Goal: Task Accomplishment & Management: Complete application form

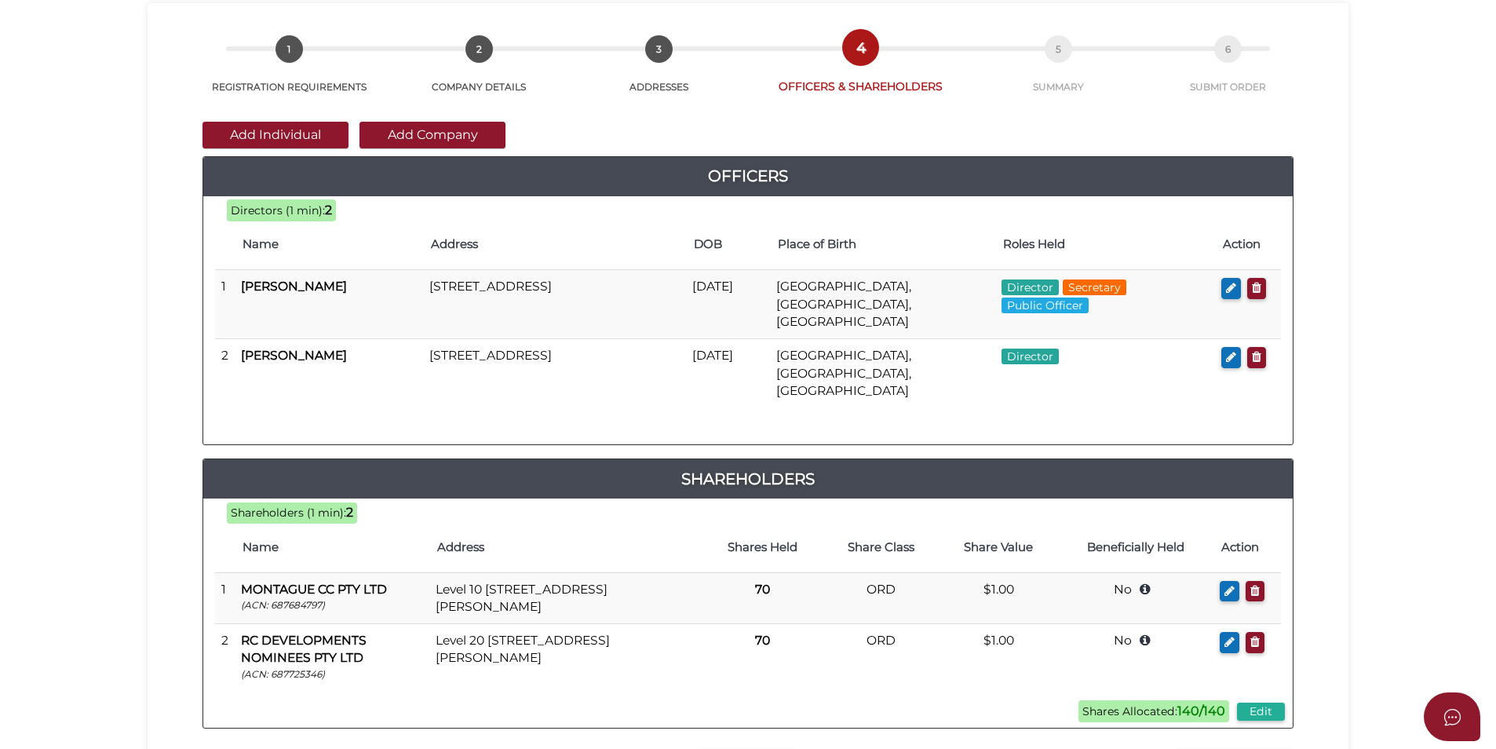
scroll to position [329, 0]
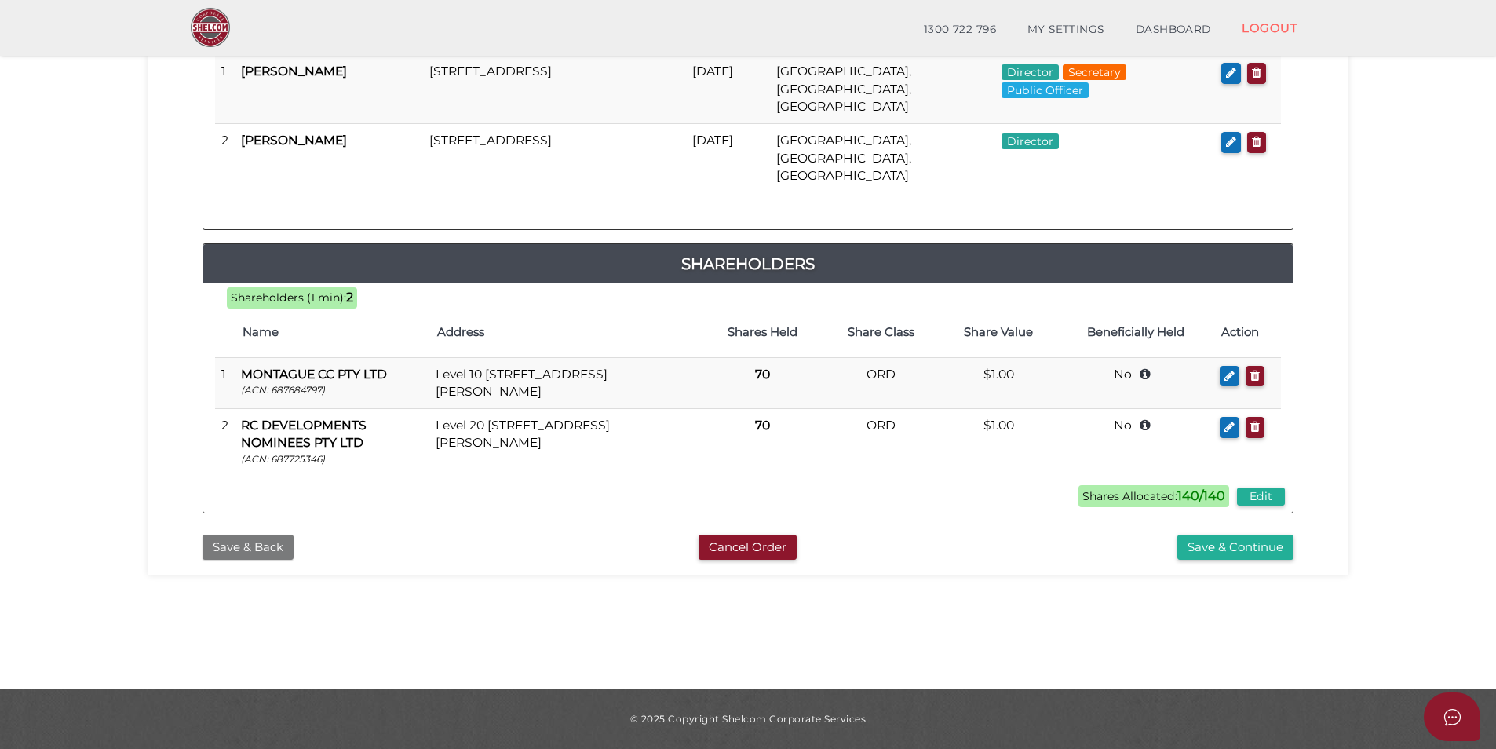
click at [279, 535] on button "Save & Back" at bounding box center [248, 548] width 91 height 26
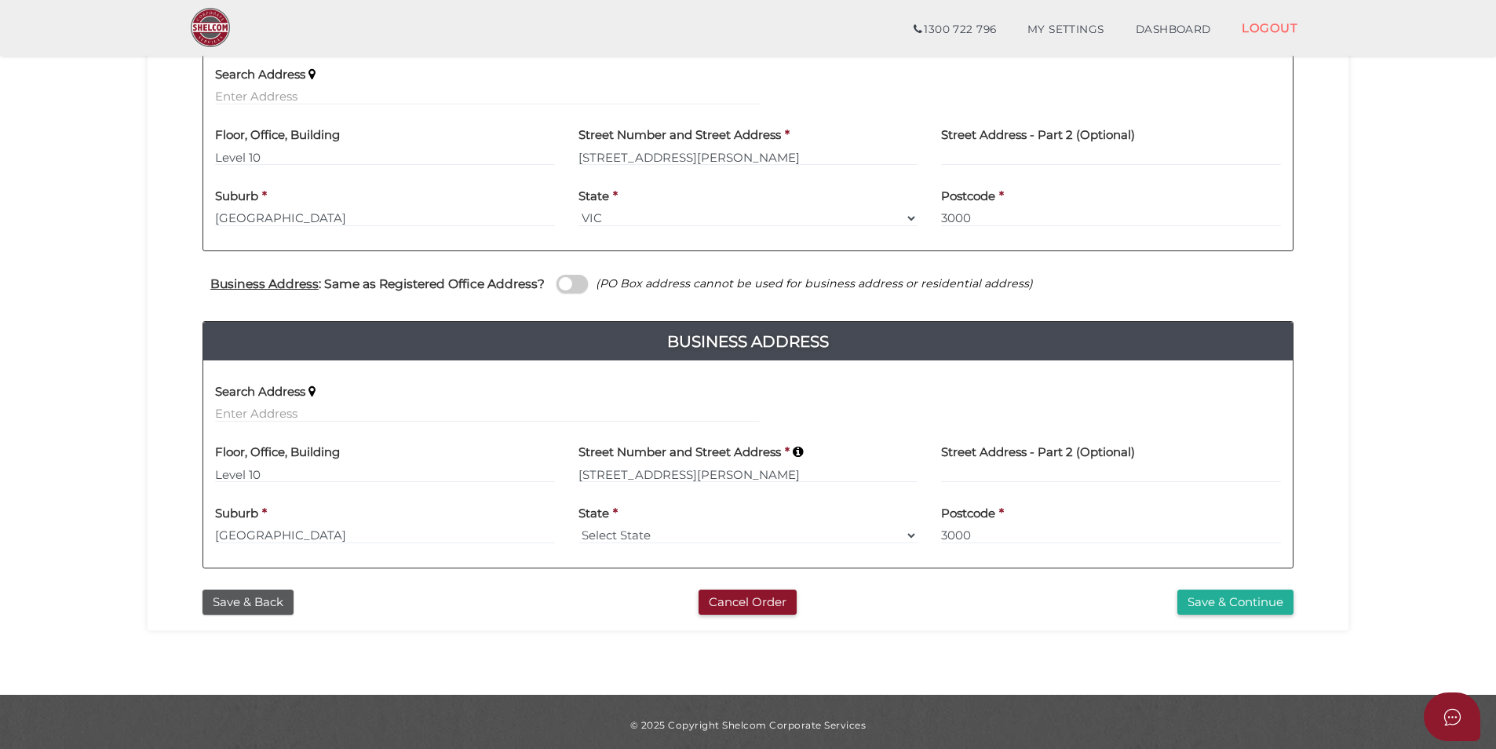
scroll to position [392, 0]
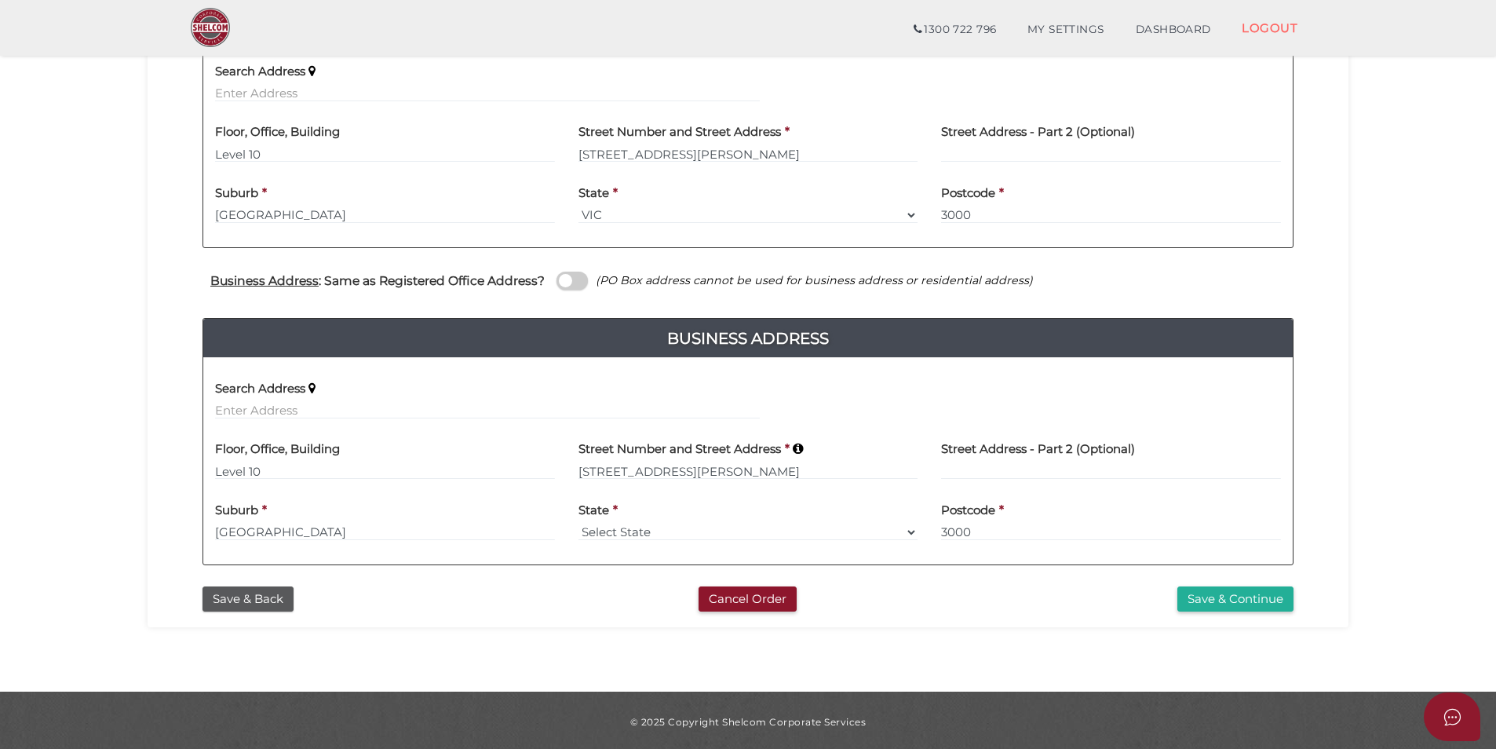
click at [271, 583] on div "Save & Back Cancel Order Save & Continue" at bounding box center [747, 596] width 1177 height 34
click at [275, 593] on button "Save & Back" at bounding box center [248, 599] width 91 height 26
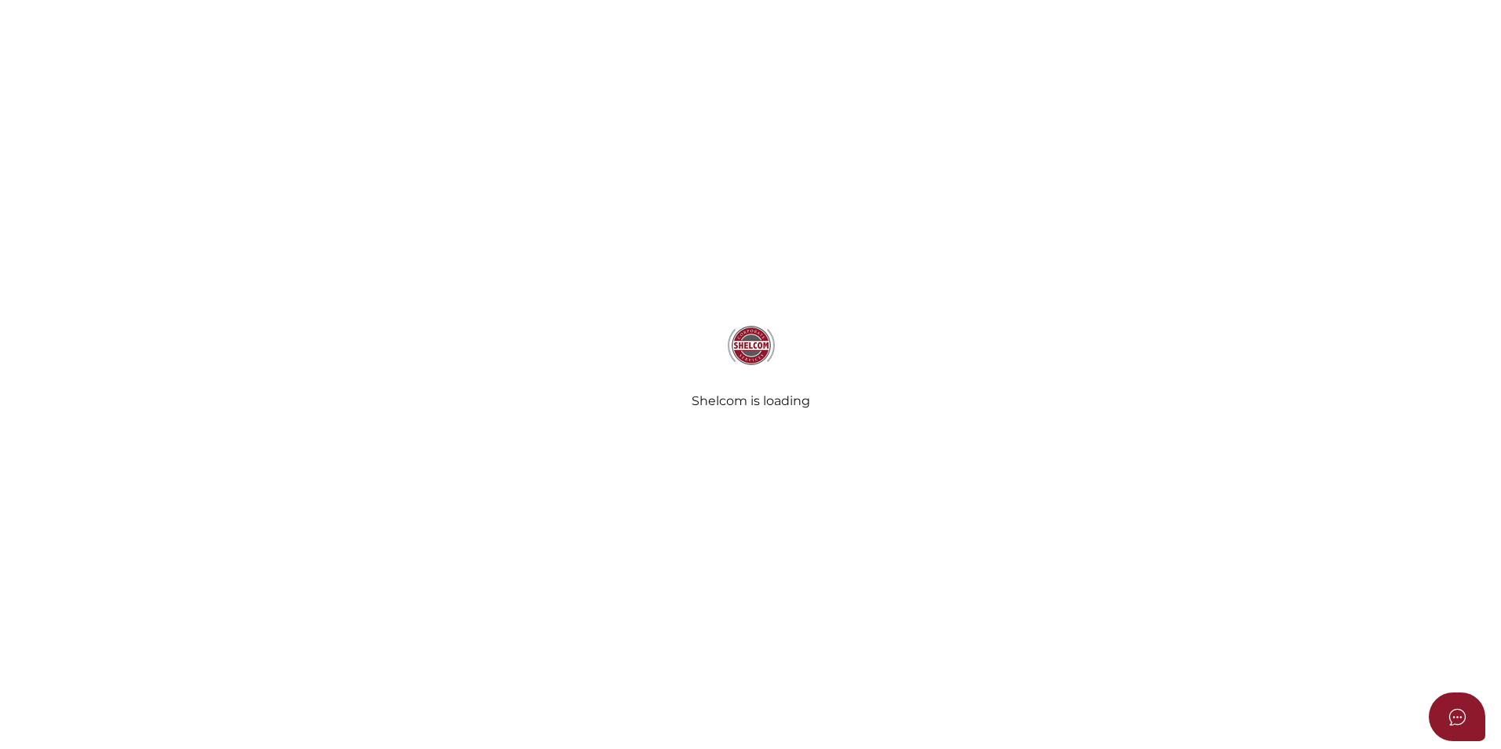
click at [279, 605] on div "Shelcom is loading" at bounding box center [750, 374] width 1501 height 749
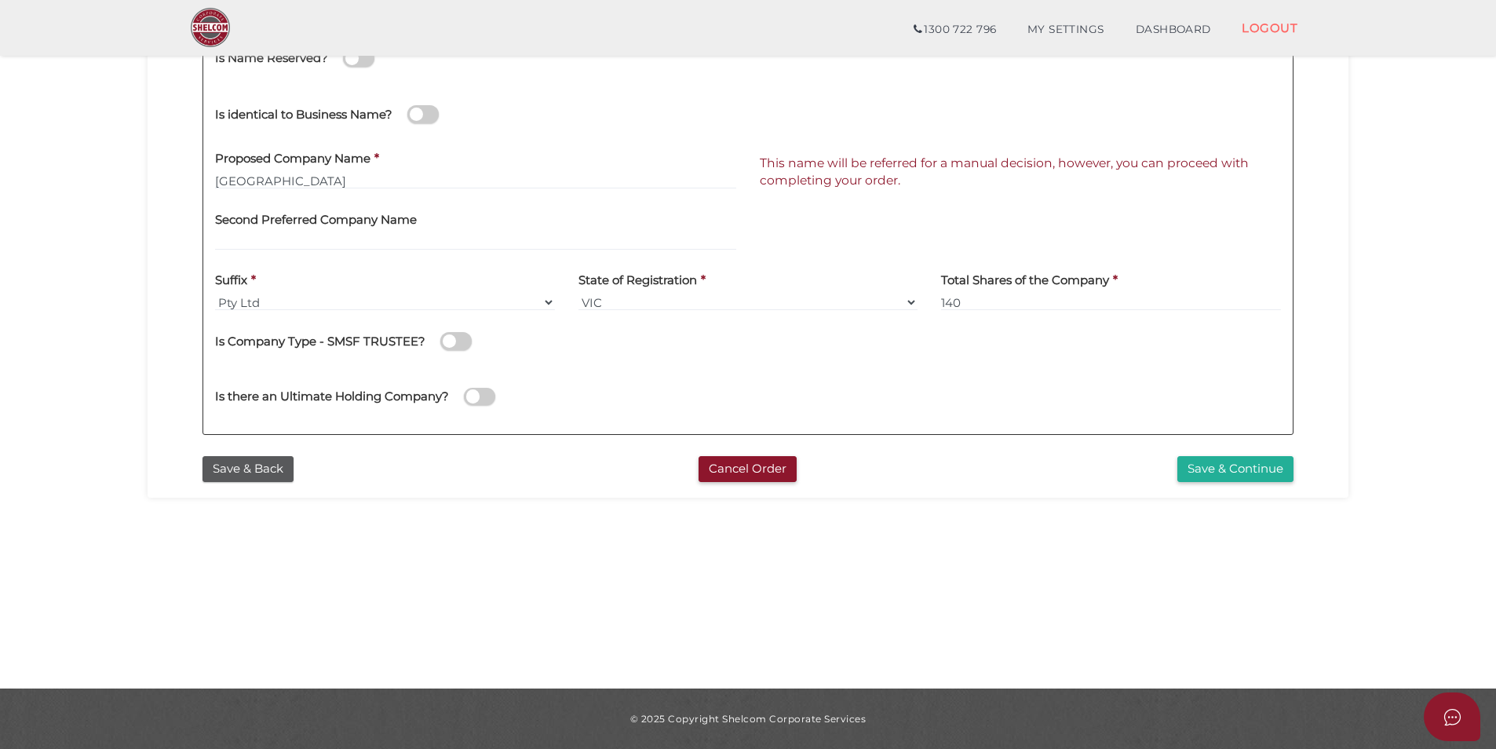
scroll to position [15, 0]
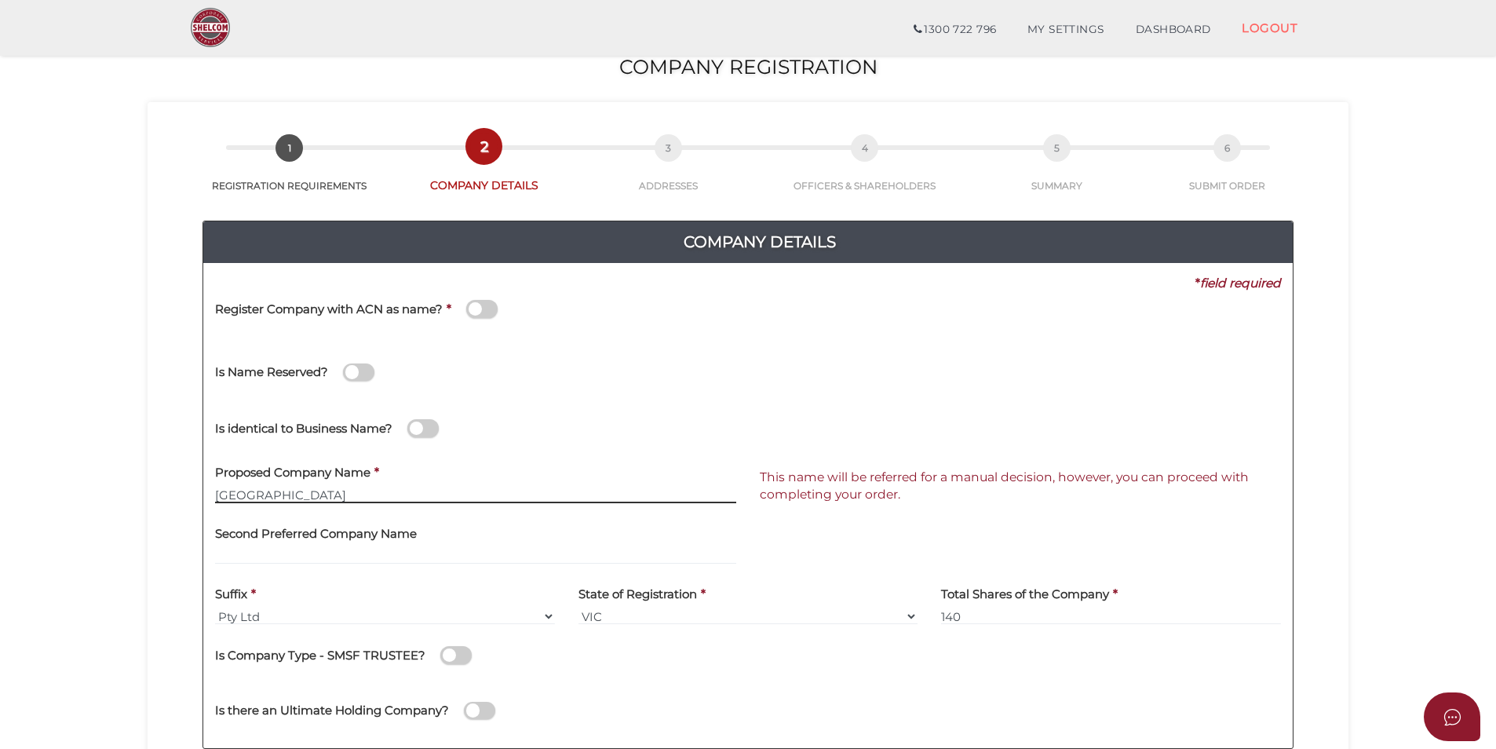
click at [330, 489] on input "Swan Hill CC61" at bounding box center [475, 494] width 521 height 17
drag, startPoint x: 330, startPoint y: 489, endPoint x: 168, endPoint y: 479, distance: 162.8
click at [168, 479] on div "Company Details Pty Ltd 0f6e52f5f2eca68b2693963826271084 1b66619b6d06e6d0fa3fe0…" at bounding box center [747, 477] width 1177 height 569
type input "S"
type input "Rutherford CC"
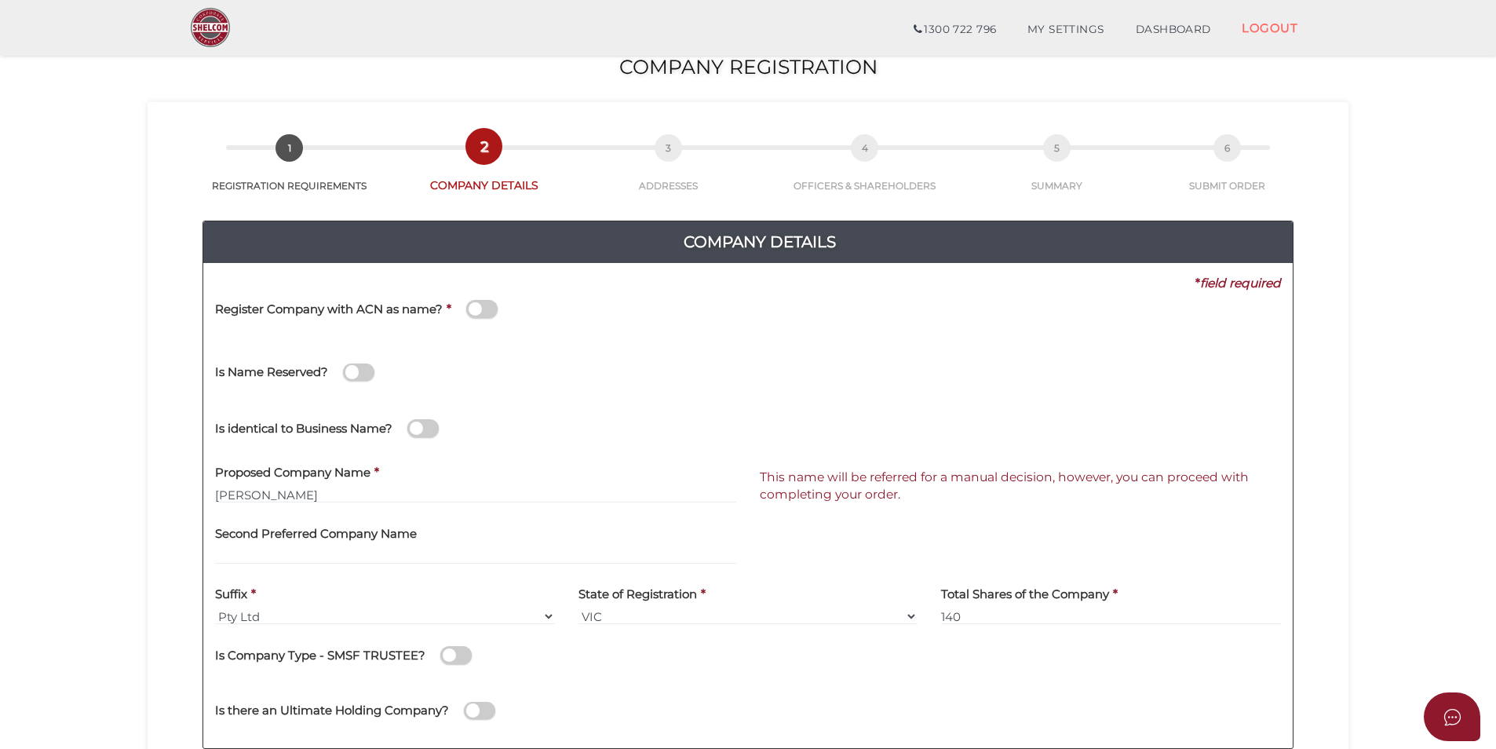
click at [943, 381] on div "Is Name Reserved?" at bounding box center [748, 370] width 1090 height 56
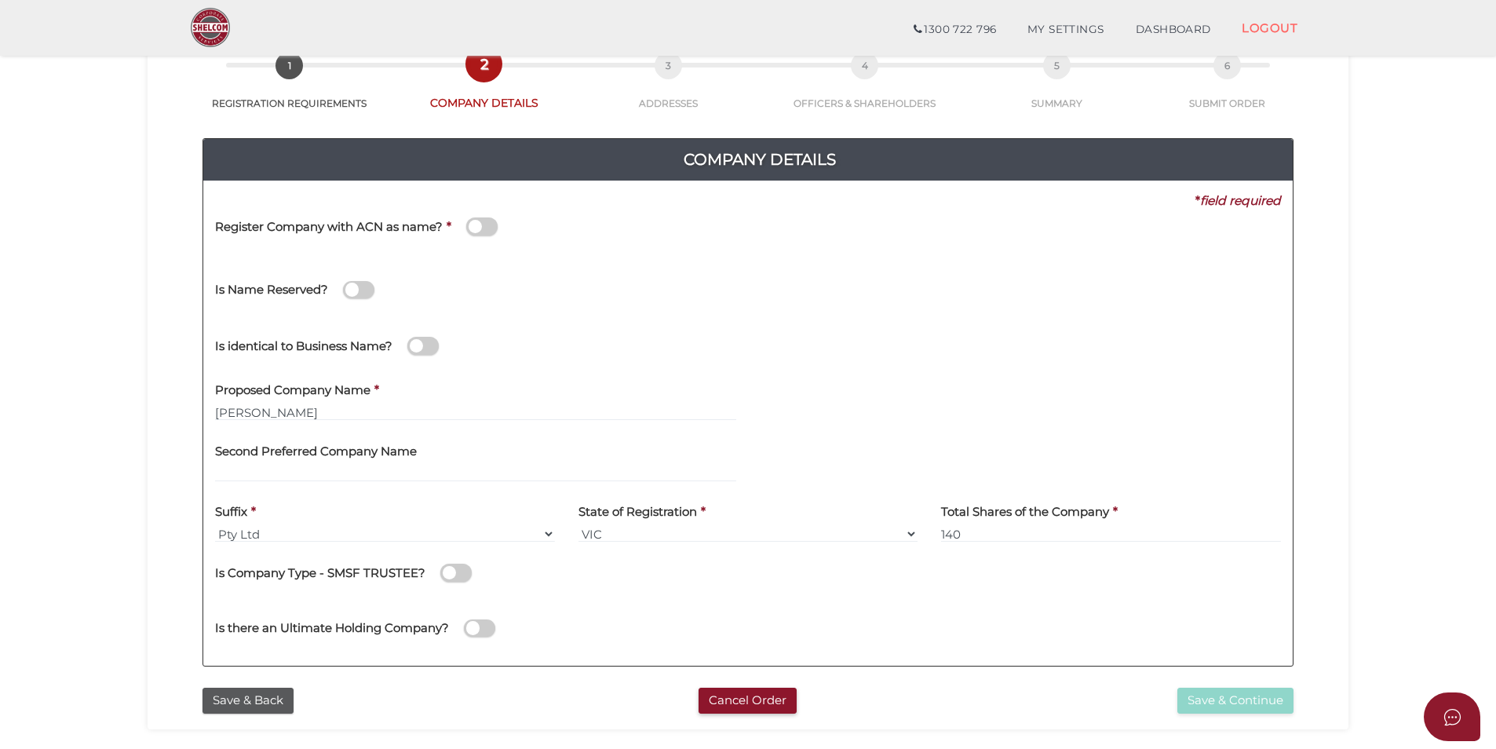
scroll to position [329, 0]
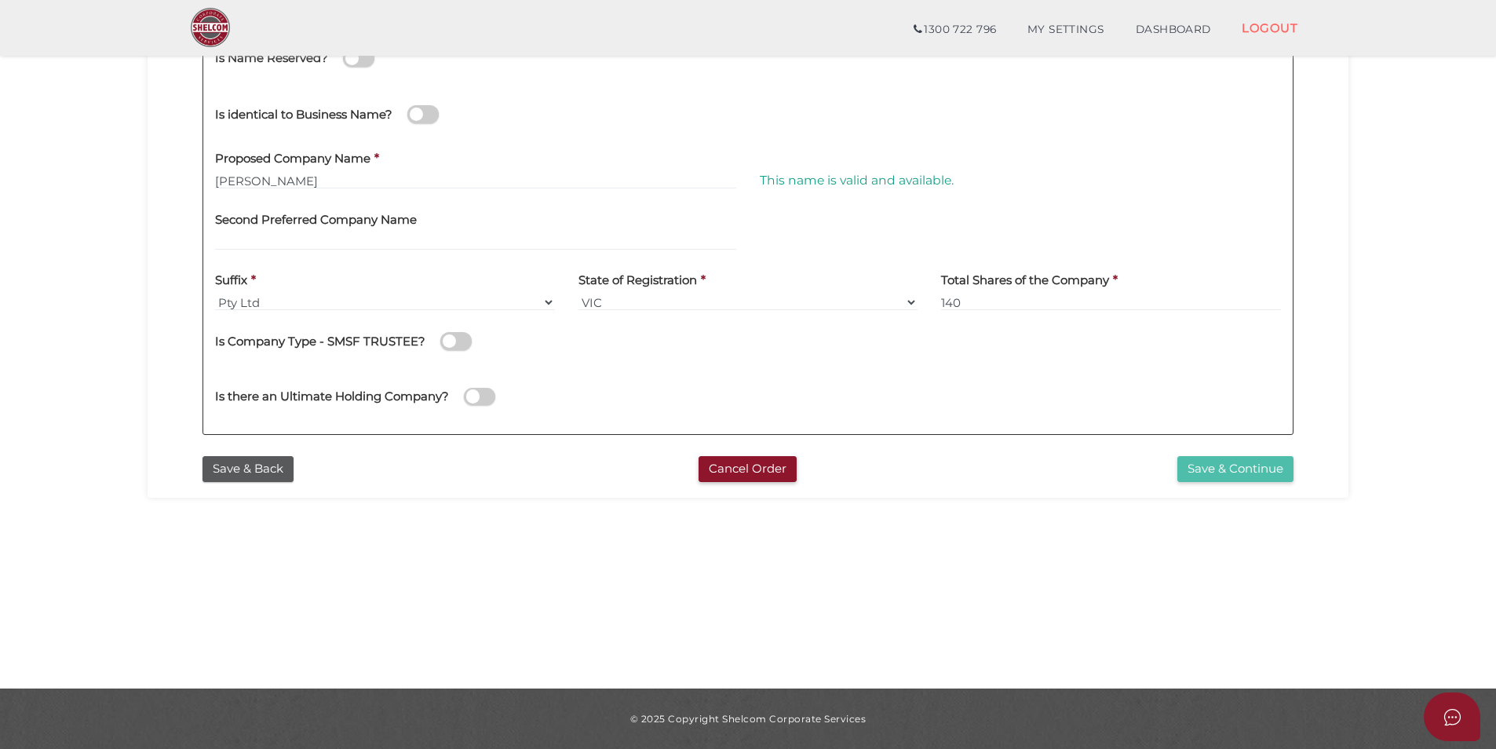
click at [1215, 472] on button "Save & Continue" at bounding box center [1235, 469] width 116 height 26
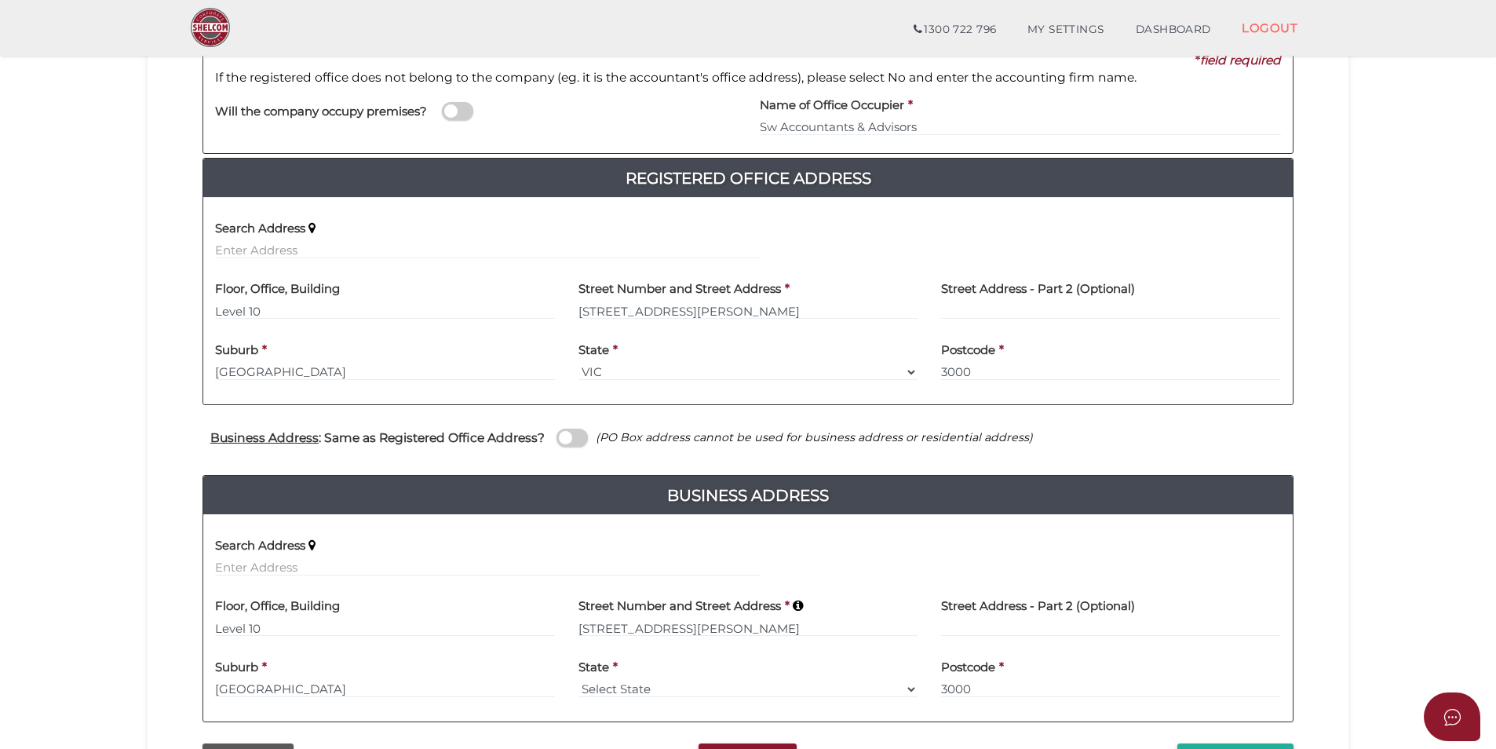
click at [579, 430] on span at bounding box center [572, 438] width 31 height 18
click at [0, 0] on input "checkbox" at bounding box center [0, 0] width 0 height 0
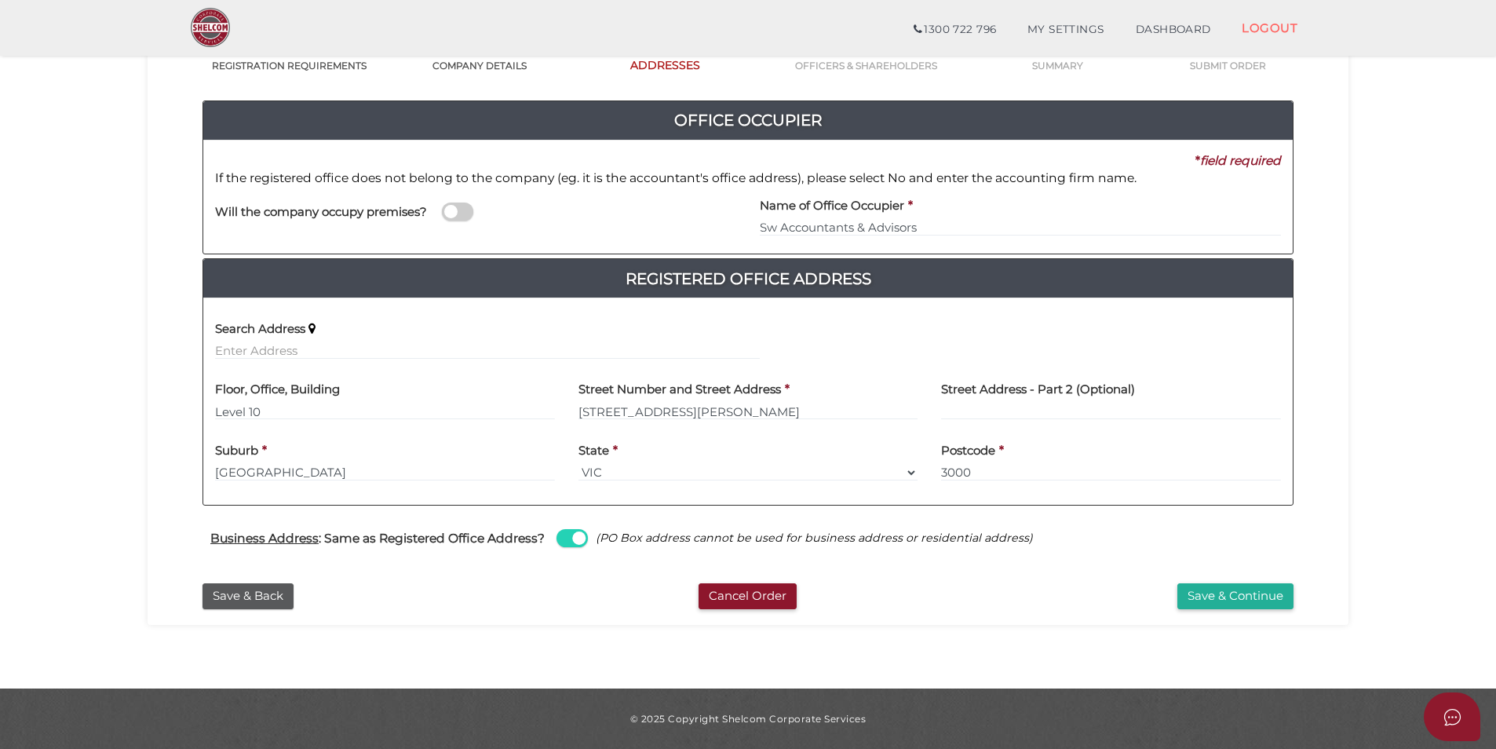
scroll to position [135, 0]
click at [1199, 592] on button "Save & Continue" at bounding box center [1235, 596] width 116 height 26
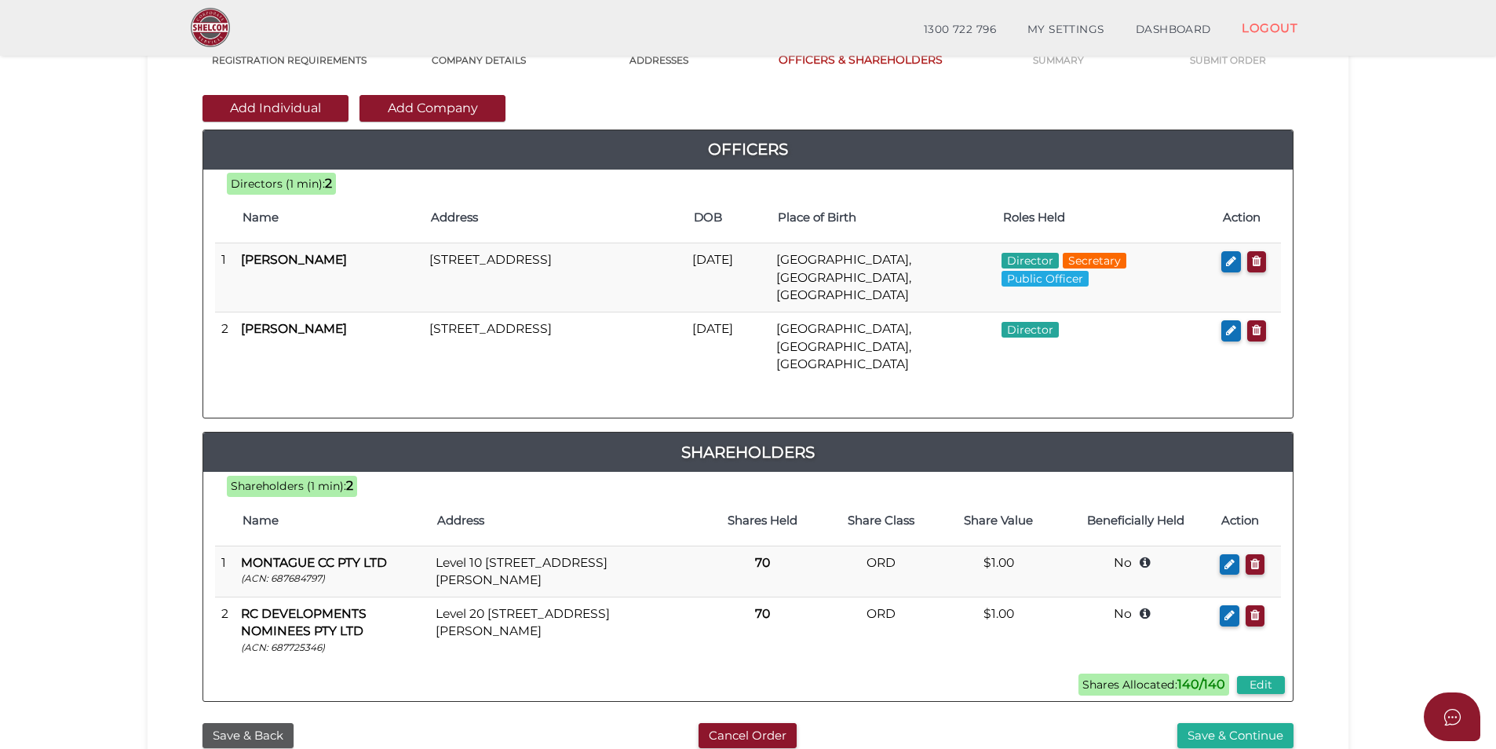
scroll to position [157, 0]
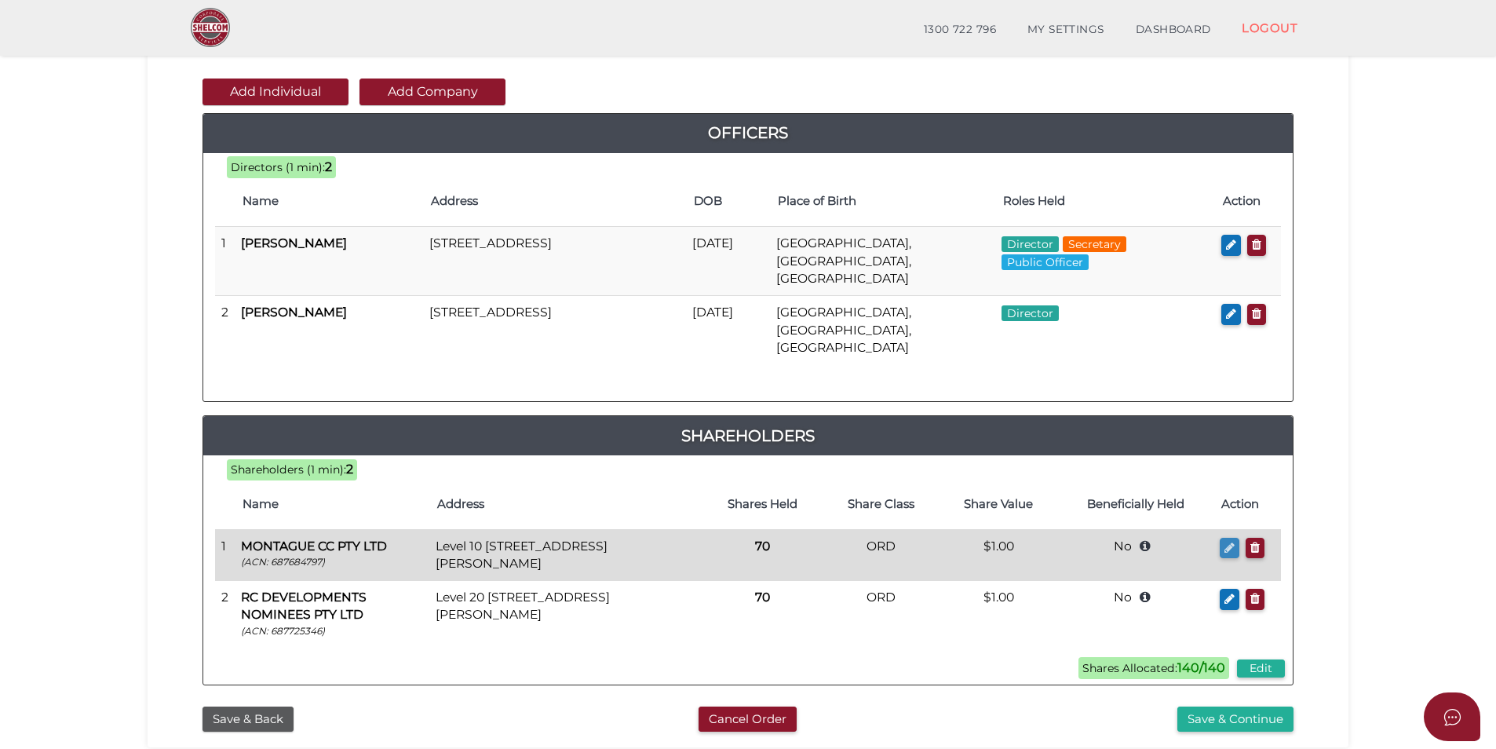
click at [1232, 542] on icon "button" at bounding box center [1230, 548] width 10 height 12
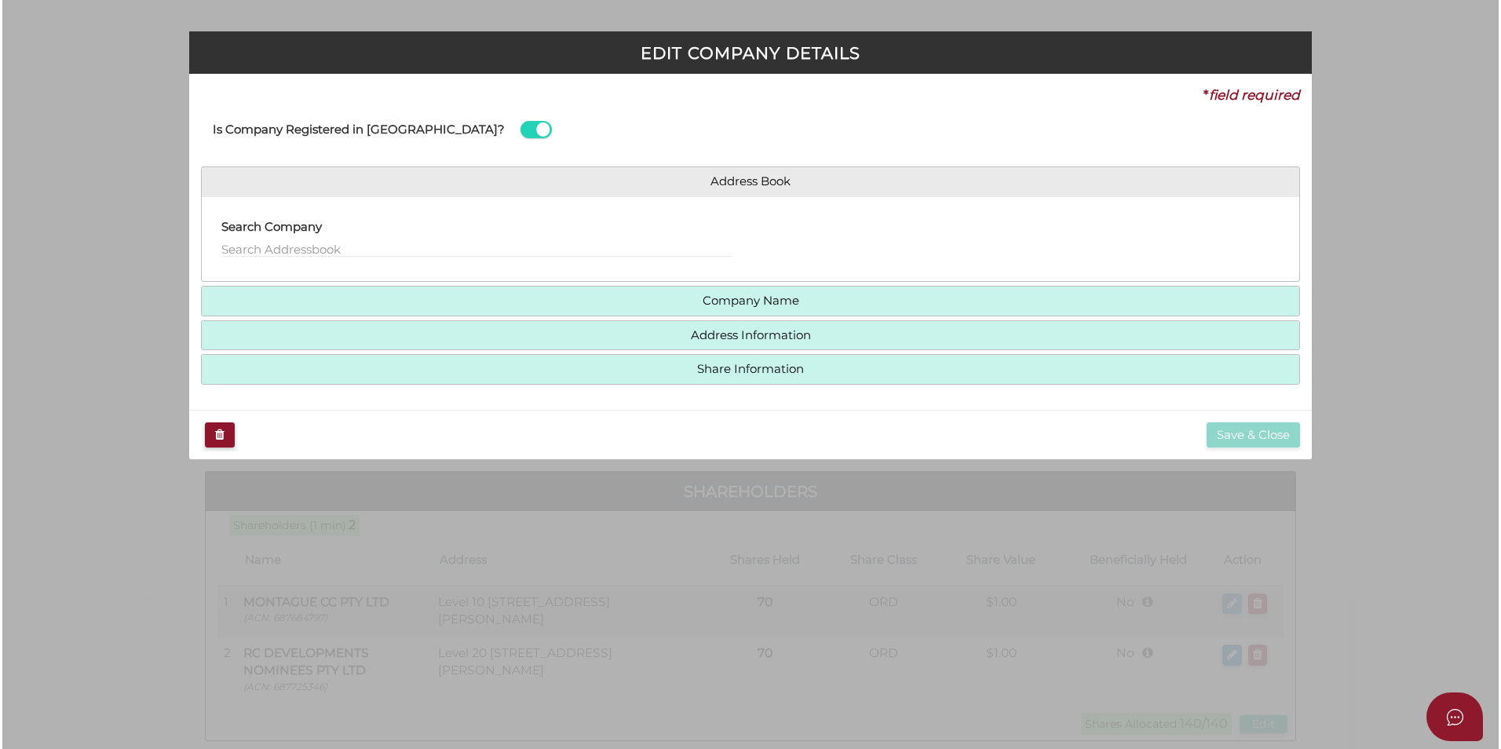
scroll to position [0, 0]
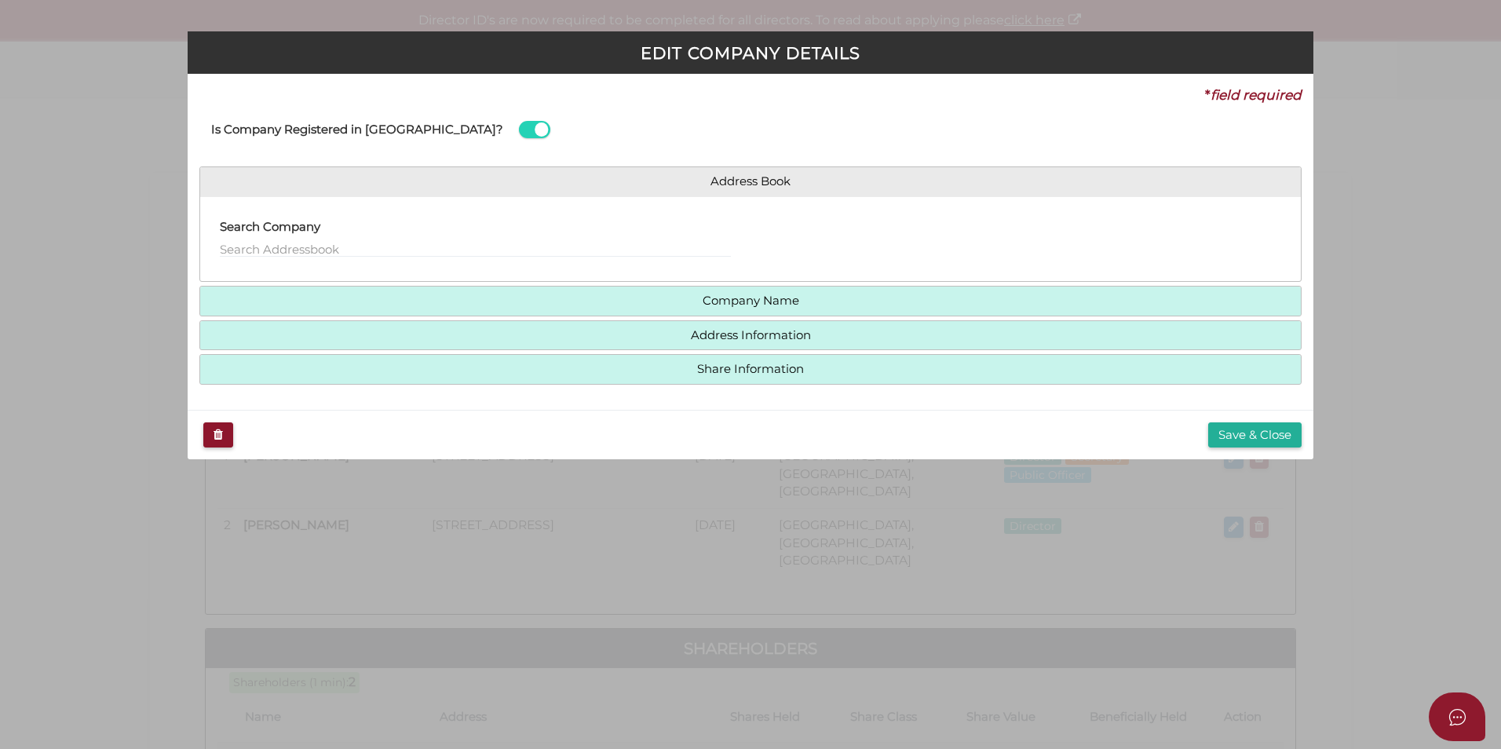
click at [572, 313] on h4 "Company Name" at bounding box center [750, 301] width 1100 height 29
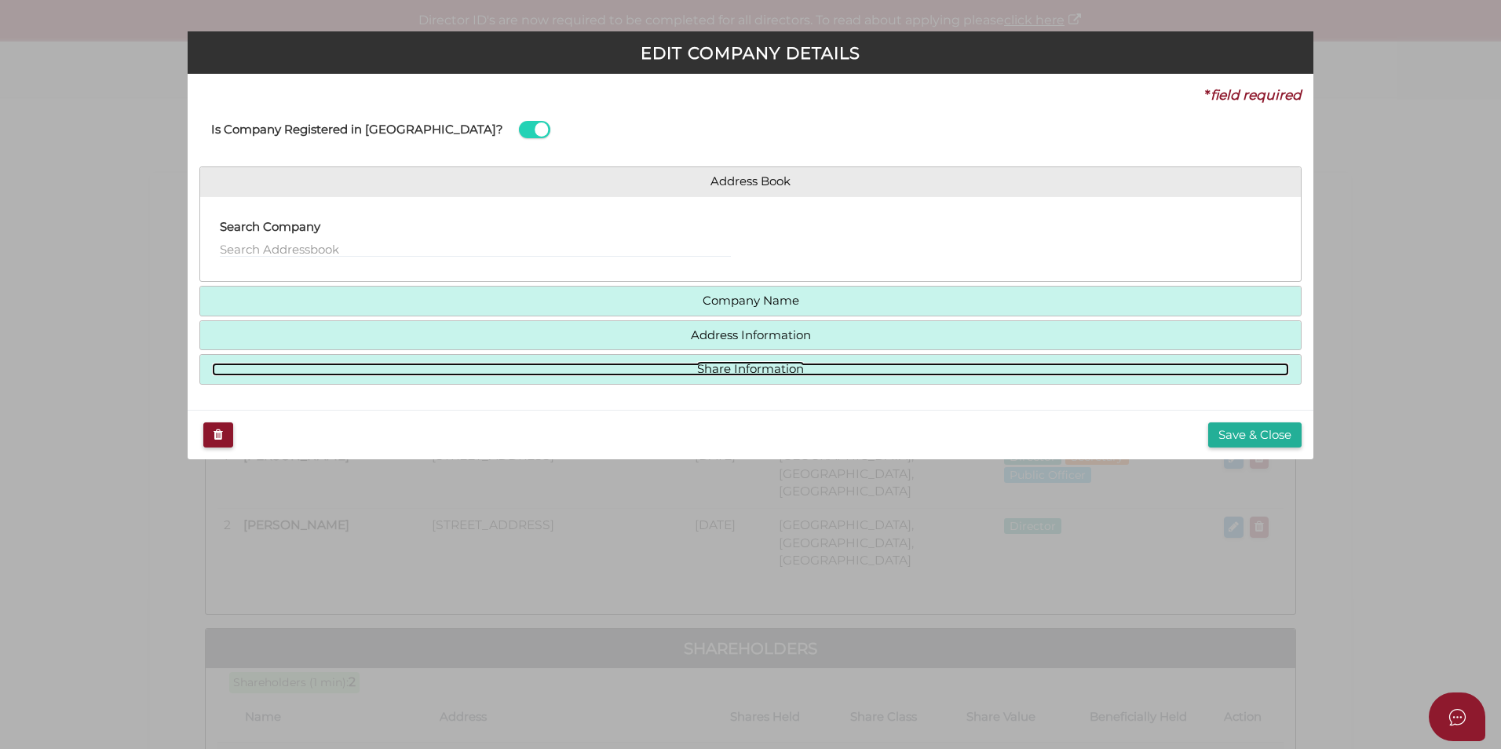
click at [586, 367] on link "Share Information" at bounding box center [750, 369] width 1077 height 13
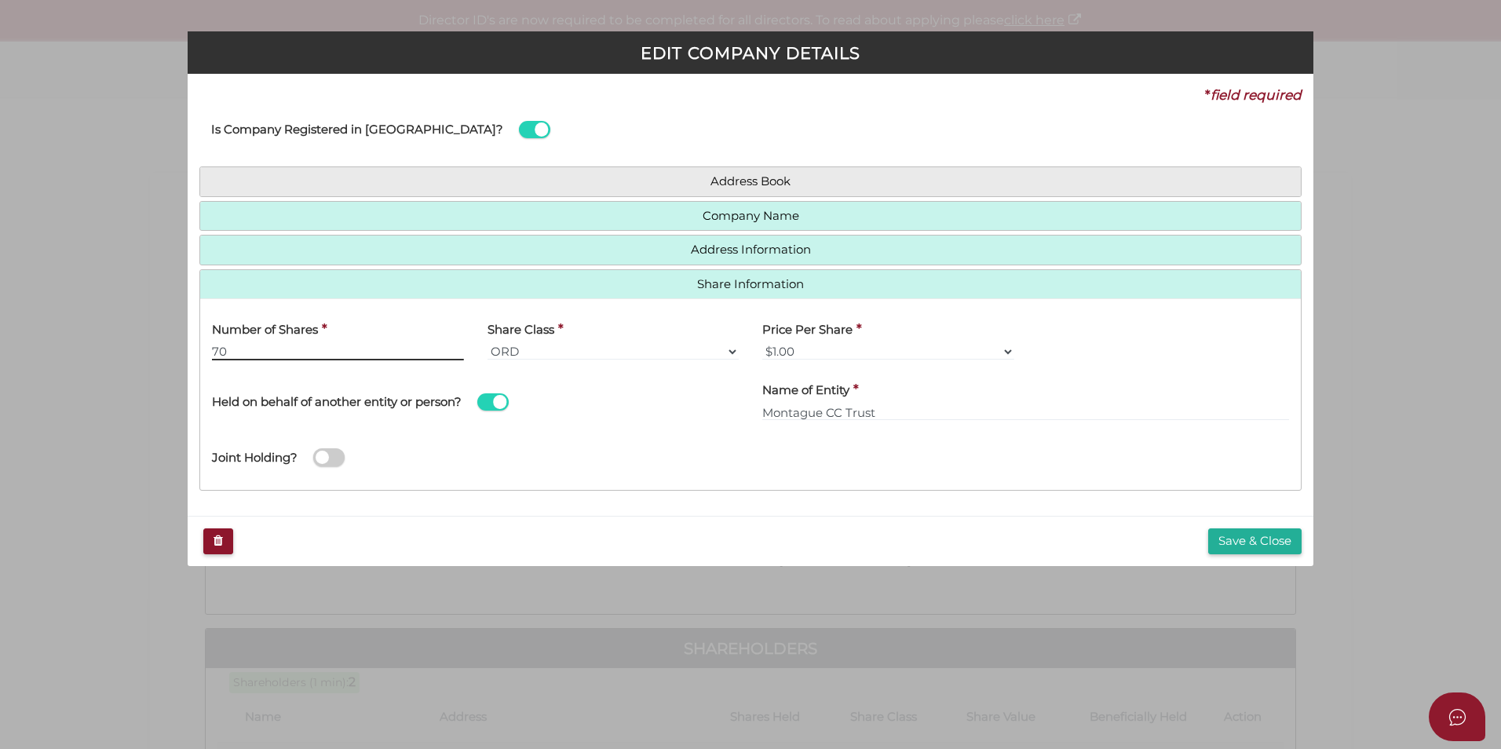
drag, startPoint x: 344, startPoint y: 350, endPoint x: 110, endPoint y: 356, distance: 234.0
click at [110, 356] on div "EDIT COMPANY DETAILS * field required Is Company Registered in Australia? Addre…" at bounding box center [750, 374] width 1501 height 749
type input "90"
click at [600, 458] on div "Joint Holding?" at bounding box center [750, 452] width 1100 height 51
click at [1222, 546] on button "Save & Close" at bounding box center [1254, 541] width 93 height 26
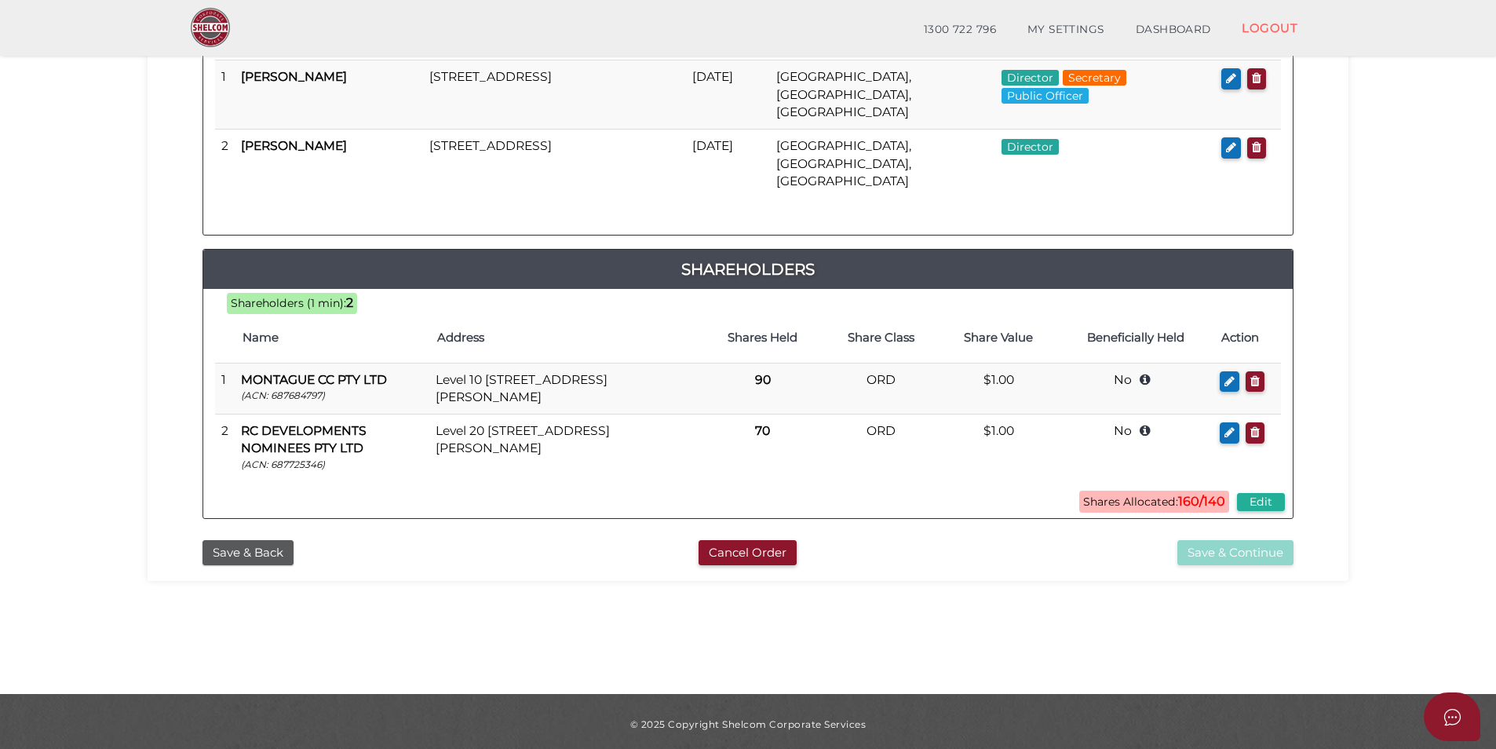
scroll to position [329, 0]
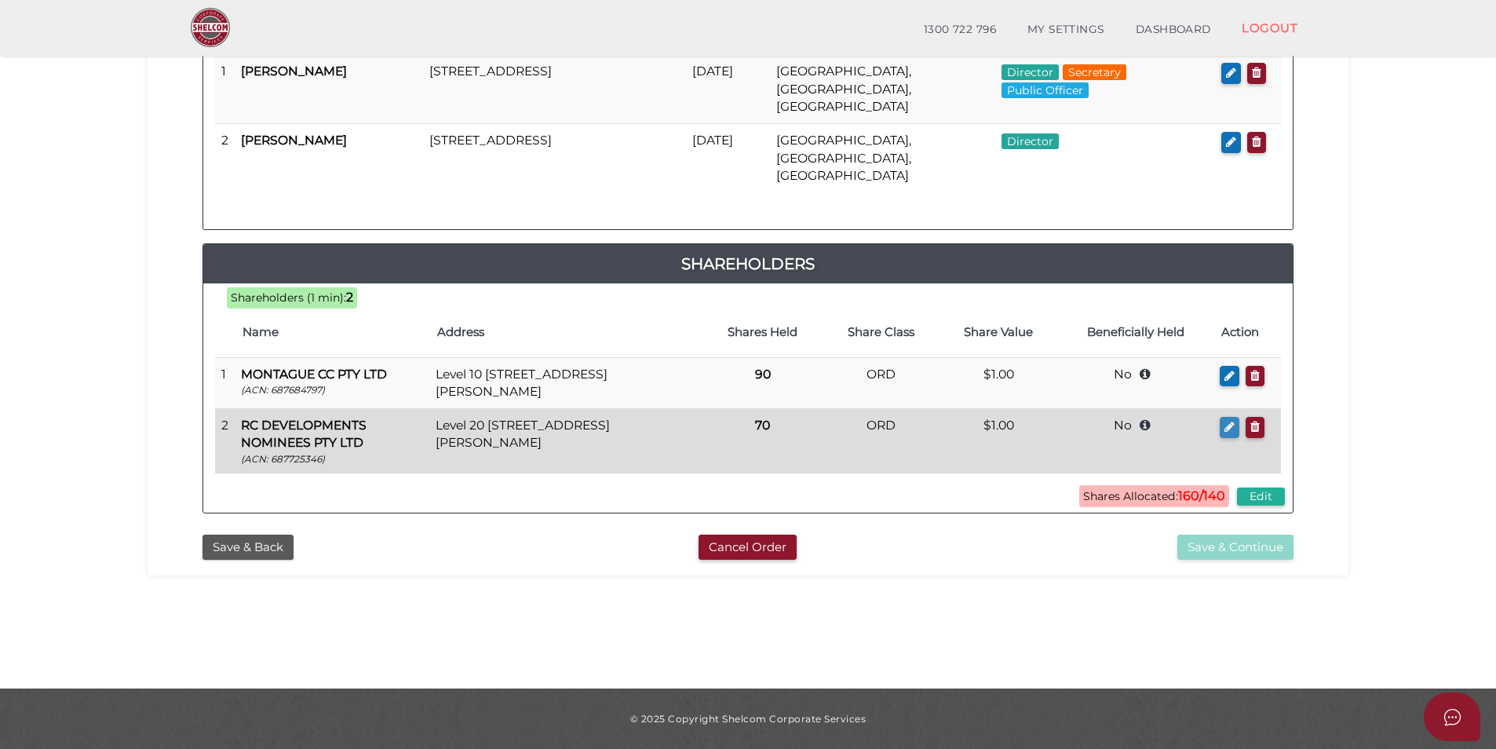
click at [1222, 417] on button "button" at bounding box center [1230, 427] width 20 height 21
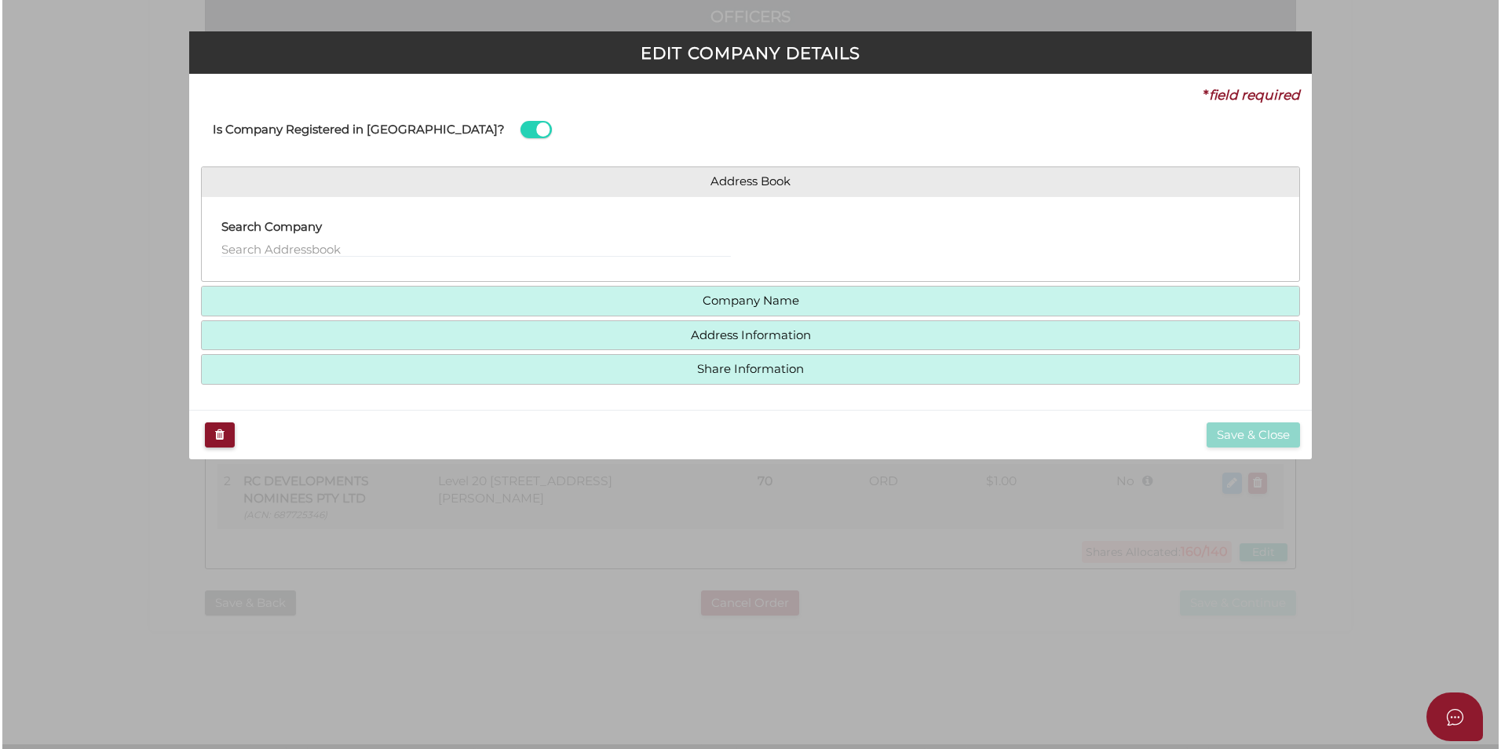
scroll to position [0, 0]
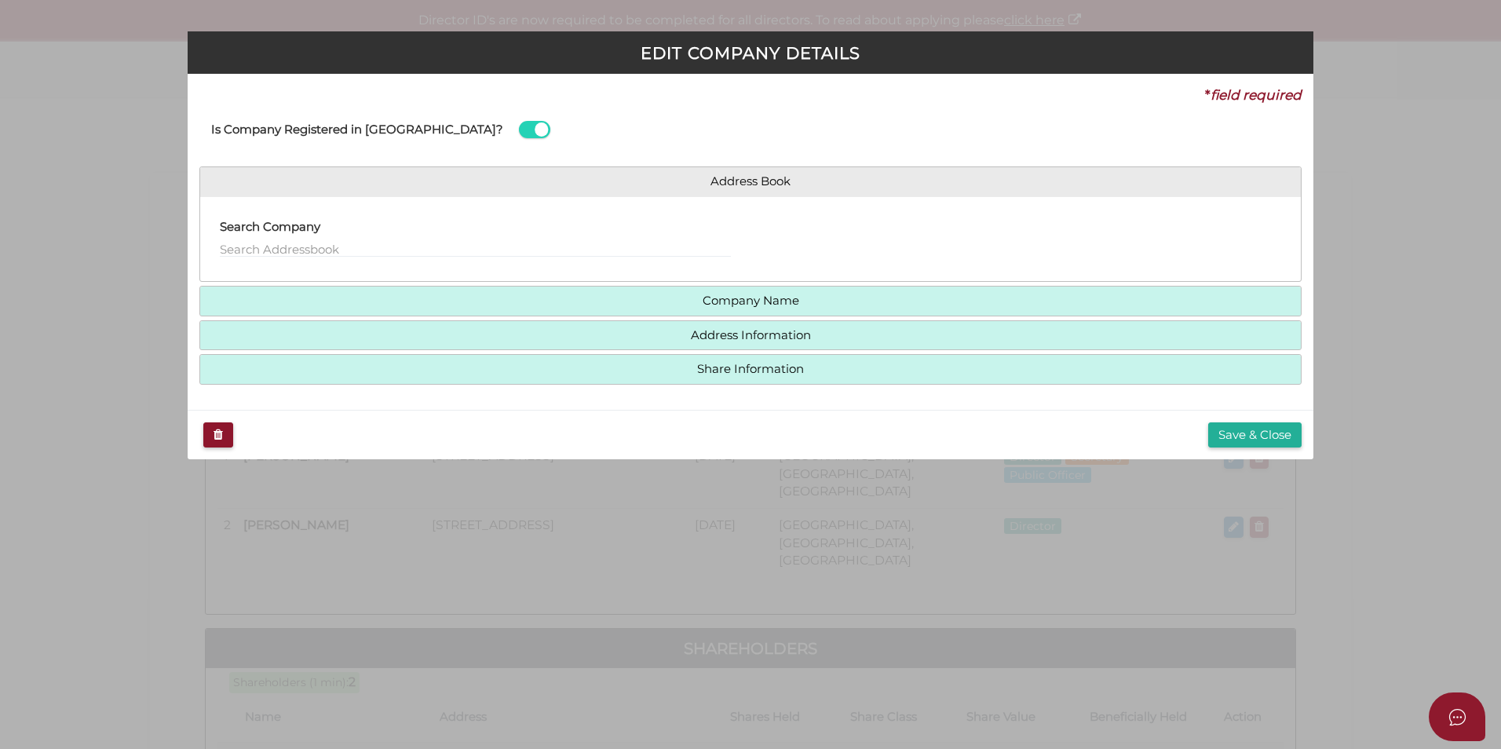
click at [963, 204] on div "Search Company" at bounding box center [750, 239] width 1100 height 86
click at [111, 222] on div "EDIT COMPANY DETAILS * field required Is Company Registered in Australia? Addre…" at bounding box center [750, 374] width 1501 height 749
click at [1264, 432] on button "Save & Close" at bounding box center [1254, 435] width 93 height 26
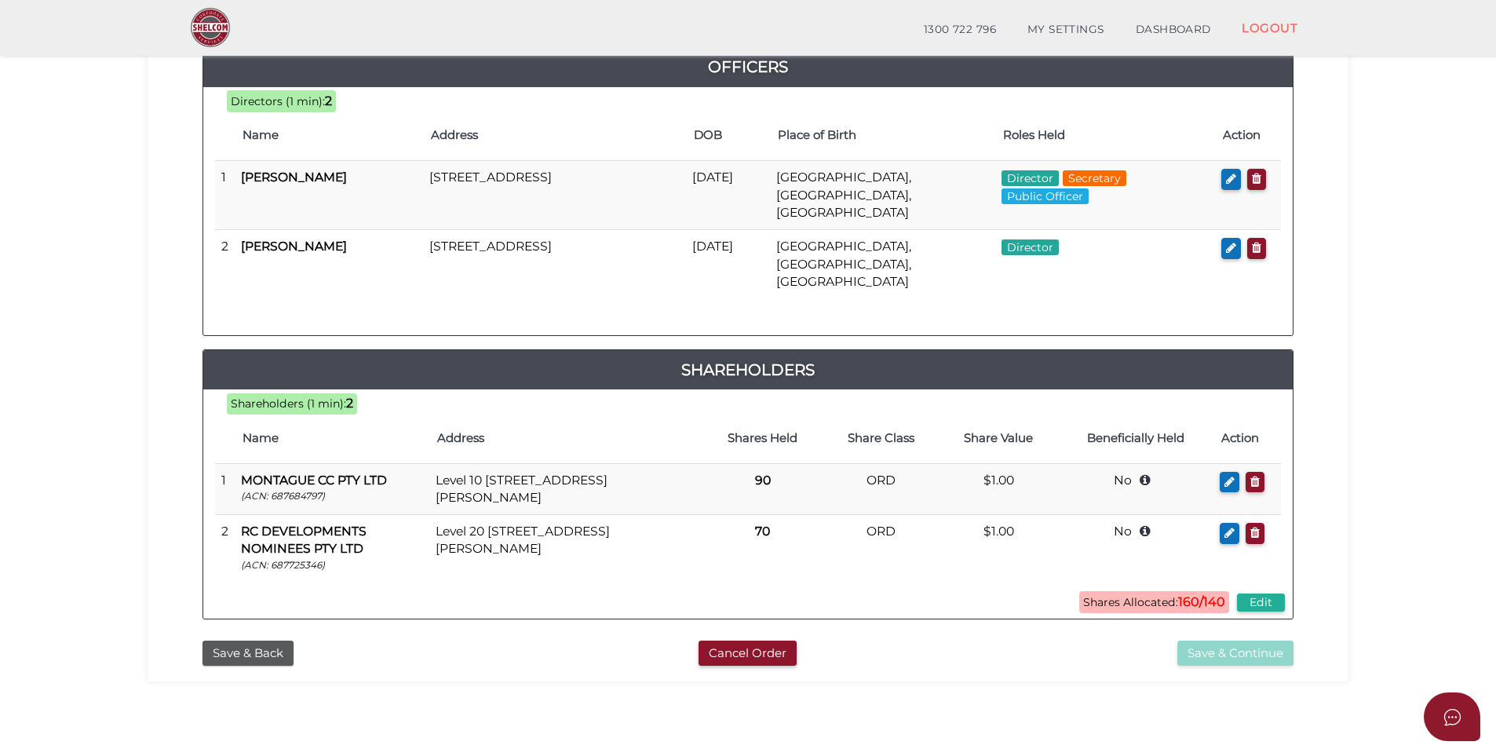
scroll to position [329, 0]
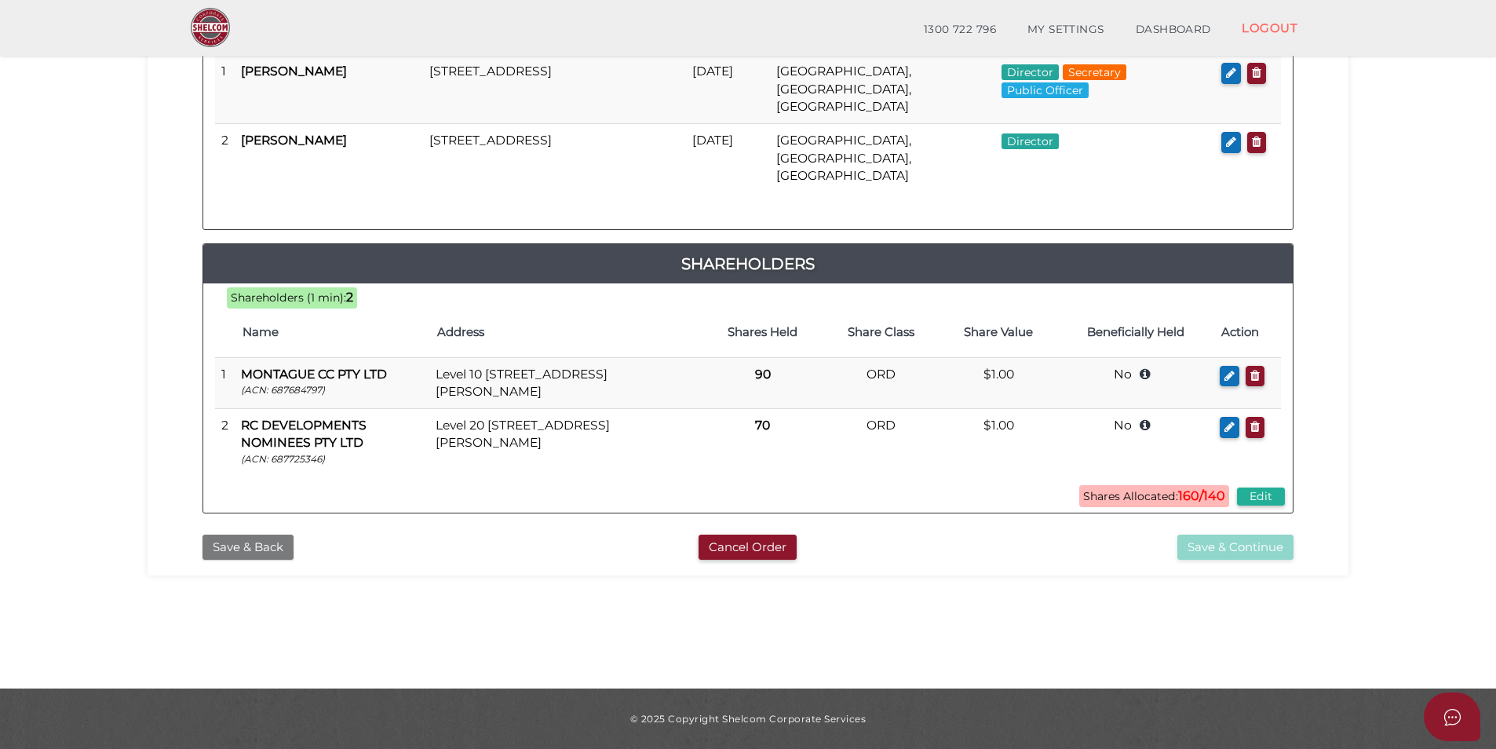
click at [257, 535] on button "Save & Back" at bounding box center [248, 548] width 91 height 26
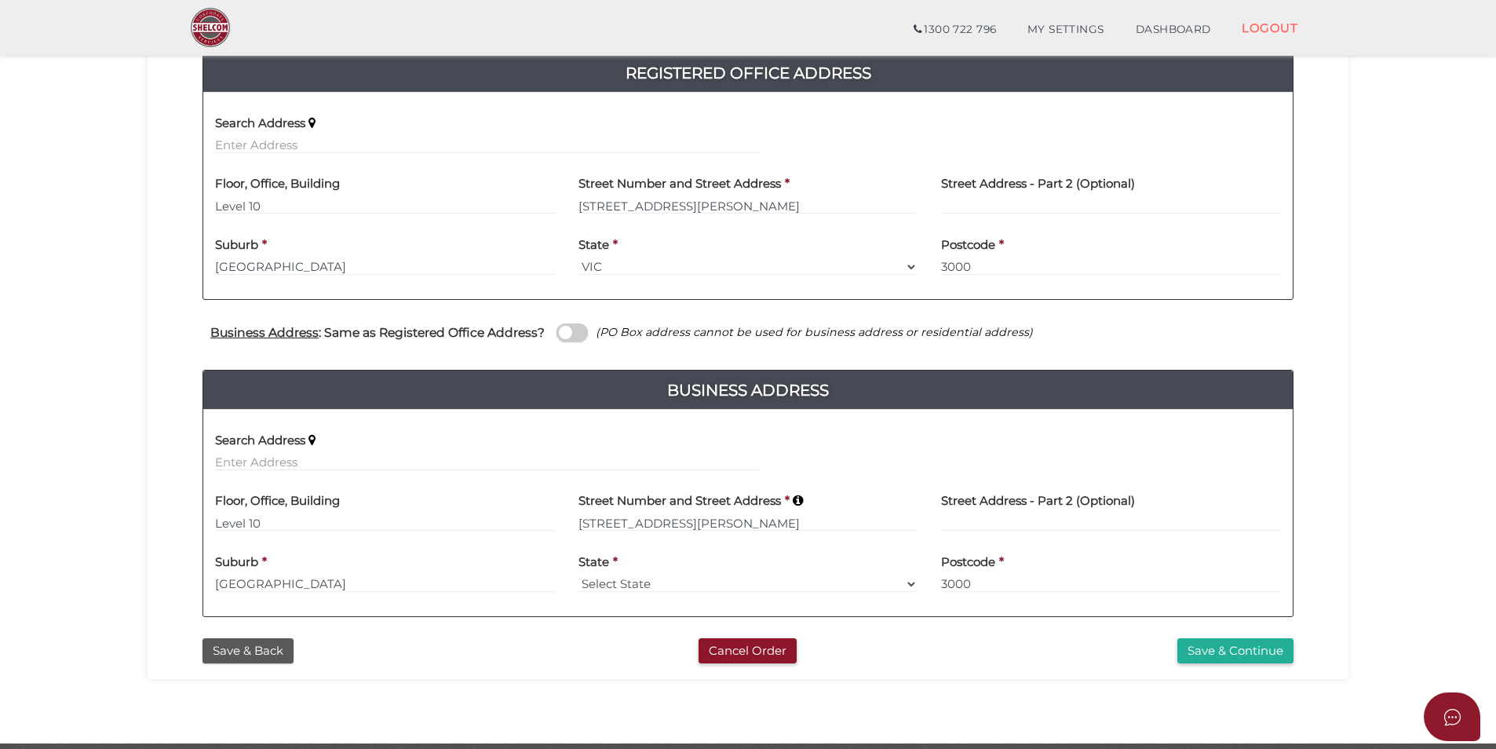
scroll to position [392, 0]
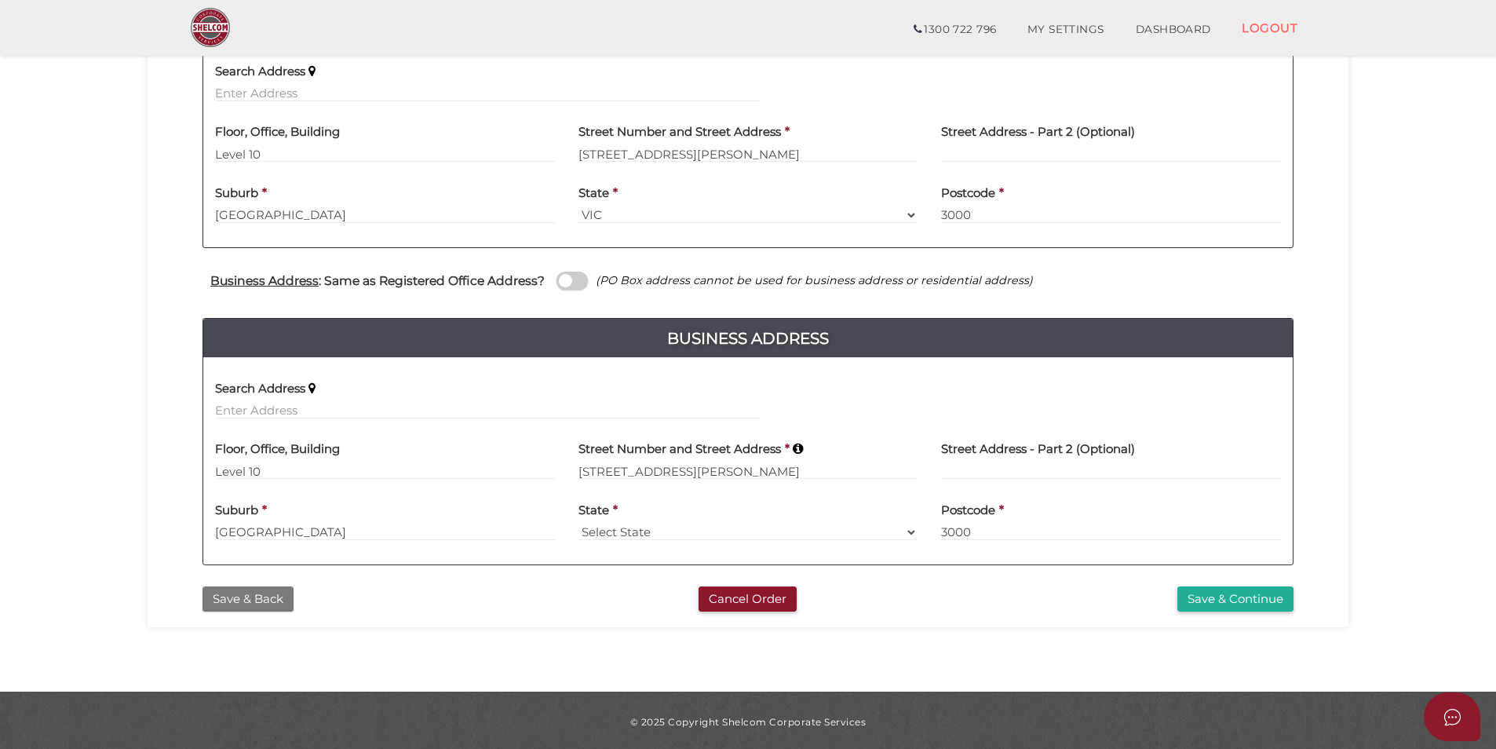
click at [262, 594] on button "Save & Back" at bounding box center [248, 599] width 91 height 26
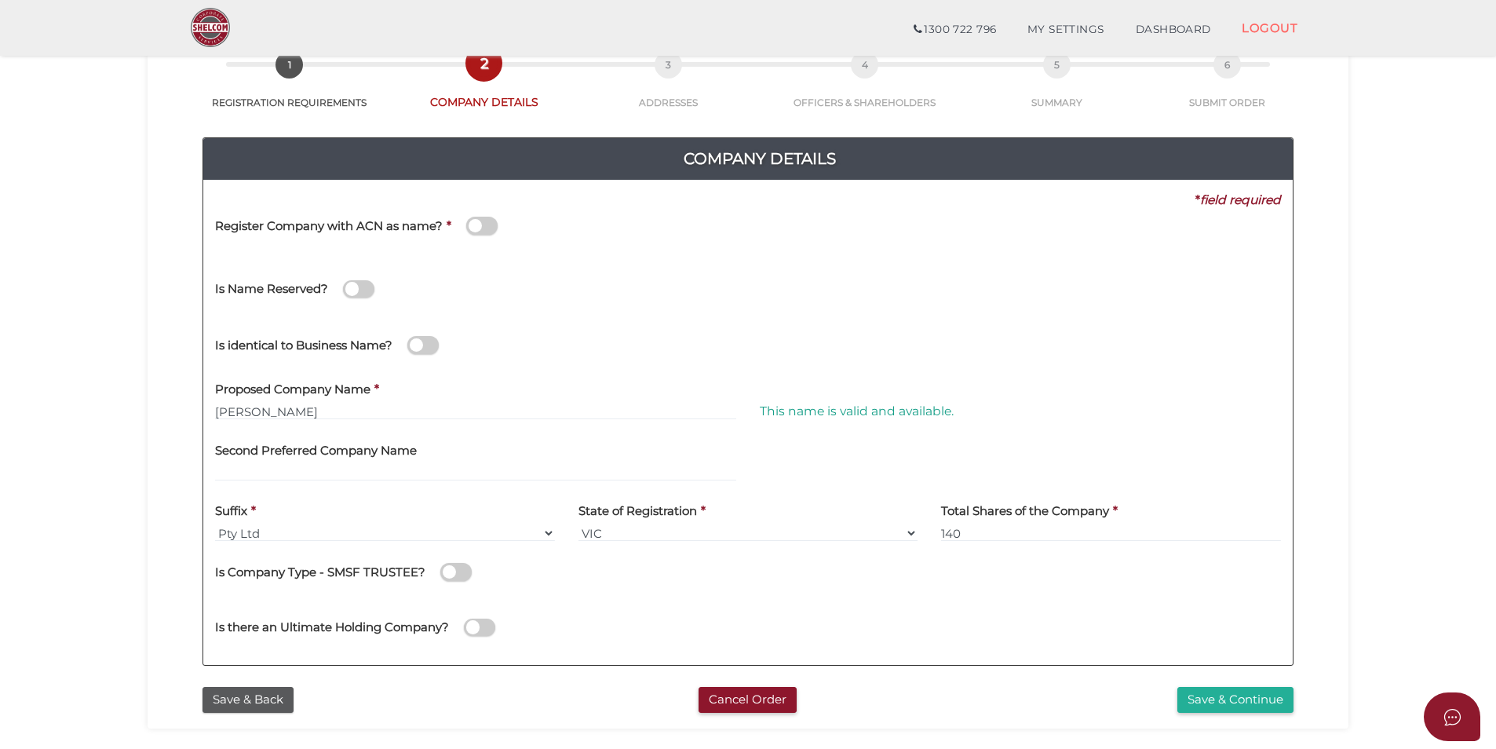
scroll to position [235, 0]
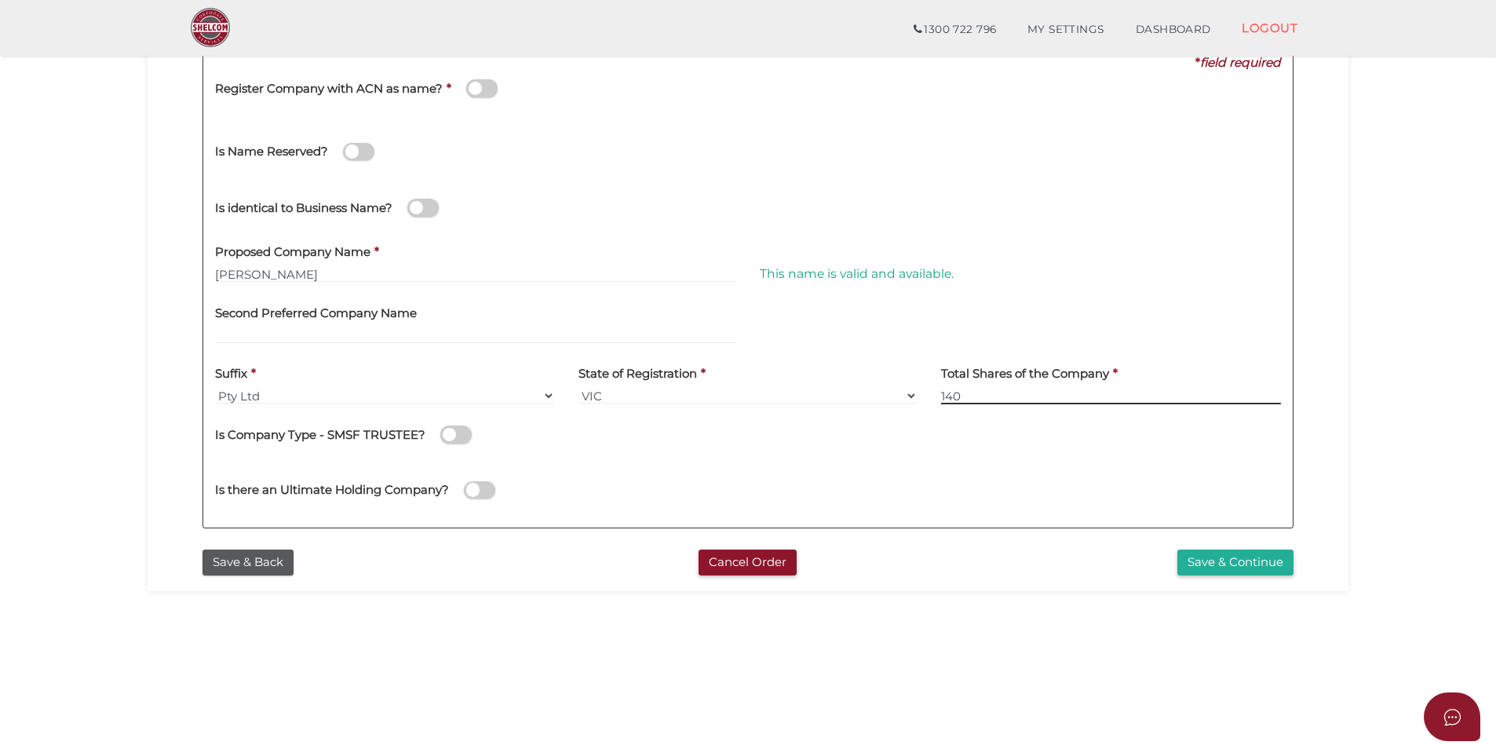
drag, startPoint x: 977, startPoint y: 401, endPoint x: 892, endPoint y: 403, distance: 85.6
click at [892, 403] on div "Suffix * Pty Ltd Pty Ltd Pty. Ltd. Pty Limited Proprietary Limited Proprietary …" at bounding box center [748, 386] width 1090 height 61
type input "180"
click at [1013, 557] on div "Save & Continue" at bounding box center [1119, 562] width 371 height 26
click at [1225, 555] on button "Save & Continue" at bounding box center [1235, 562] width 116 height 26
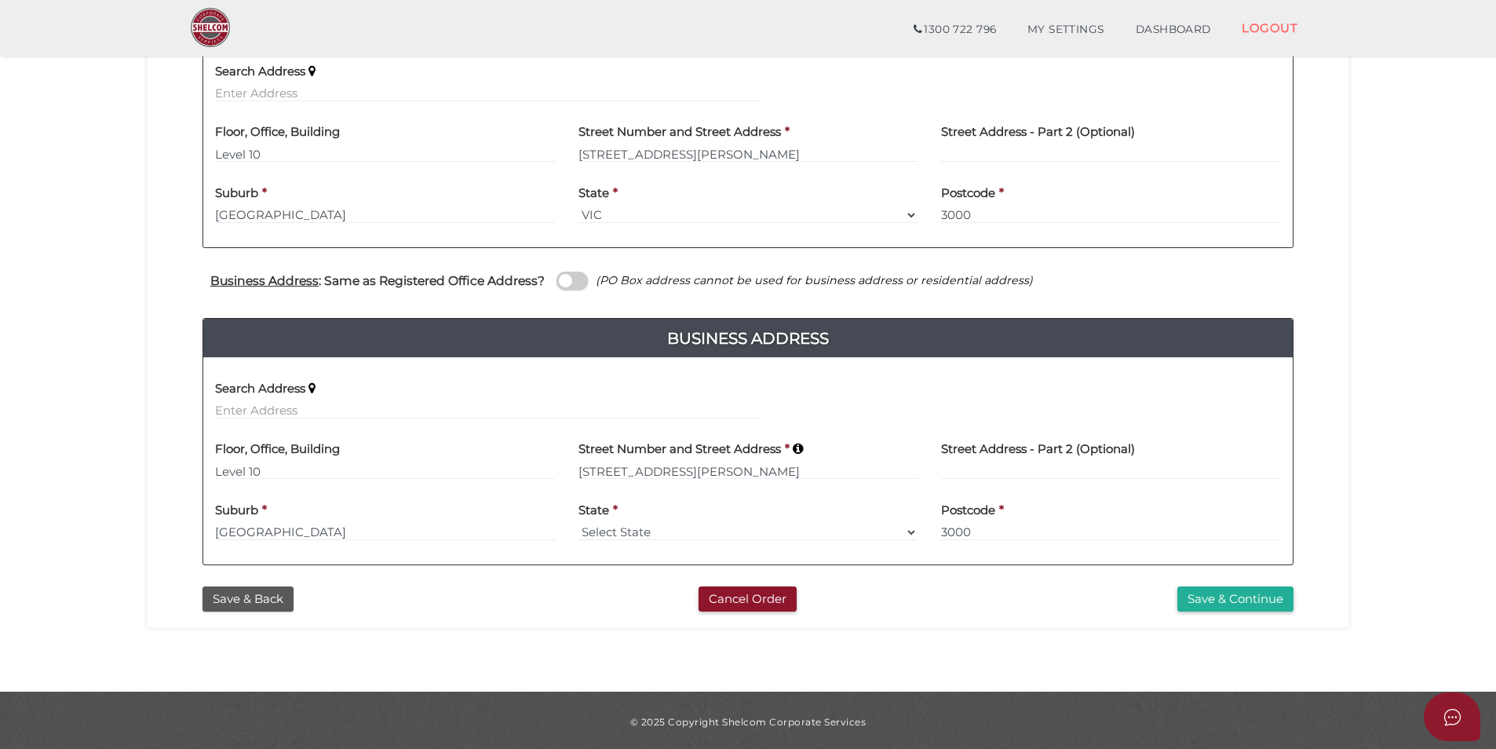
click at [572, 288] on span at bounding box center [572, 281] width 31 height 18
click at [0, 0] on input "checkbox" at bounding box center [0, 0] width 0 height 0
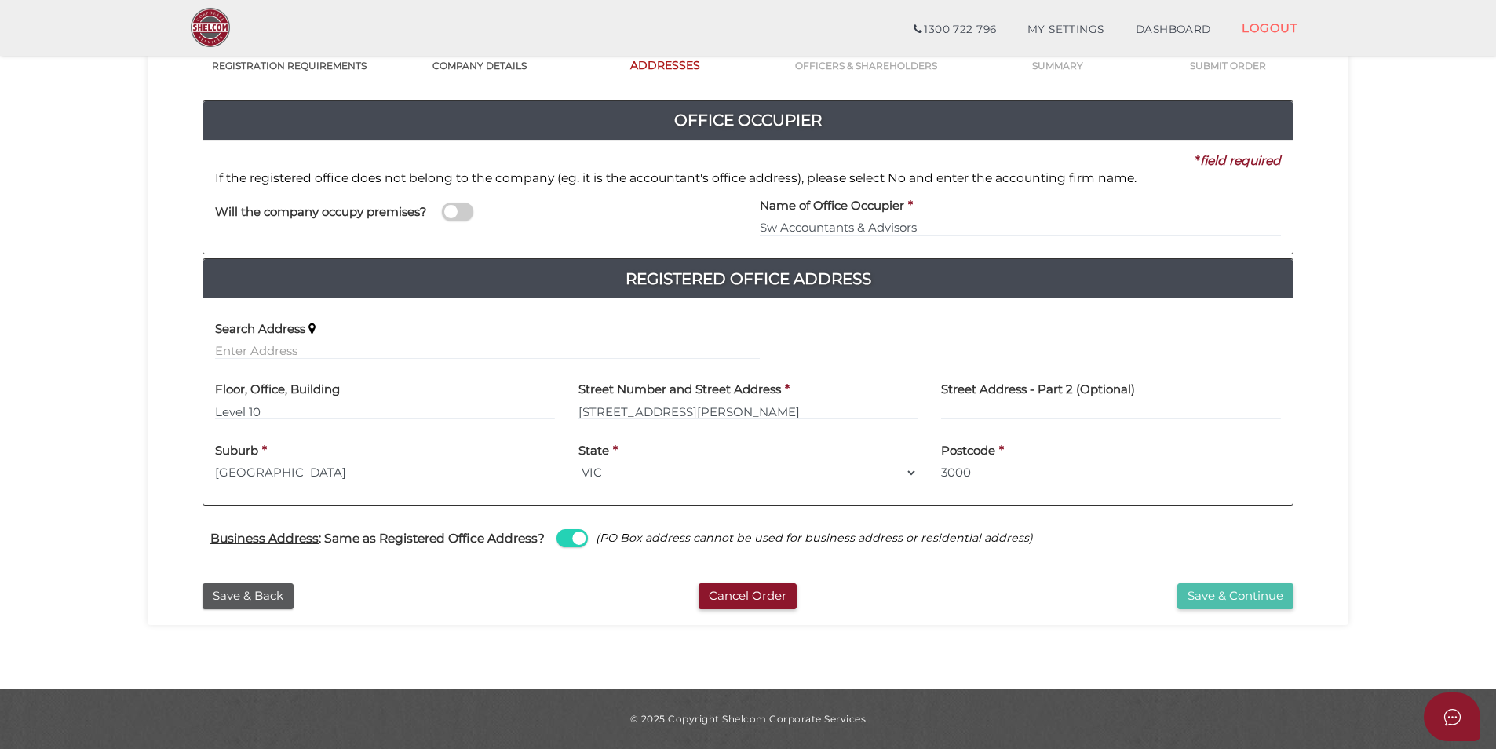
click at [1235, 593] on button "Save & Continue" at bounding box center [1235, 596] width 116 height 26
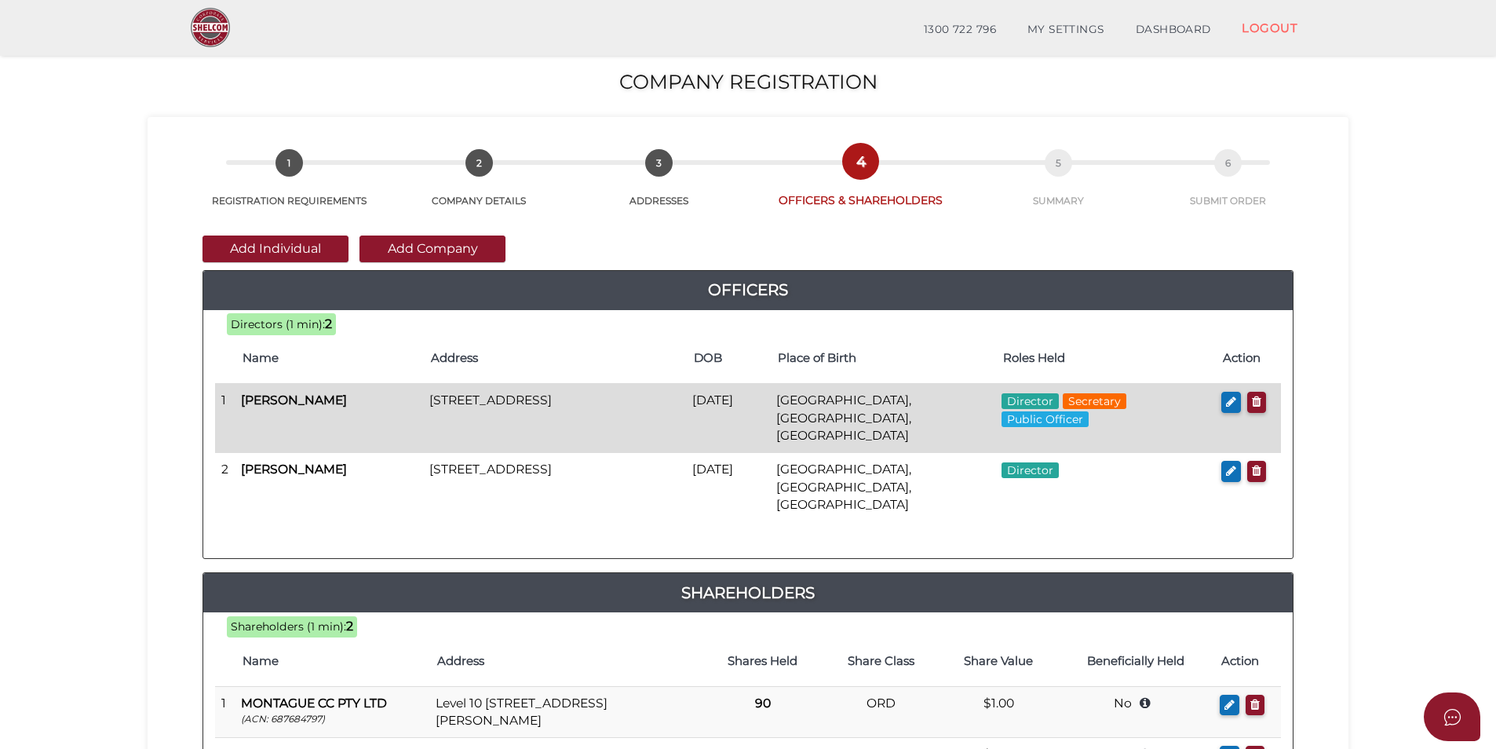
scroll to position [235, 0]
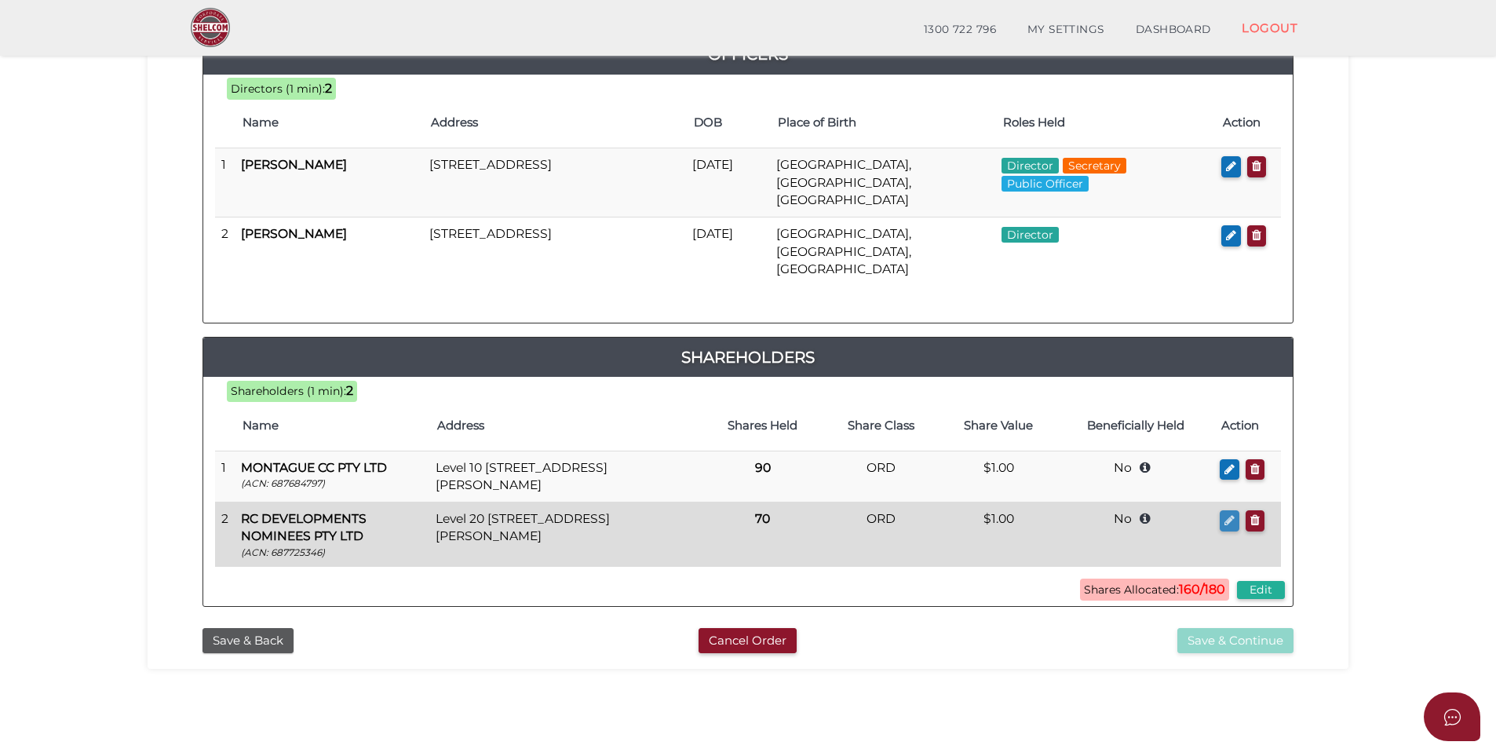
click at [1231, 514] on icon "button" at bounding box center [1230, 520] width 10 height 12
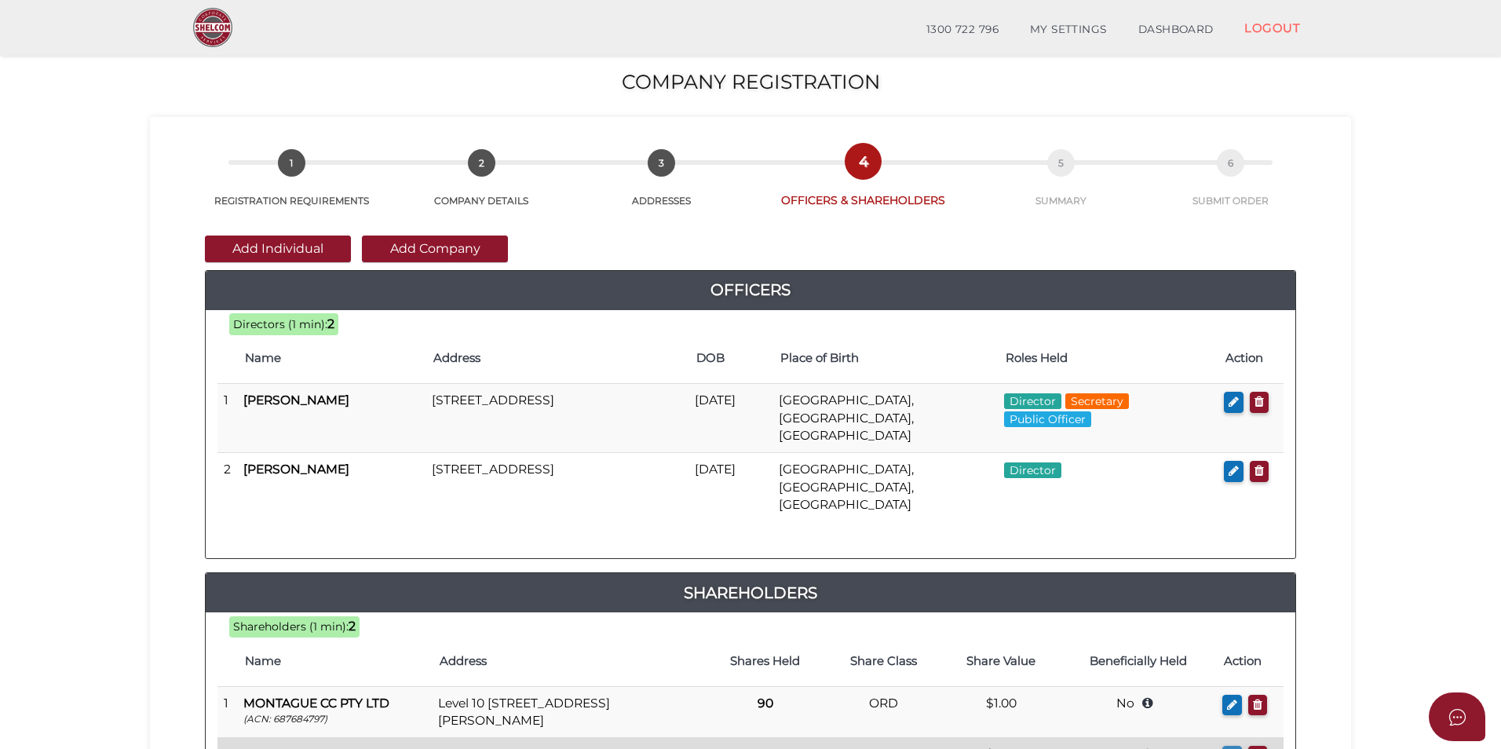
type input "70"
type input "RCD Trust"
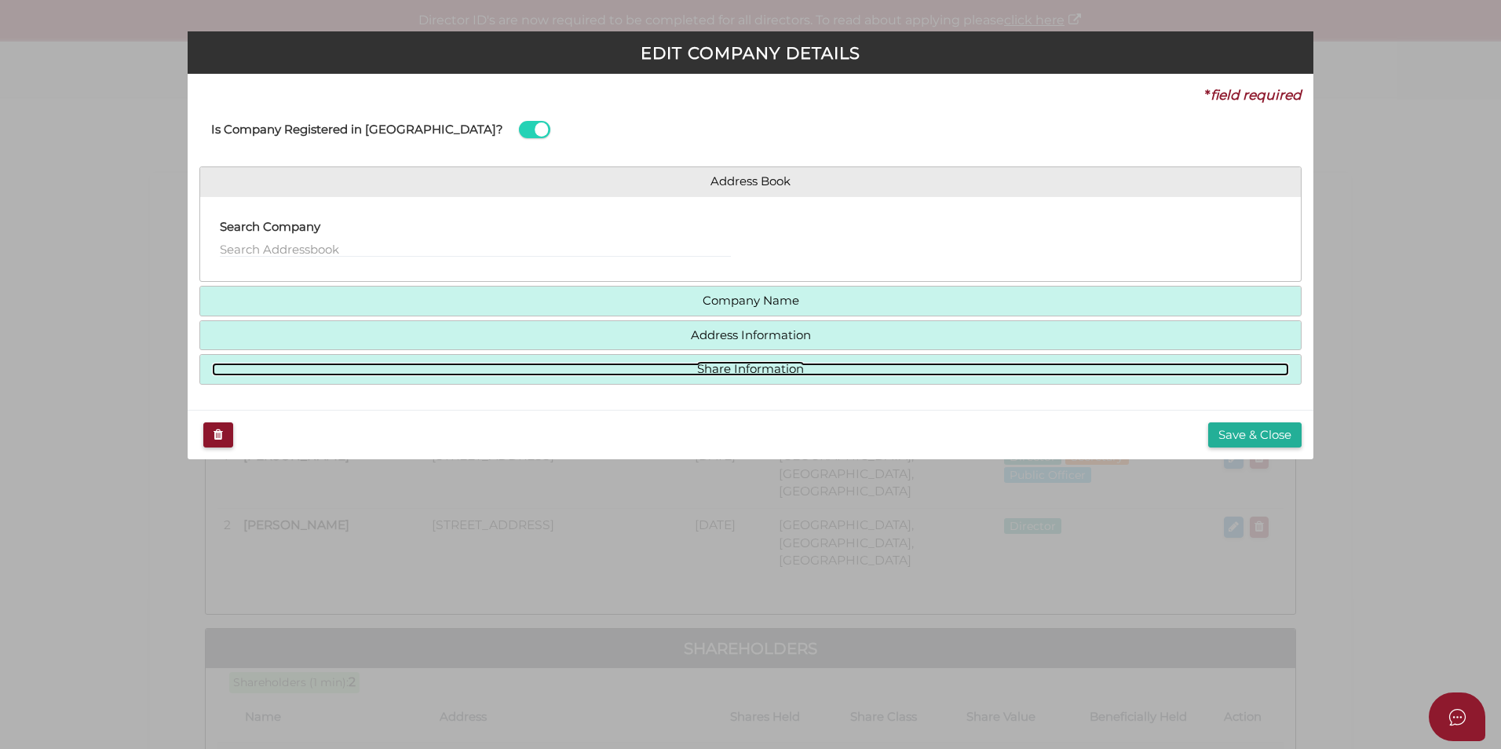
click at [668, 371] on link "Share Information" at bounding box center [750, 369] width 1077 height 13
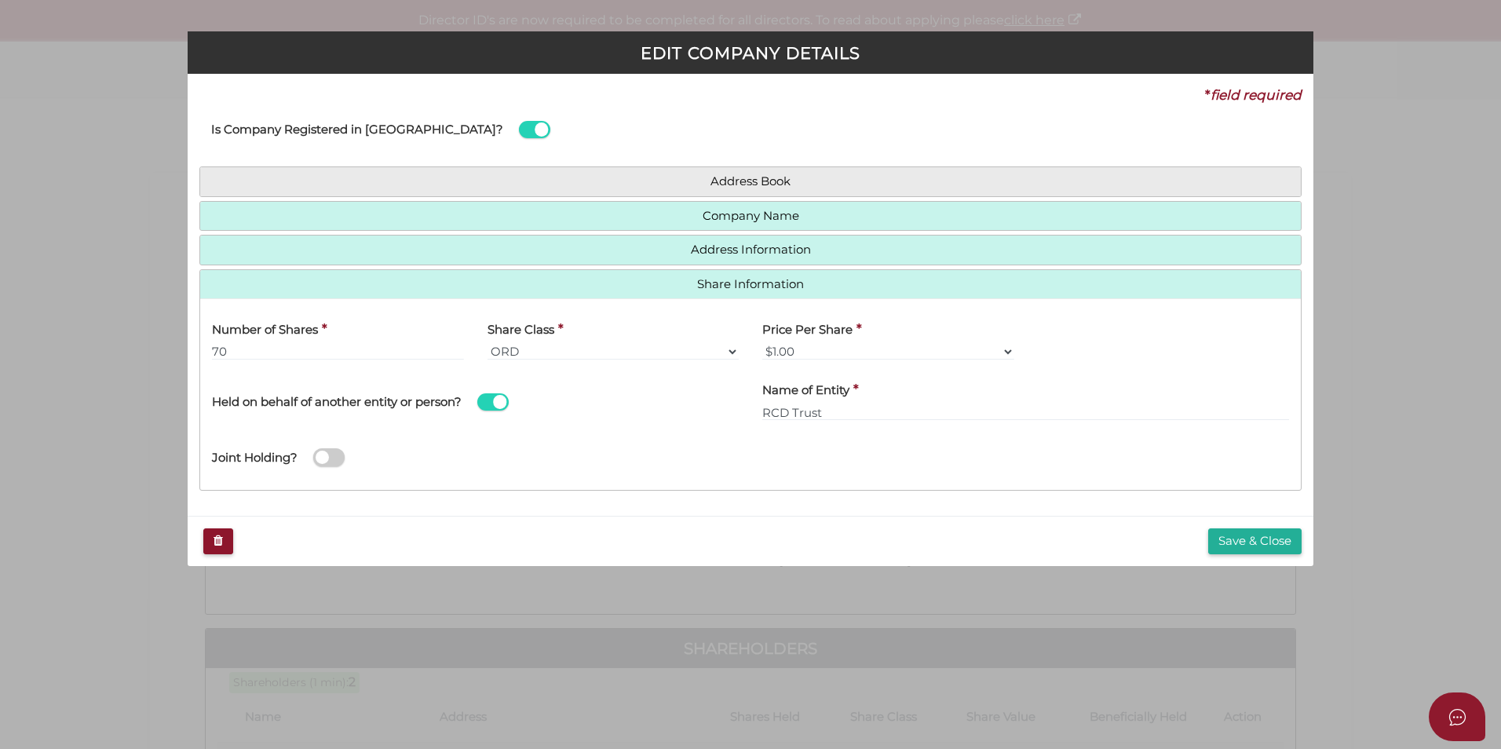
click at [334, 341] on div "Number of Shares * 70" at bounding box center [338, 335] width 252 height 49
click at [282, 353] on input "70" at bounding box center [338, 351] width 252 height 17
type input "7"
type input "90"
click at [967, 443] on div "Joint Holding?" at bounding box center [750, 452] width 1100 height 51
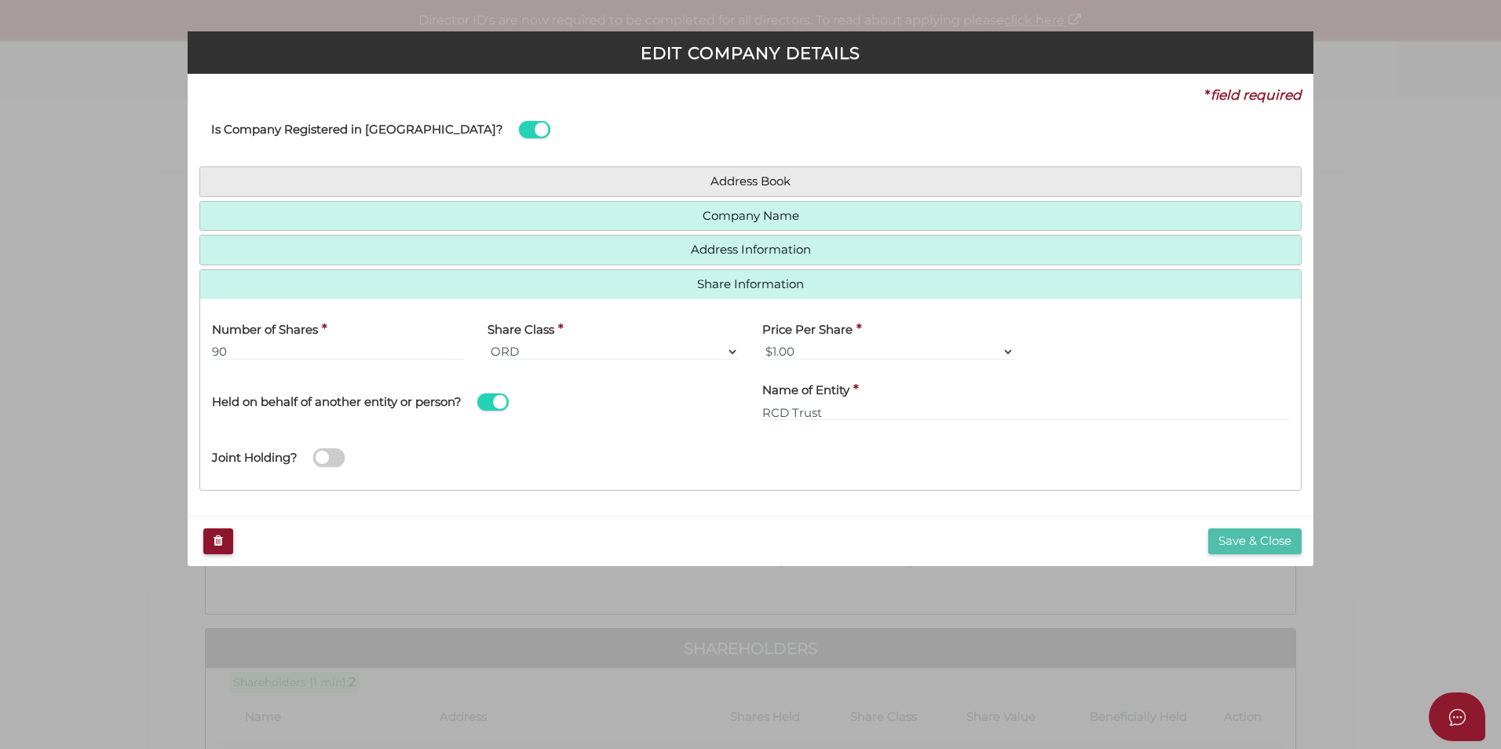
click at [1277, 545] on button "Save & Close" at bounding box center [1254, 541] width 93 height 26
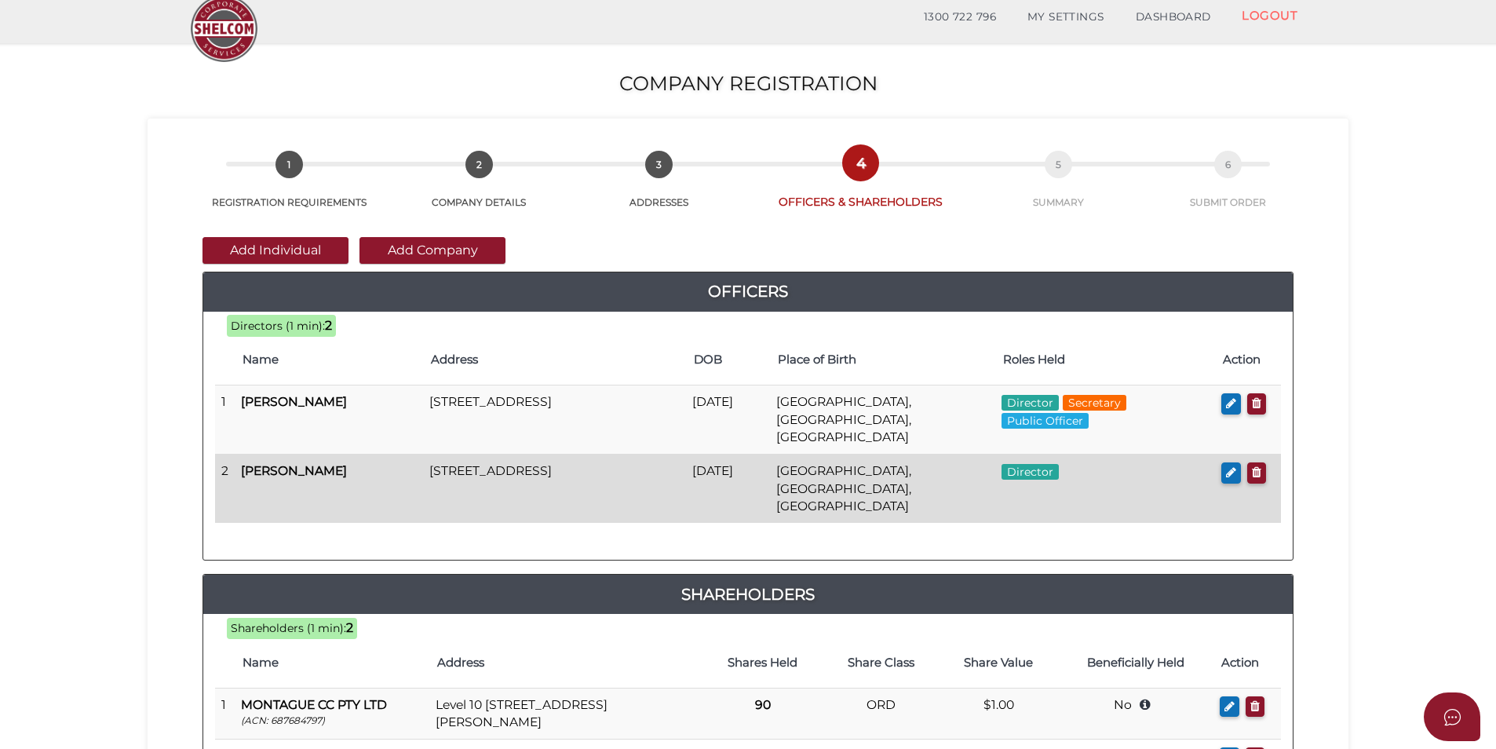
scroll to position [78, 0]
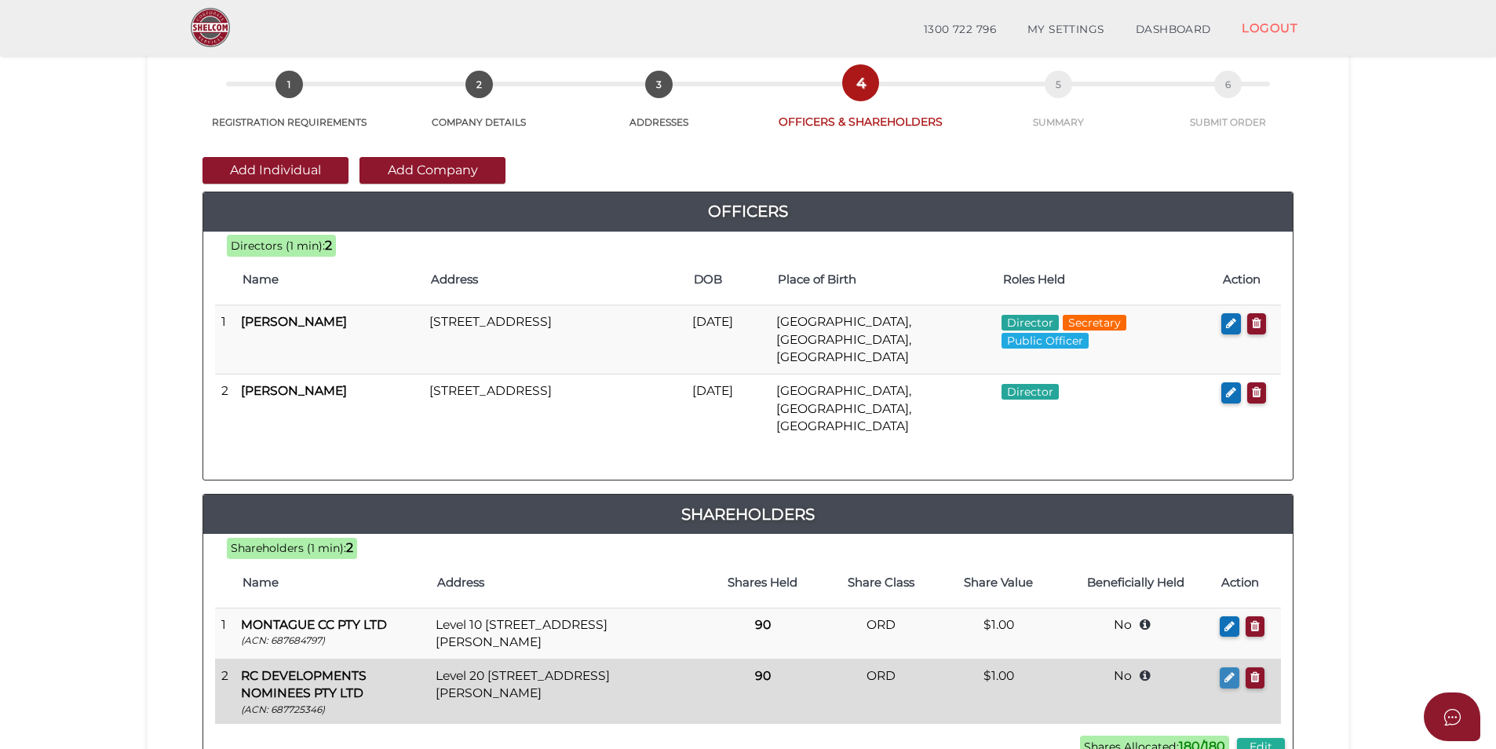
click at [1223, 667] on button "button" at bounding box center [1230, 677] width 20 height 21
type input "90"
type input "RCD Trust"
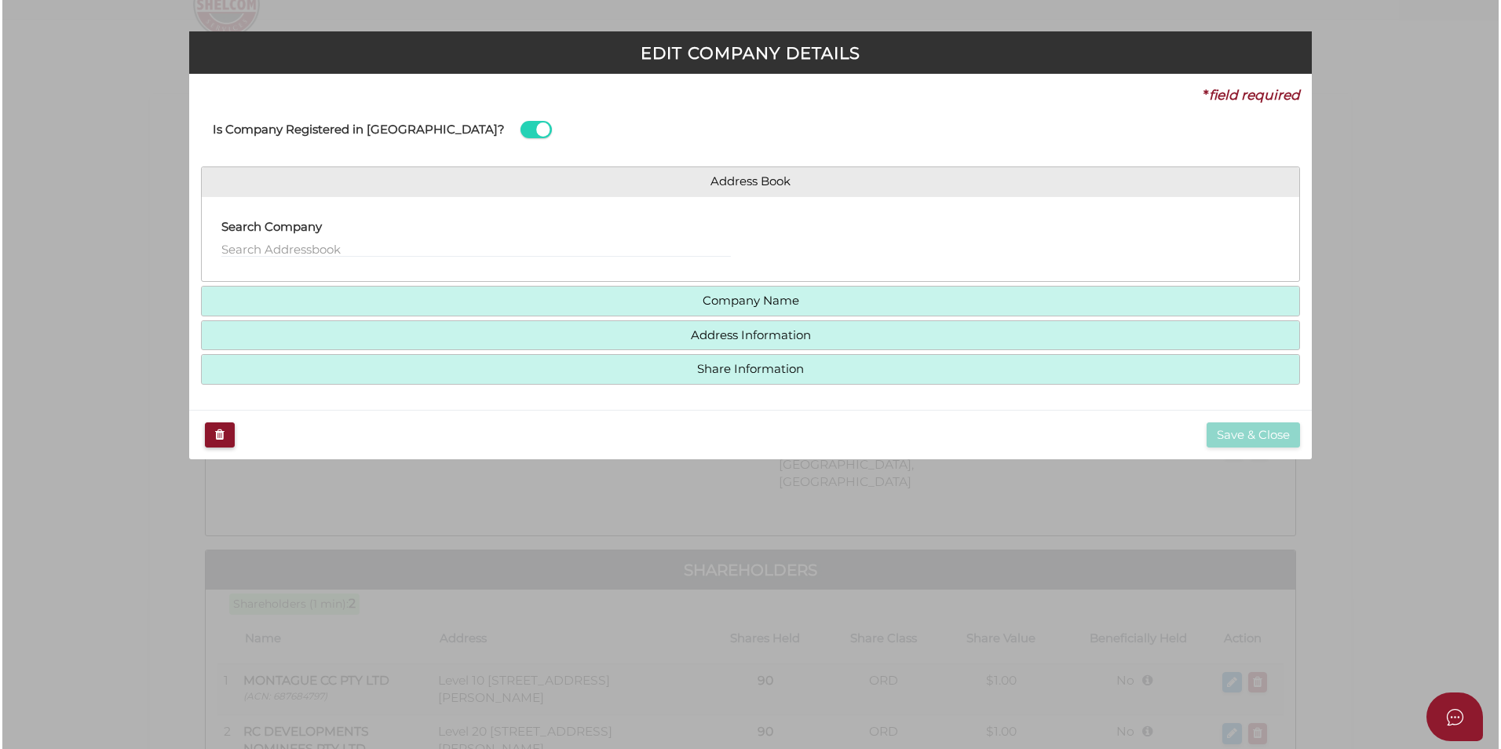
scroll to position [0, 0]
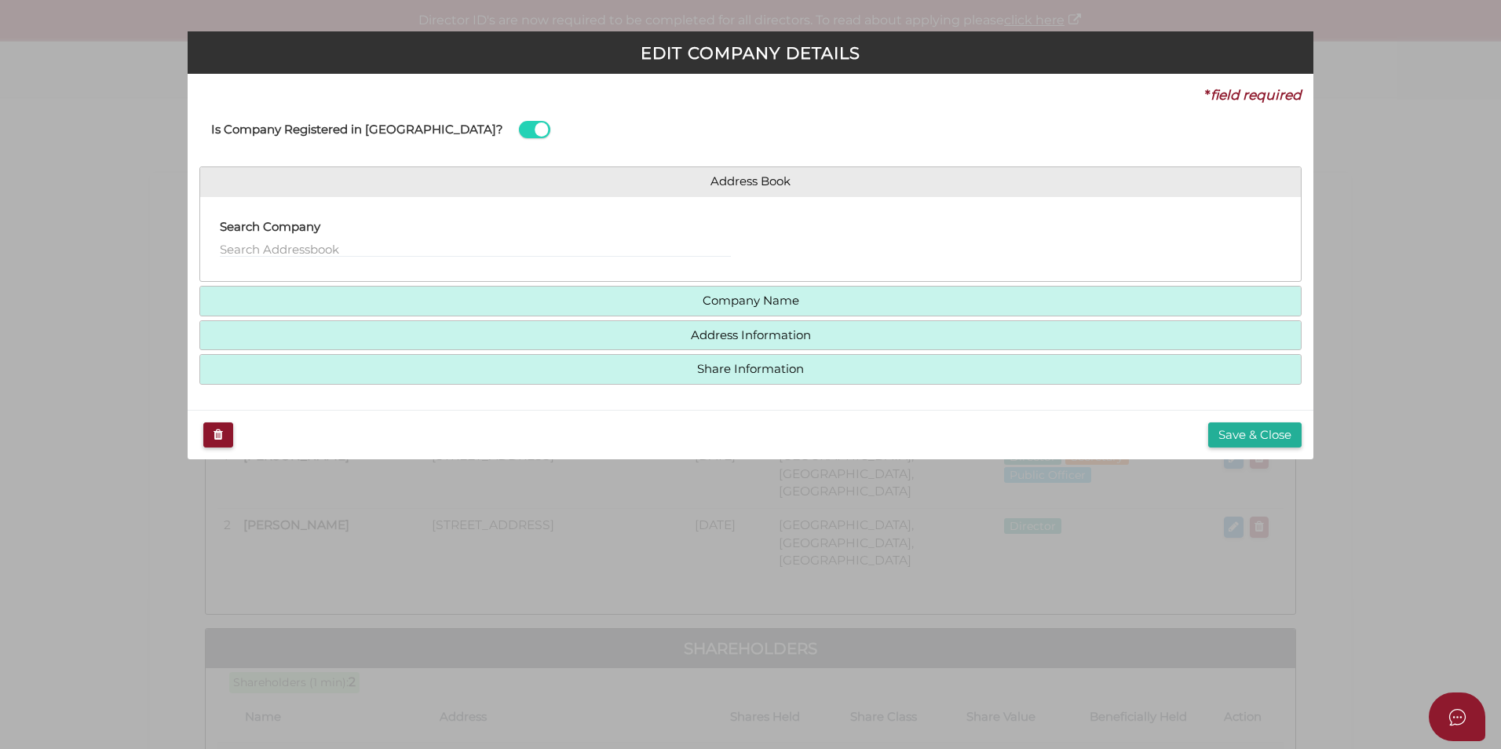
click at [732, 379] on h4 "Share Information" at bounding box center [750, 369] width 1100 height 29
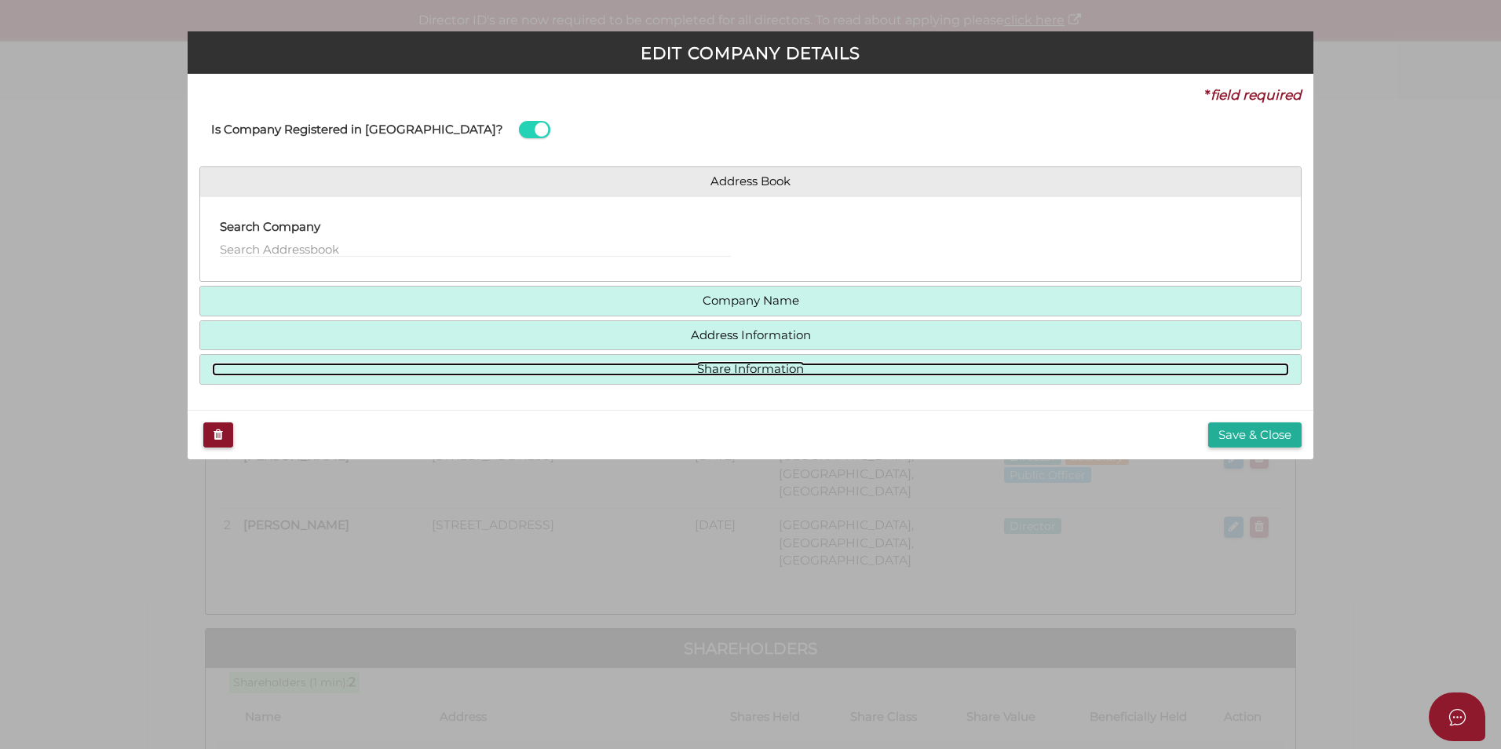
click at [735, 370] on link "Share Information" at bounding box center [750, 369] width 1077 height 13
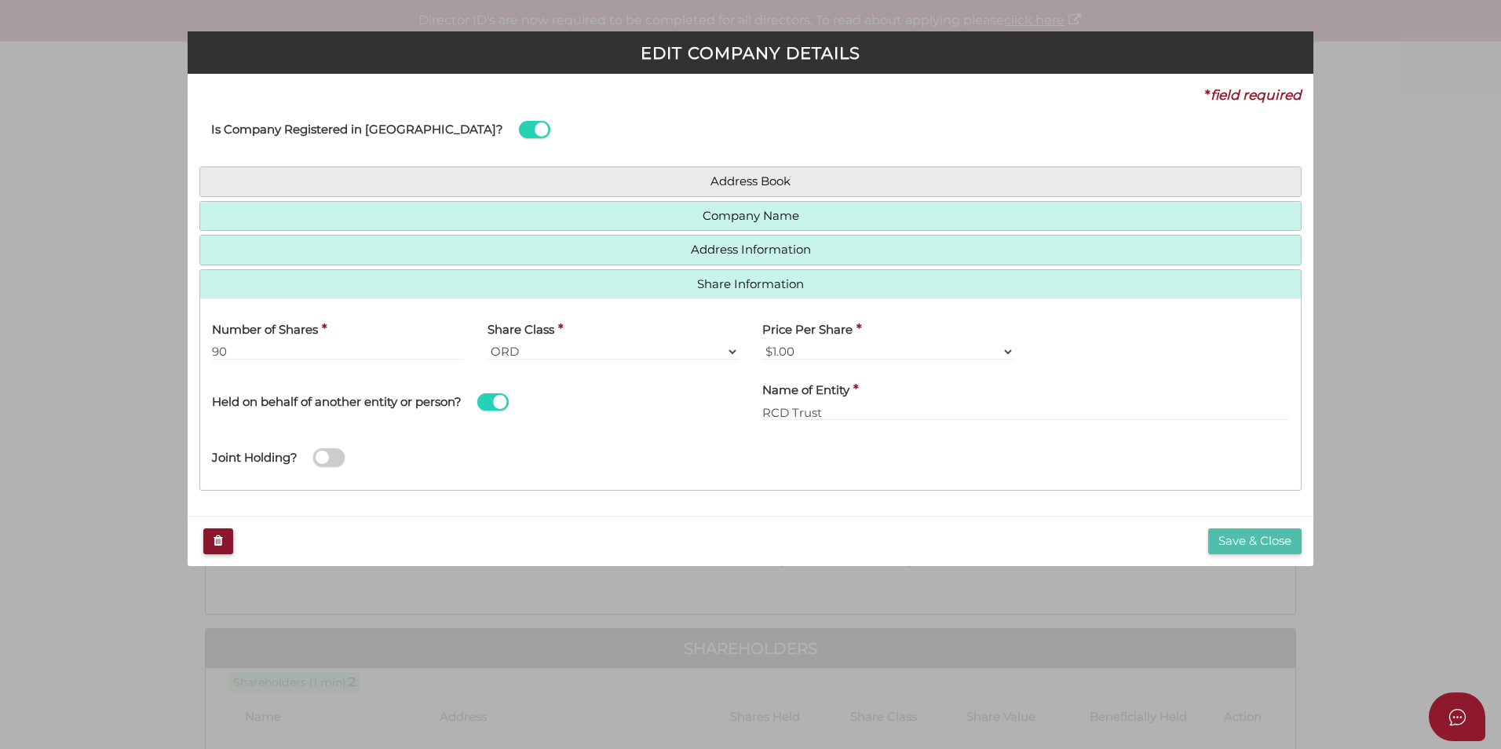
click at [1249, 536] on button "Save & Close" at bounding box center [1254, 541] width 93 height 26
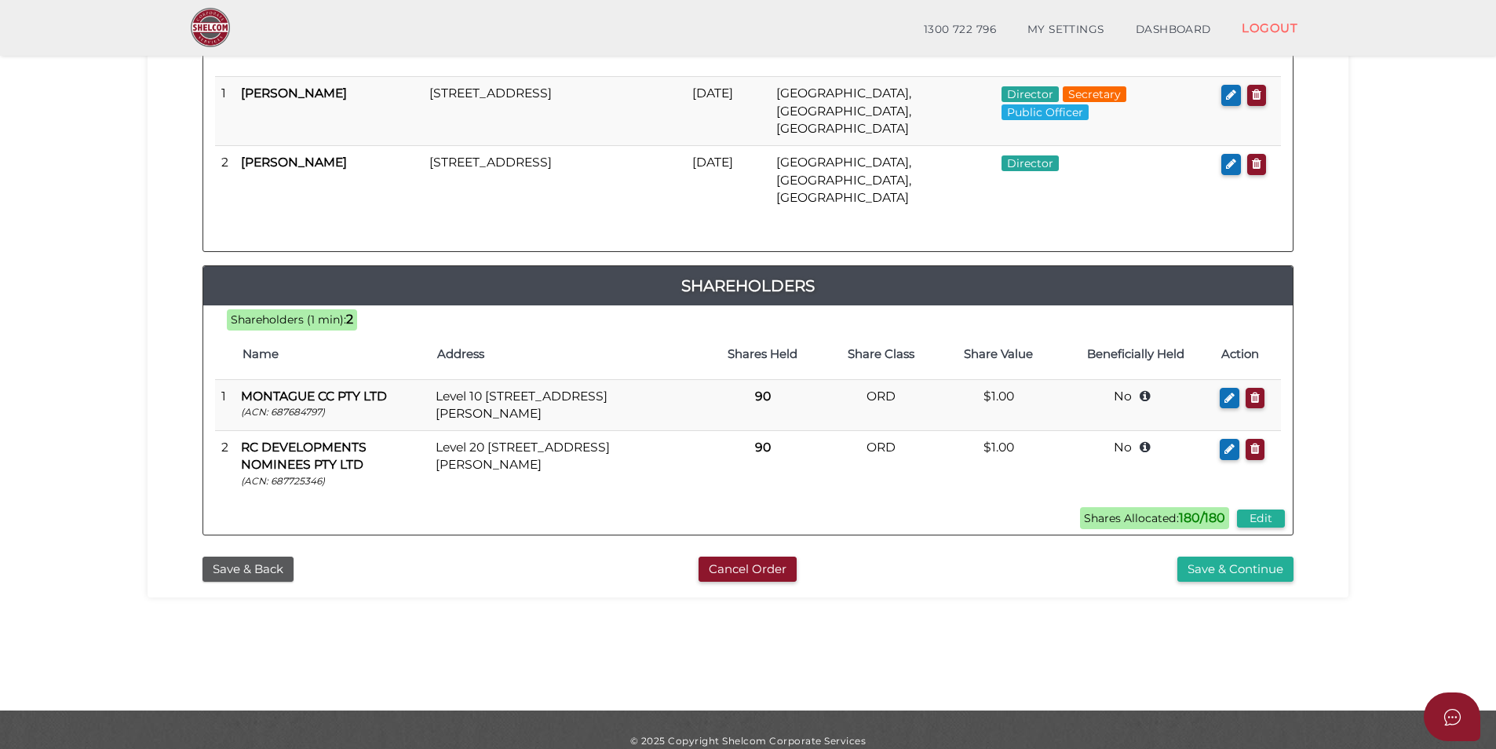
scroll to position [329, 0]
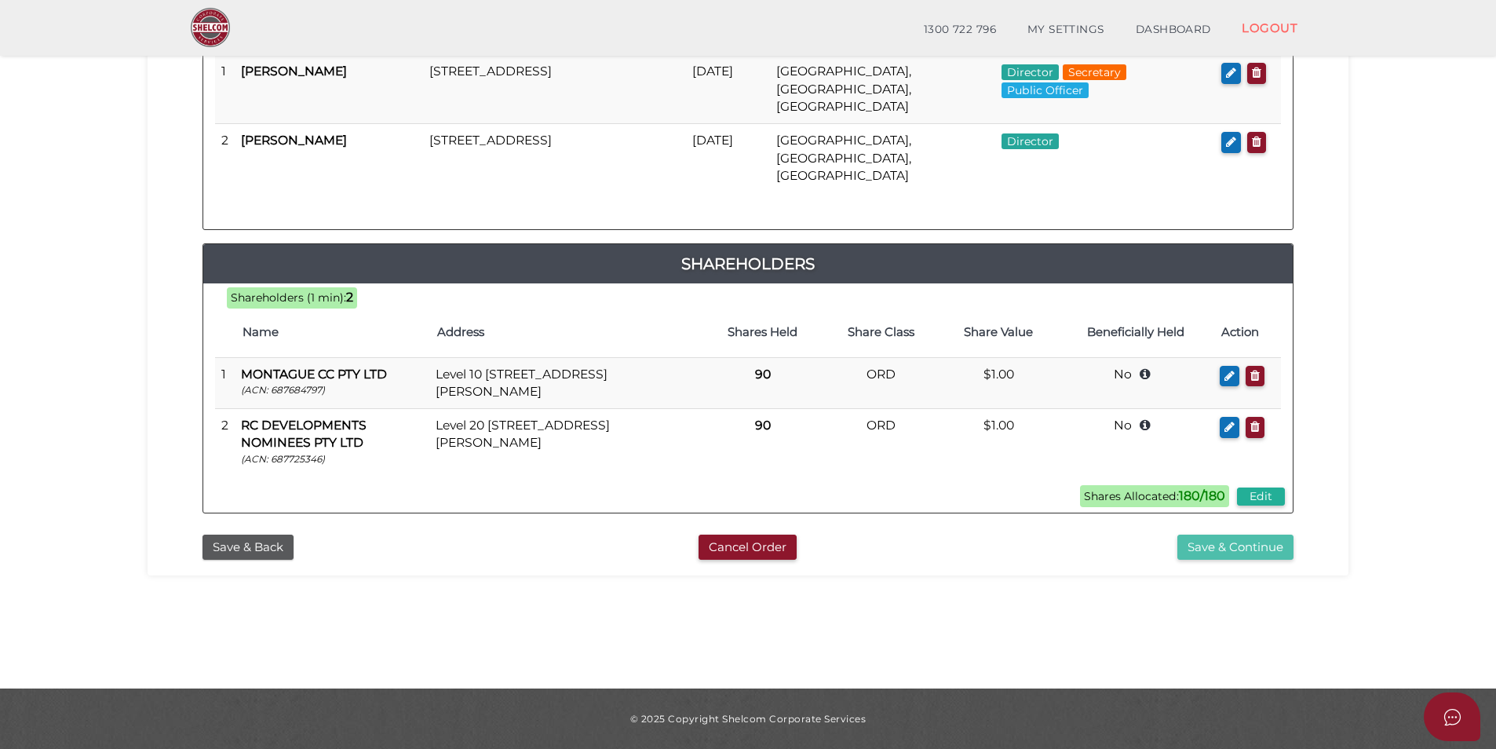
click at [1198, 535] on button "Save & Continue" at bounding box center [1235, 548] width 116 height 26
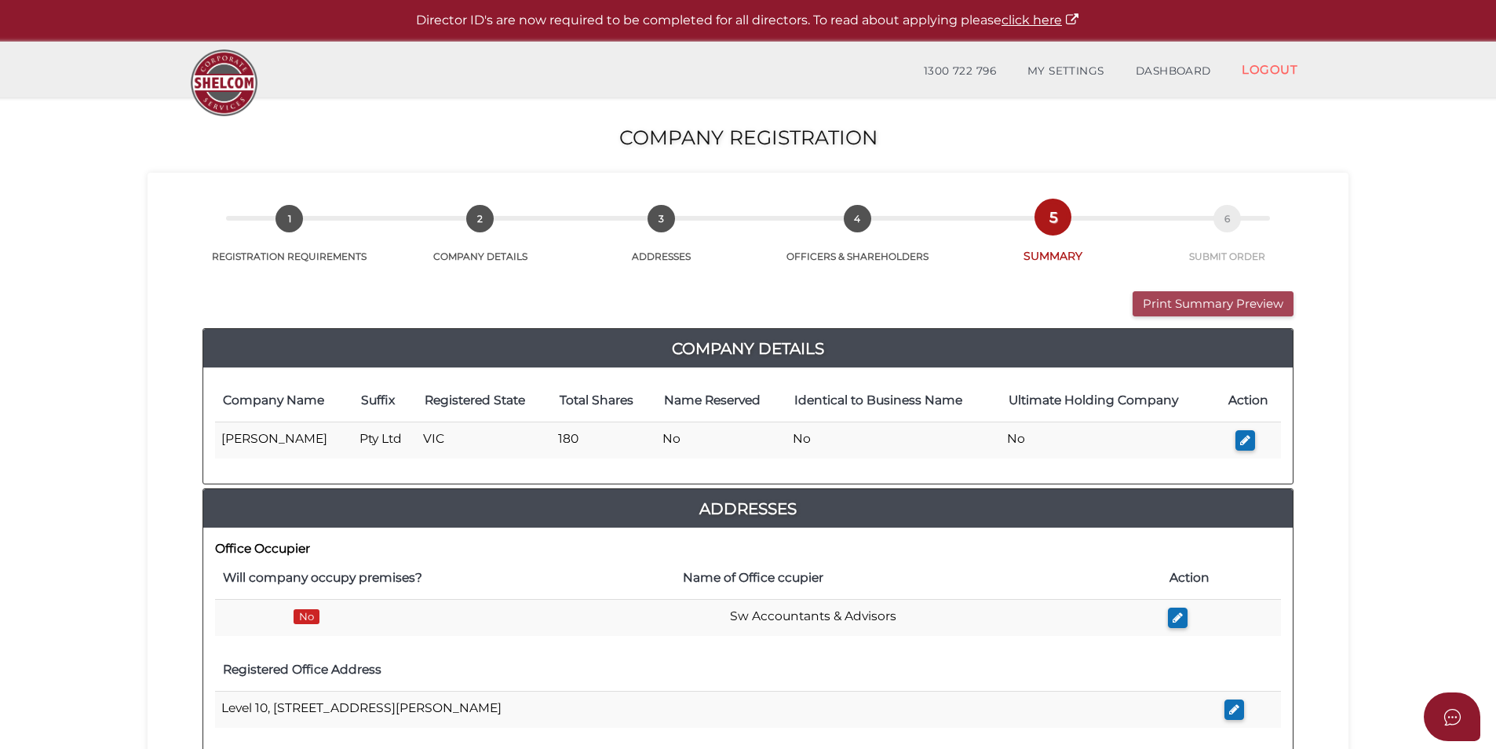
click at [1196, 296] on button "Print Summary Preview" at bounding box center [1213, 304] width 161 height 26
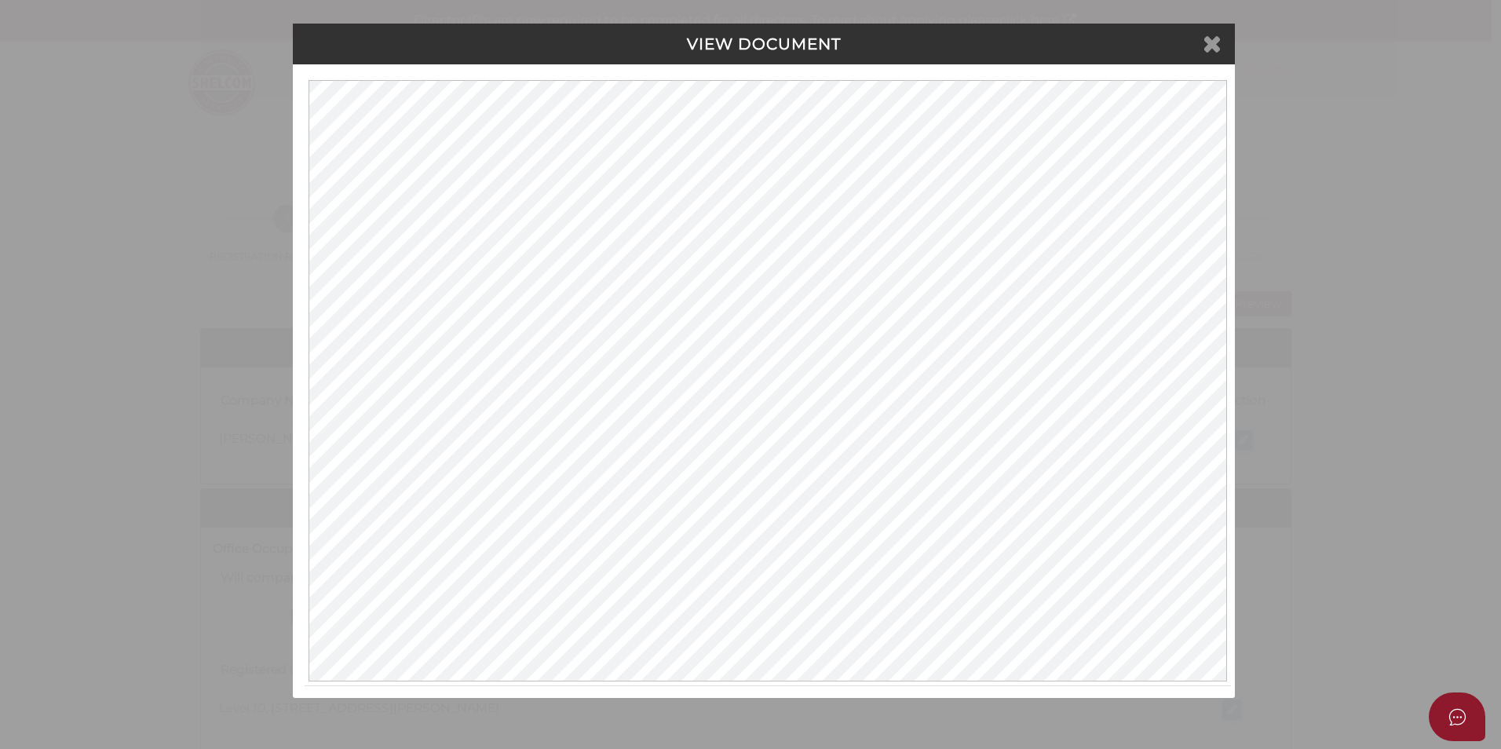
click at [1216, 40] on icon at bounding box center [1212, 43] width 19 height 24
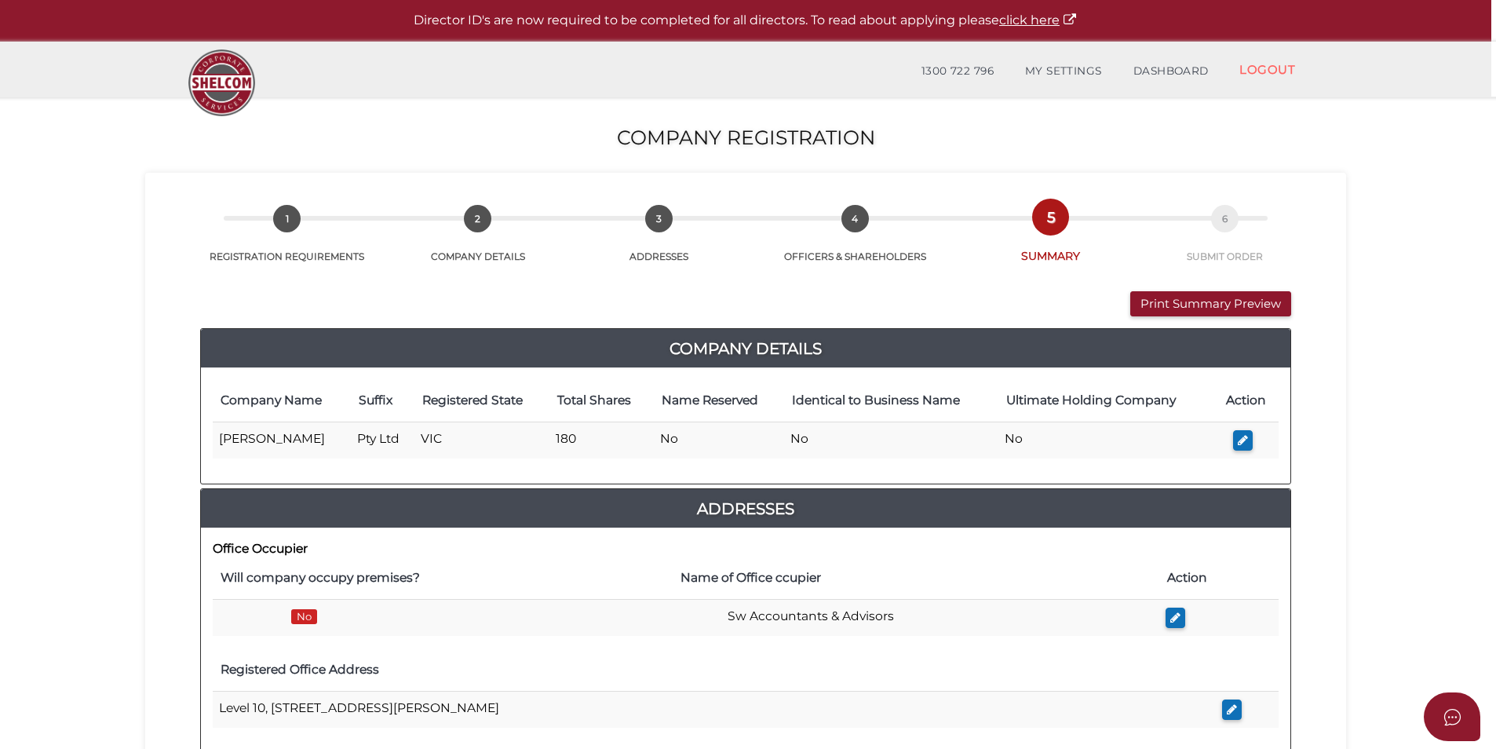
drag, startPoint x: 1059, startPoint y: 144, endPoint x: 1083, endPoint y: 135, distance: 26.1
click at [1059, 144] on h2 "Company Registration" at bounding box center [745, 138] width 1491 height 22
click at [1151, 79] on link "DASHBOARD" at bounding box center [1171, 71] width 107 height 31
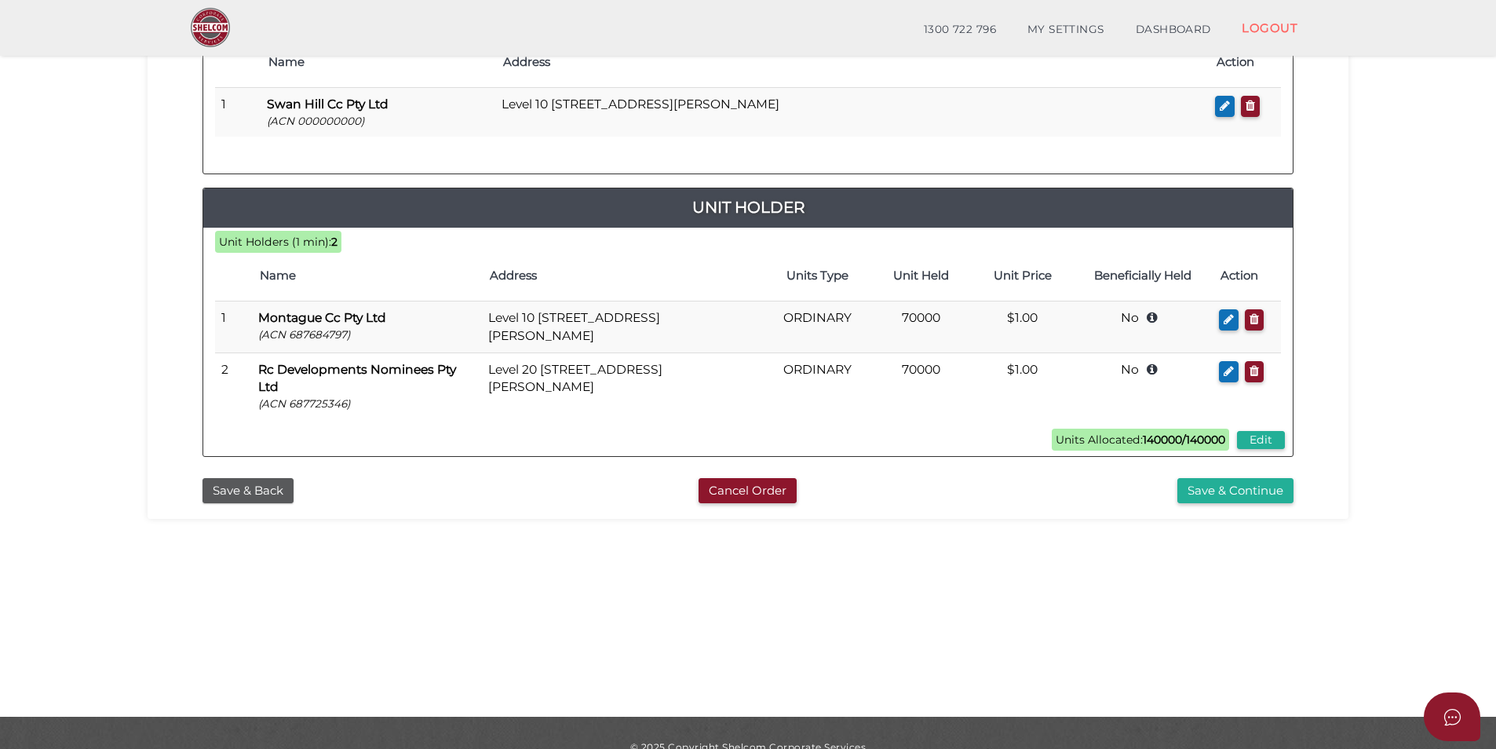
scroll to position [314, 0]
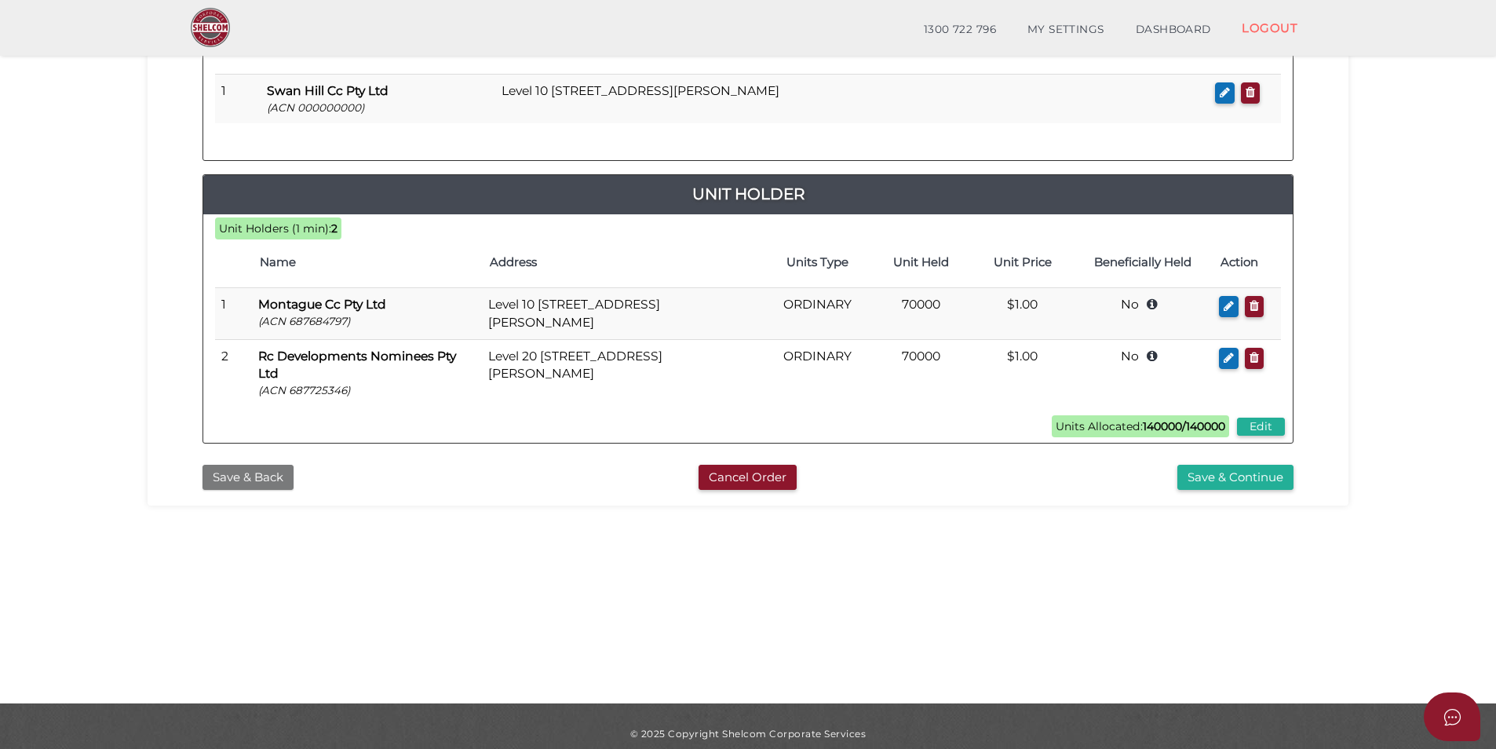
click at [257, 471] on button "Save & Back" at bounding box center [248, 478] width 91 height 26
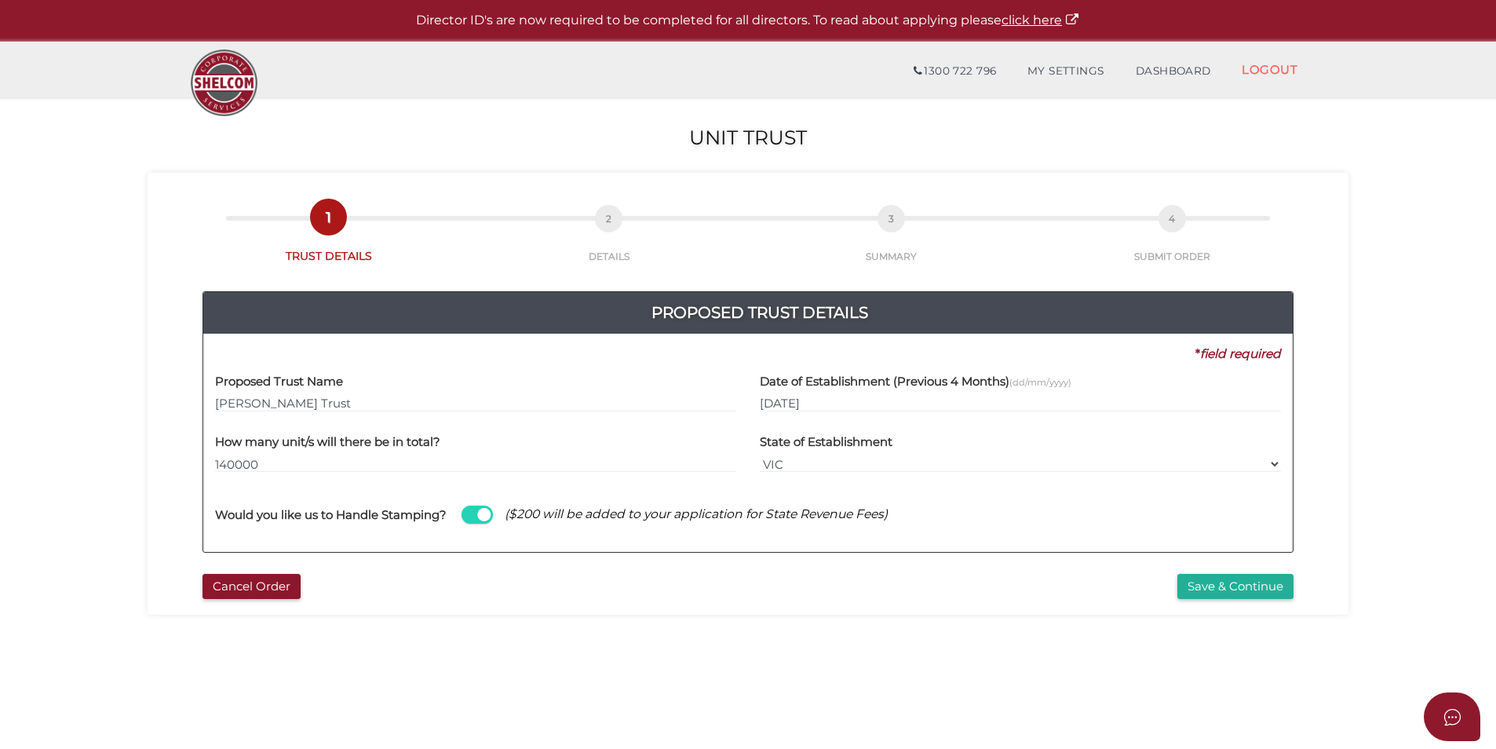
drag, startPoint x: 404, startPoint y: 400, endPoint x: -19, endPoint y: 391, distance: 423.2
click at [0, 391] on html "Shelcom is loading Processing Payment...Please Wait... Director ID's are now re…" at bounding box center [748, 374] width 1496 height 749
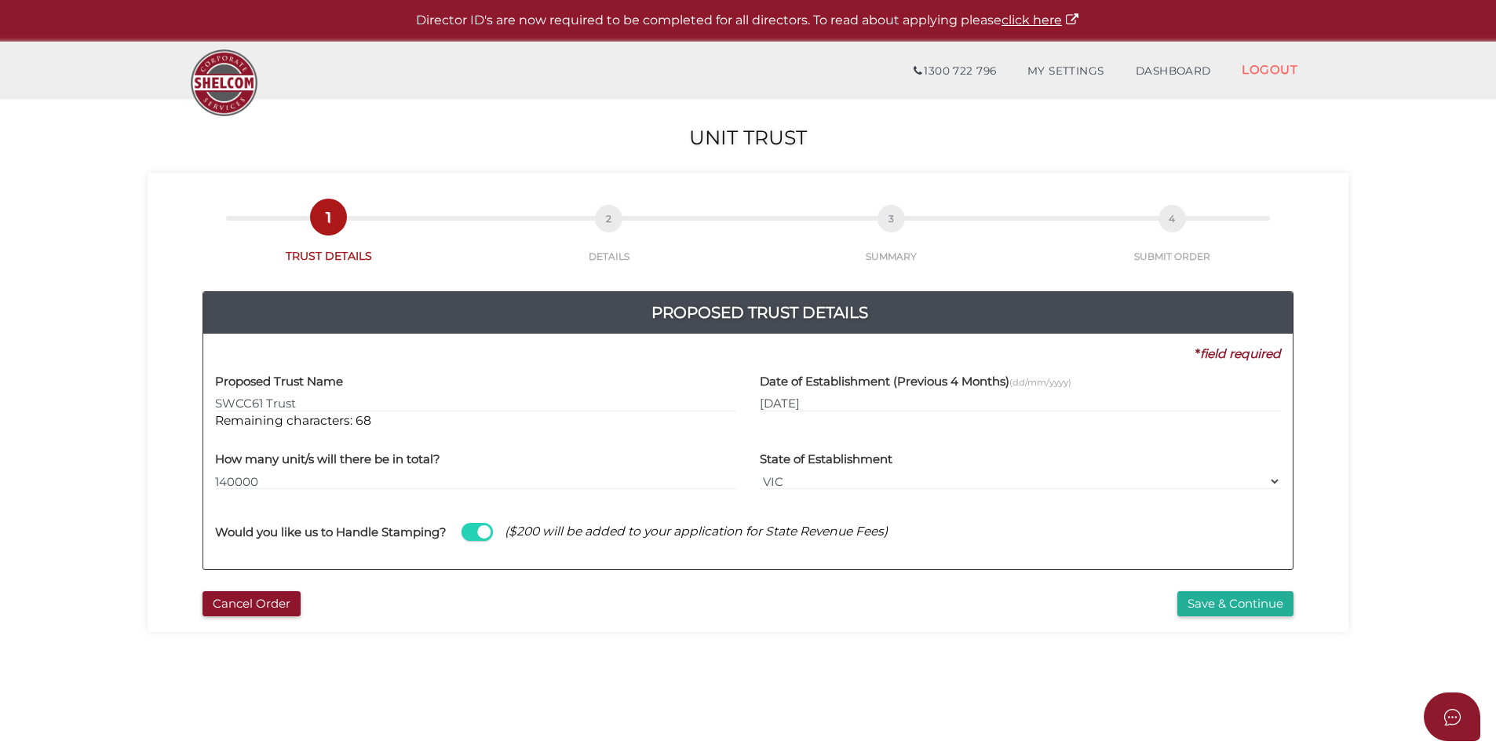
type input "SWCC61 Trust"
click at [951, 392] on label "Date of Establishment (Previous 4 Months) (dd/mm/yyyy)" at bounding box center [916, 379] width 312 height 32
click at [948, 398] on input "14/08/2025" at bounding box center [1020, 403] width 521 height 17
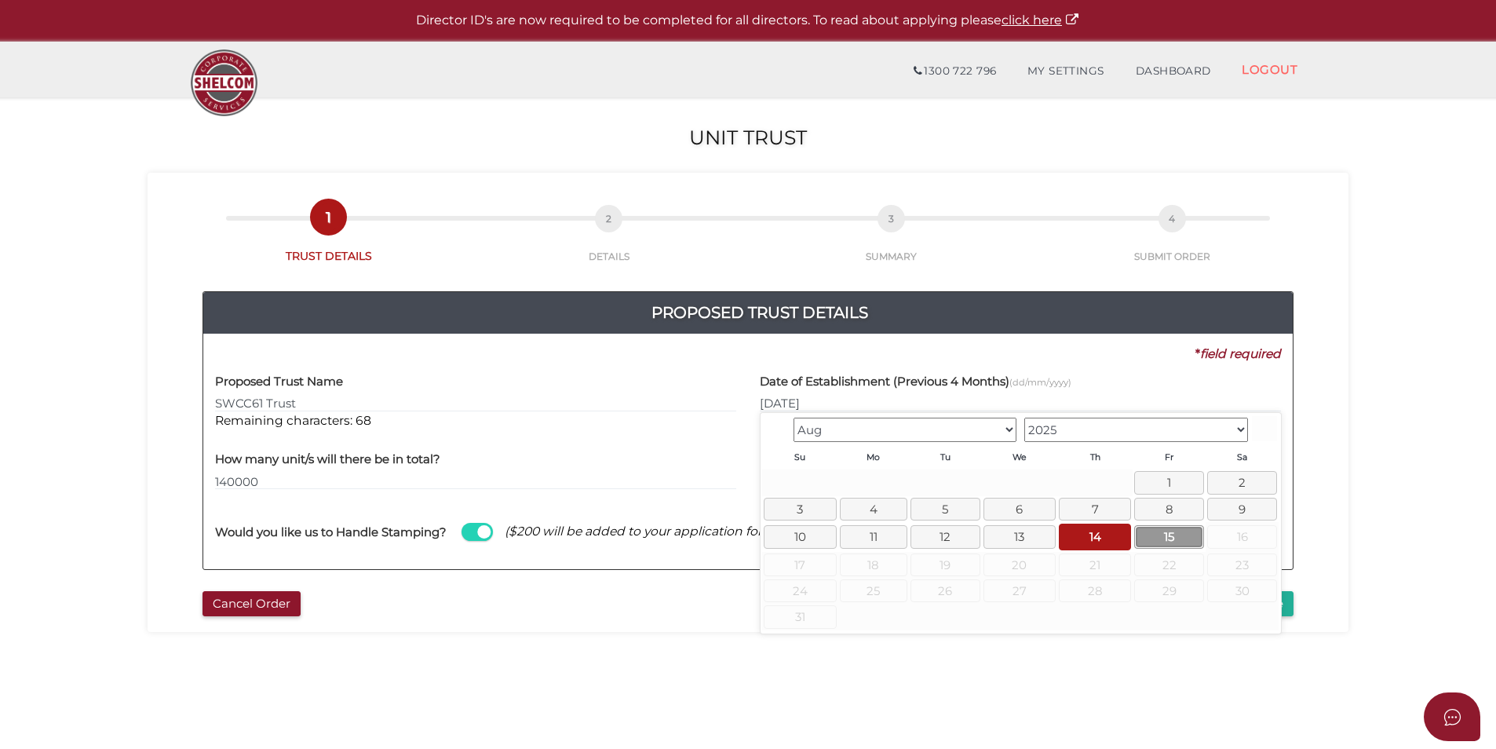
click at [1143, 528] on link "15" at bounding box center [1169, 536] width 70 height 23
type input "15/08/2025"
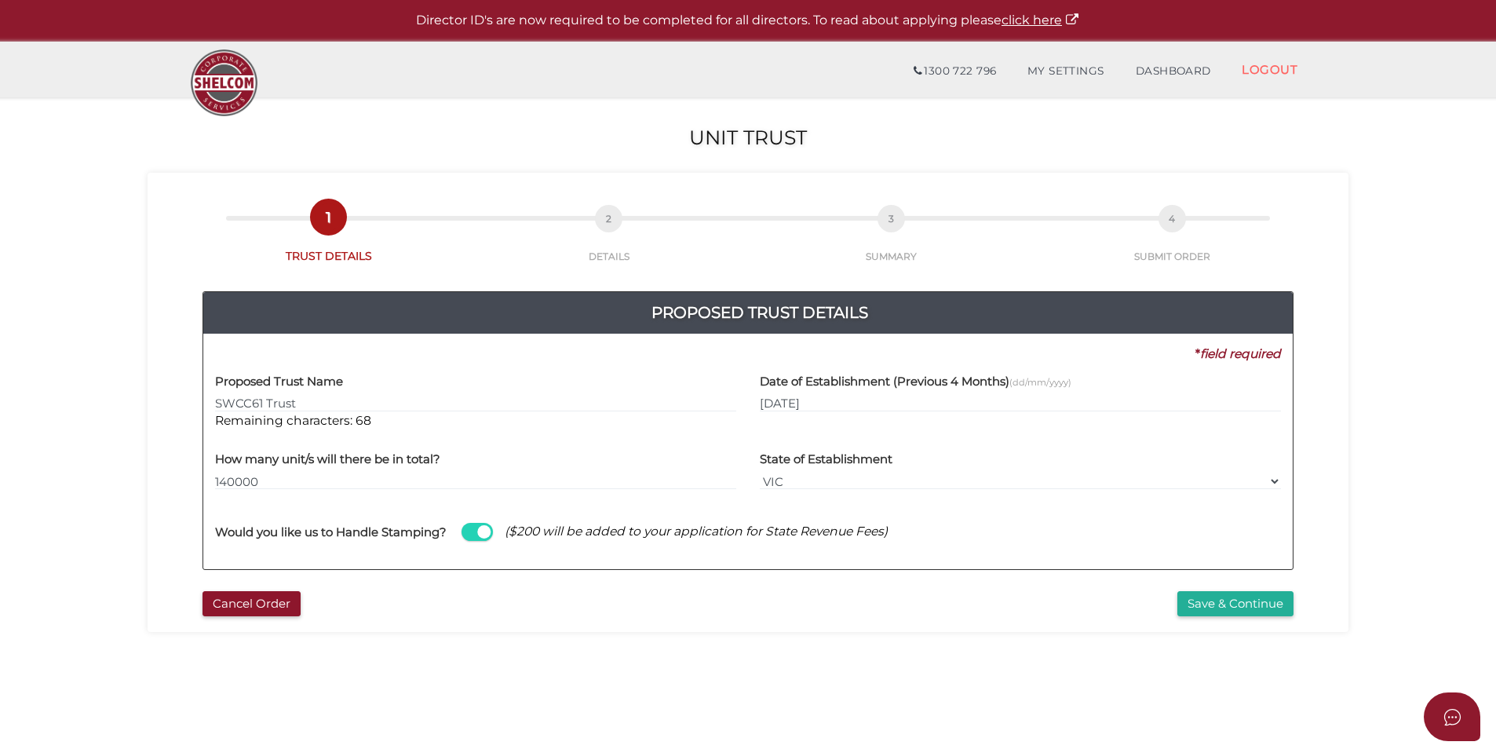
click at [987, 624] on div "1b66619b6d06e6d0fa3fe09613a86ace 1 TRUST DETAILS 2 DETAILS 3 SUMMARY 4 SUBMIT O…" at bounding box center [748, 403] width 1201 height 460
drag, startPoint x: 301, startPoint y: 480, endPoint x: 5, endPoint y: 473, distance: 296.0
click at [5, 473] on section "Unit Trust 1b66619b6d06e6d0fa3fe09613a86ace 1 TRUST DETAILS 2 DETAILS 3 SUMMARY…" at bounding box center [748, 585] width 1496 height 976
type input "180000"
click at [585, 586] on div "Cancel Order Save & Continue" at bounding box center [747, 600] width 1177 height 34
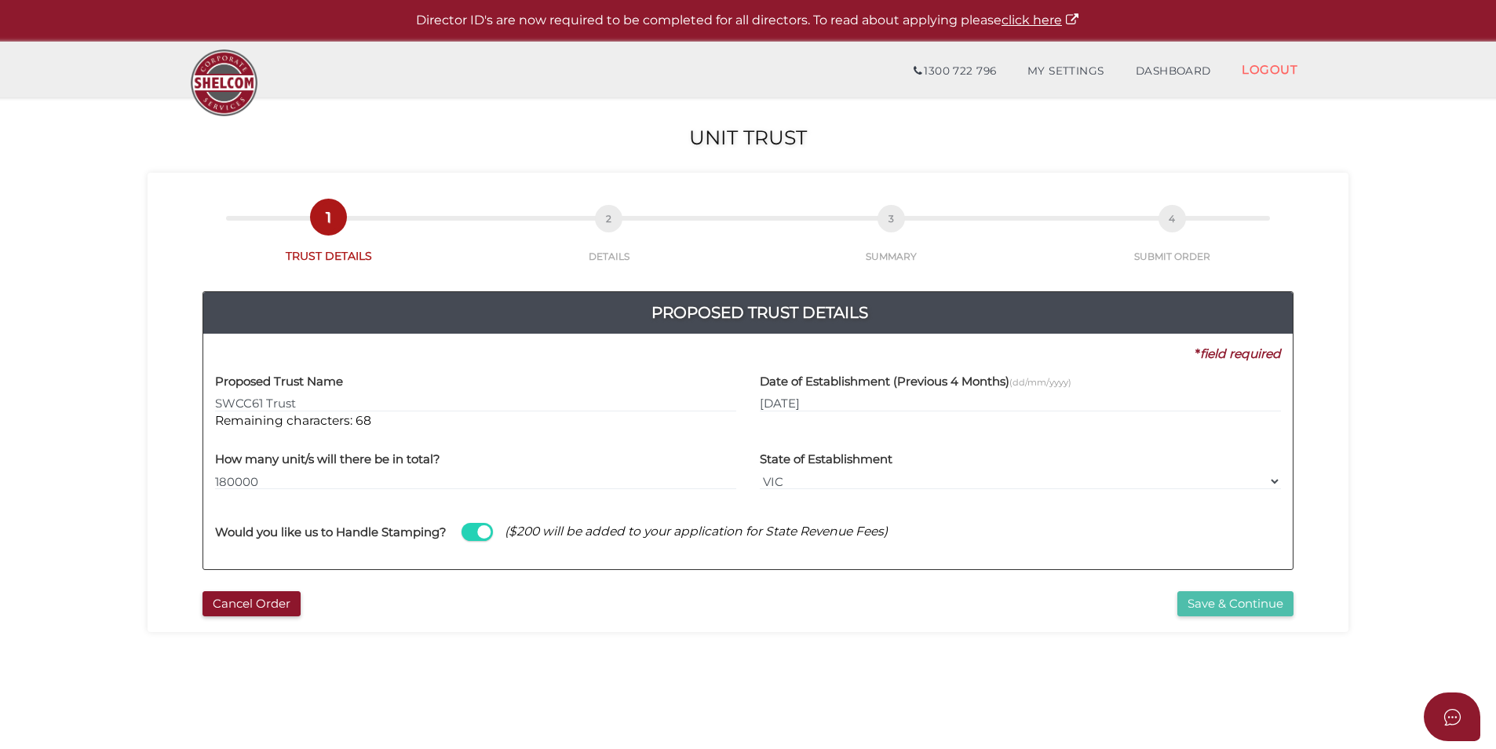
click at [1192, 600] on button "Save & Continue" at bounding box center [1235, 604] width 116 height 26
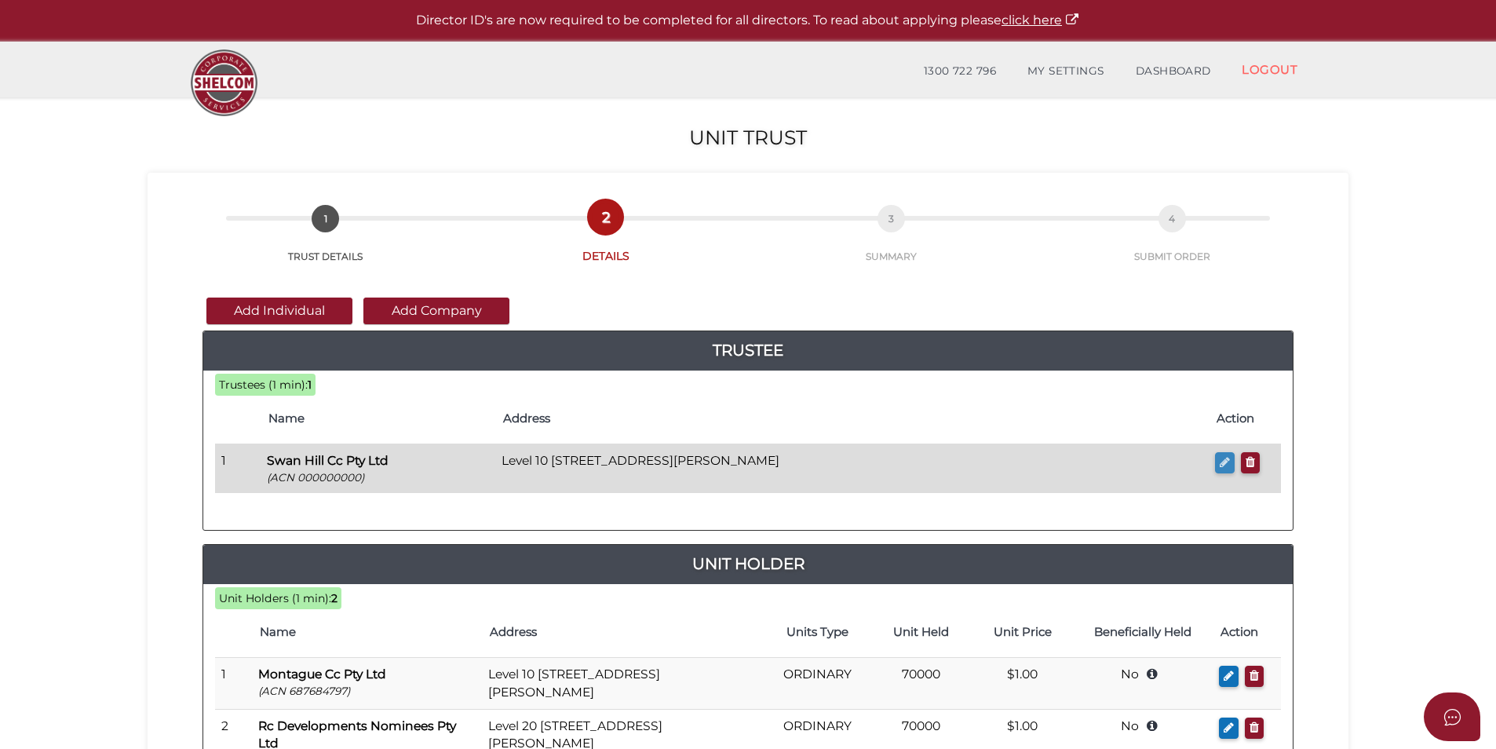
click at [1223, 465] on icon "button" at bounding box center [1225, 462] width 10 height 12
checkbox input "true"
type input "000000000"
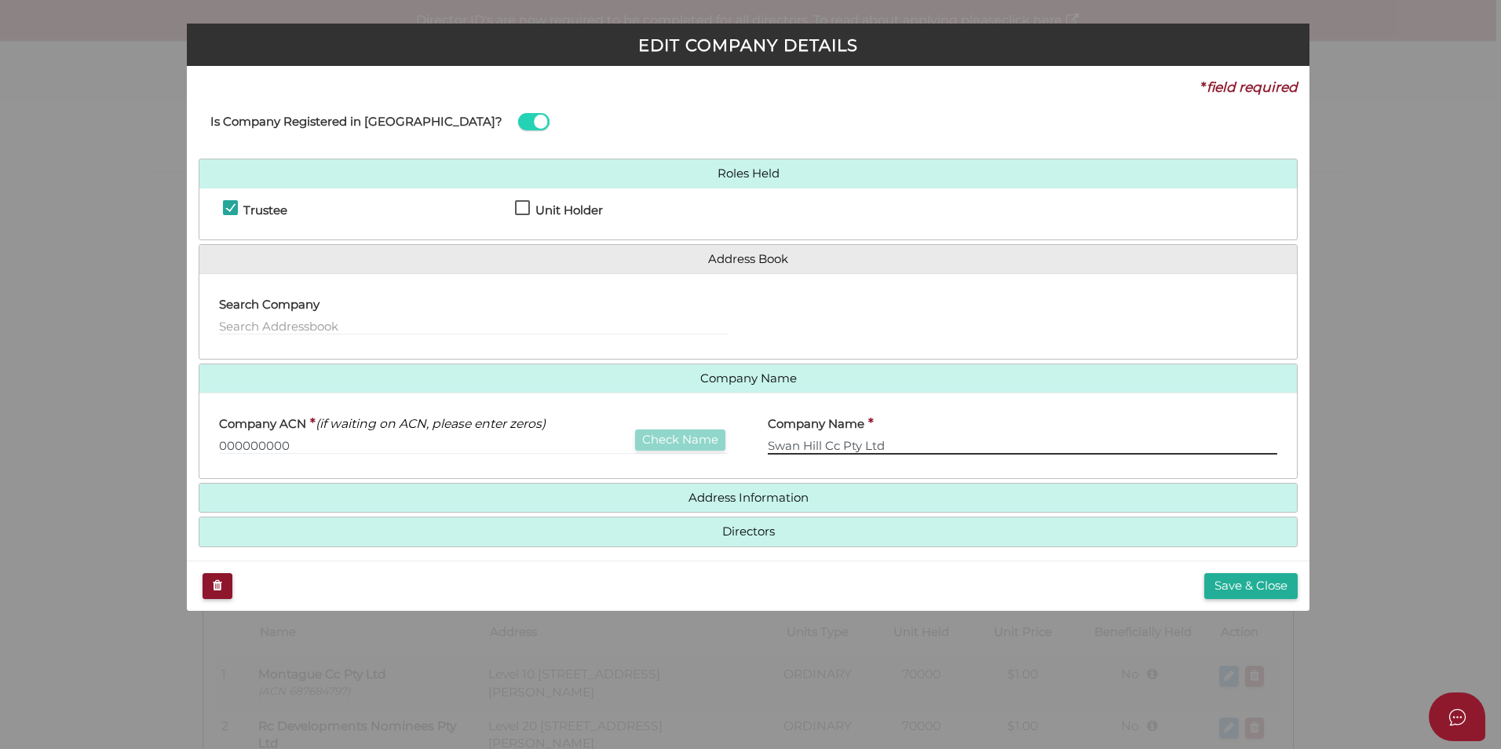
drag, startPoint x: 902, startPoint y: 449, endPoint x: 563, endPoint y: 450, distance: 339.1
click at [563, 450] on div "Company ACN * (if waiting on ACN, please enter zeros) 000000000 Check Name Comp…" at bounding box center [747, 435] width 1097 height 61
type input "[PERSON_NAME] Pty Ltd"
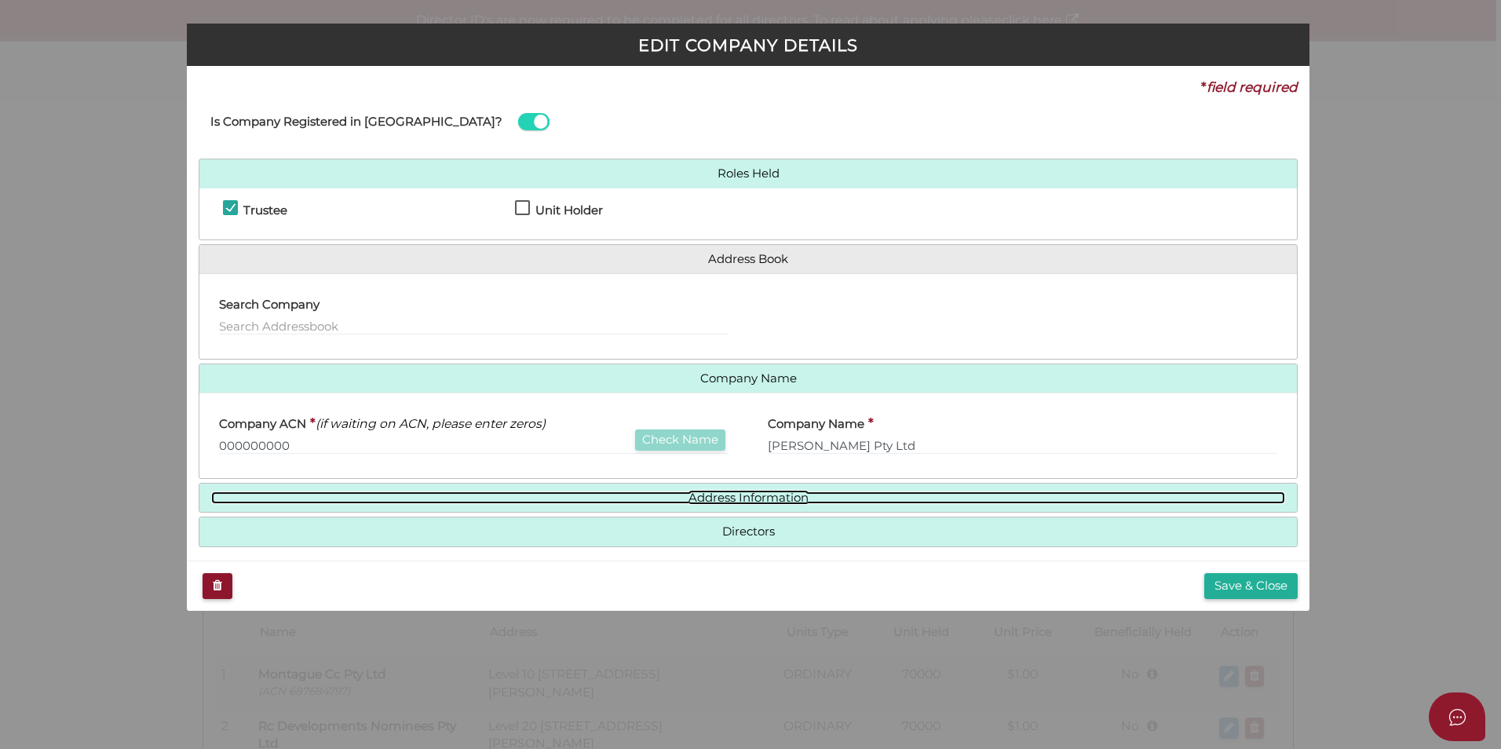
click at [698, 502] on link "Address Information" at bounding box center [748, 497] width 1074 height 13
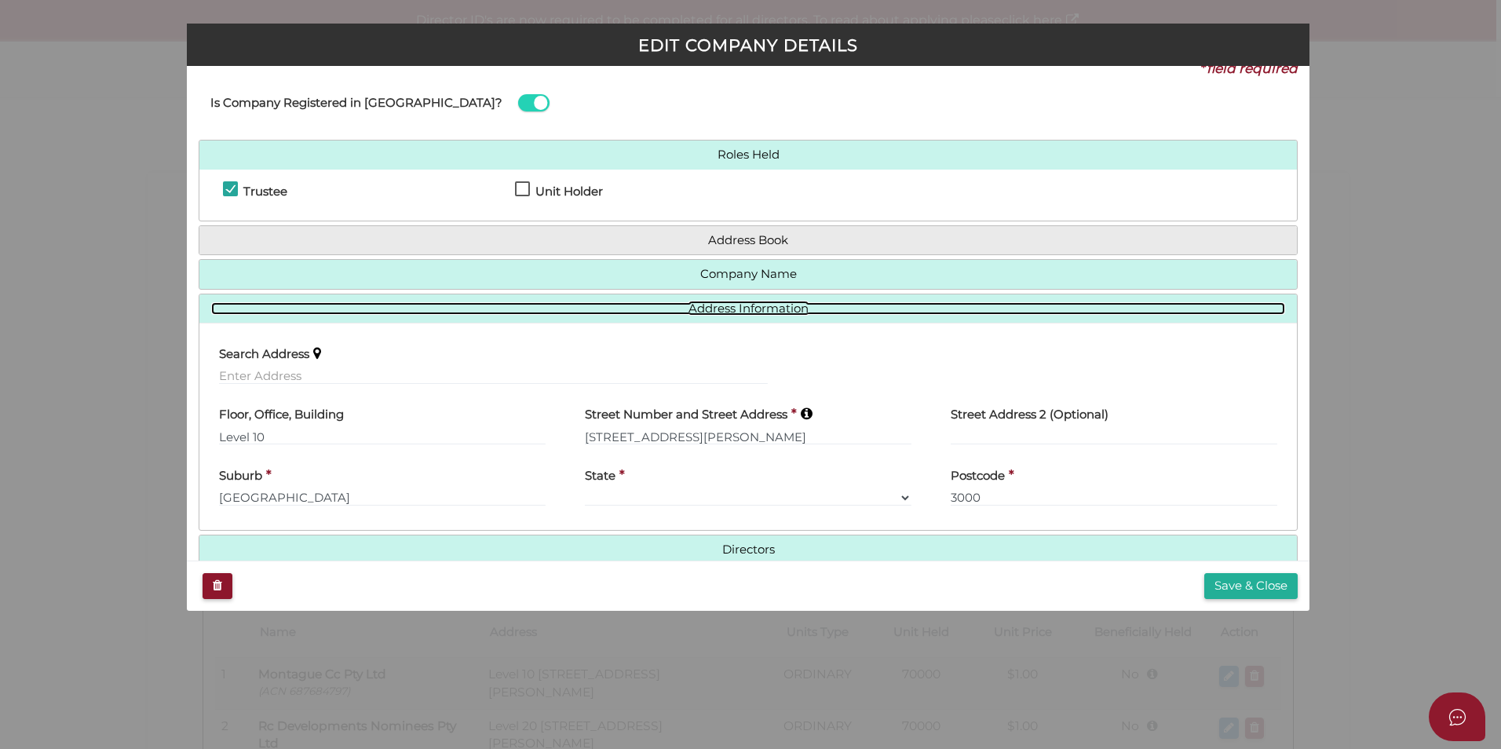
scroll to position [48, 0]
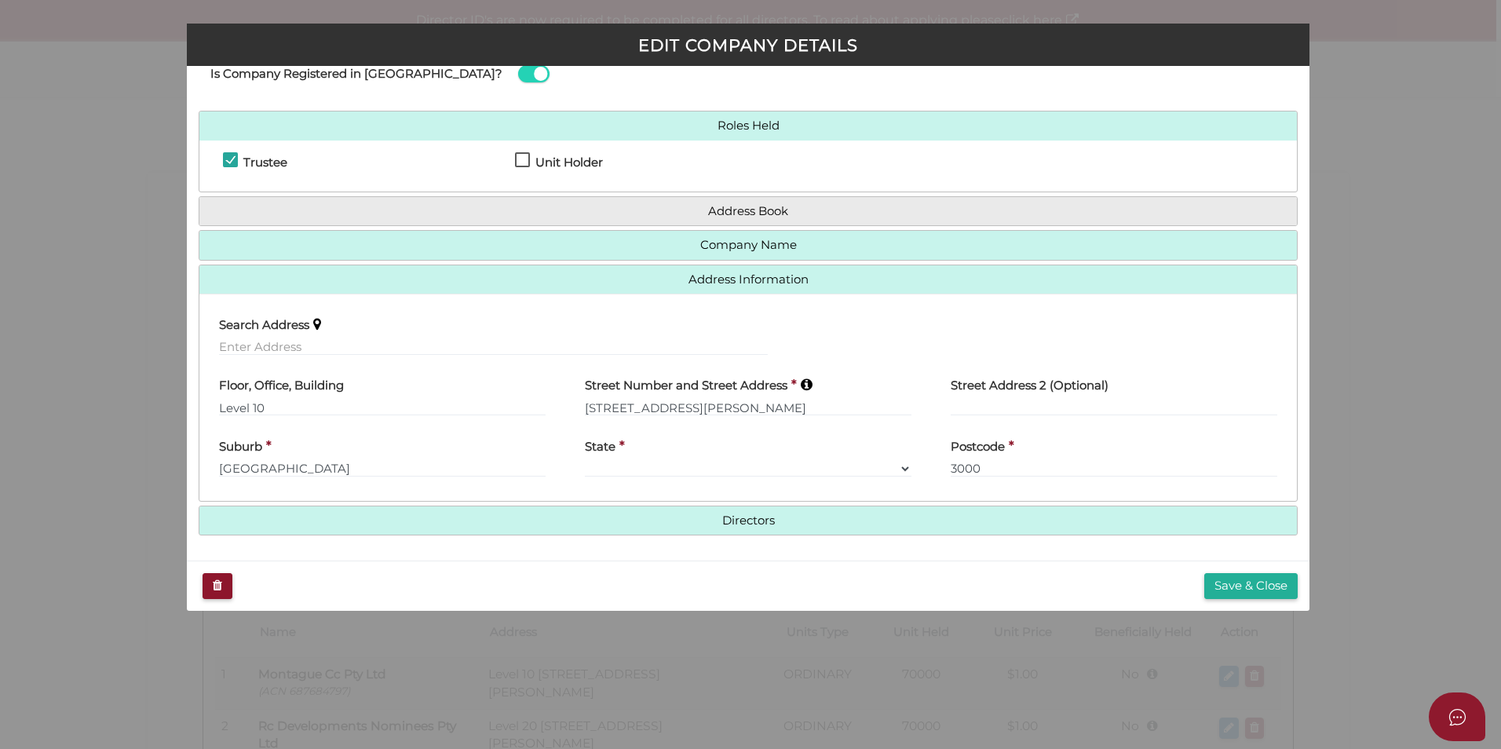
click at [672, 458] on div "State * VIC ACT NSW NT QLD TAS WA SA" at bounding box center [748, 452] width 327 height 49
click at [670, 463] on select "VIC ACT NSW NT QLD TAS WA SA" at bounding box center [748, 468] width 327 height 17
select select "VIC"
click at [585, 460] on select "VIC ACT NSW NT QLD TAS WA SA" at bounding box center [748, 468] width 327 height 17
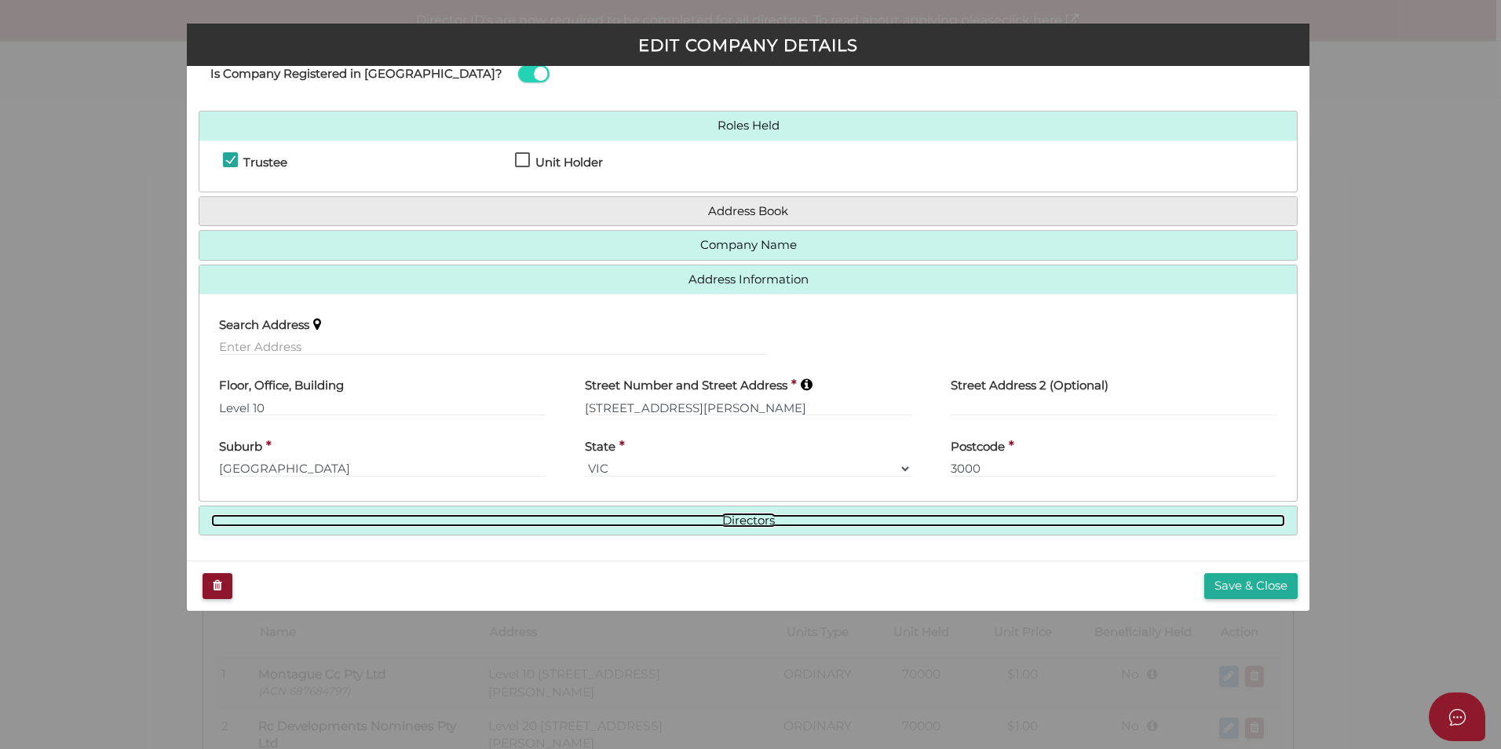
click at [701, 516] on link "Directors" at bounding box center [748, 520] width 1074 height 13
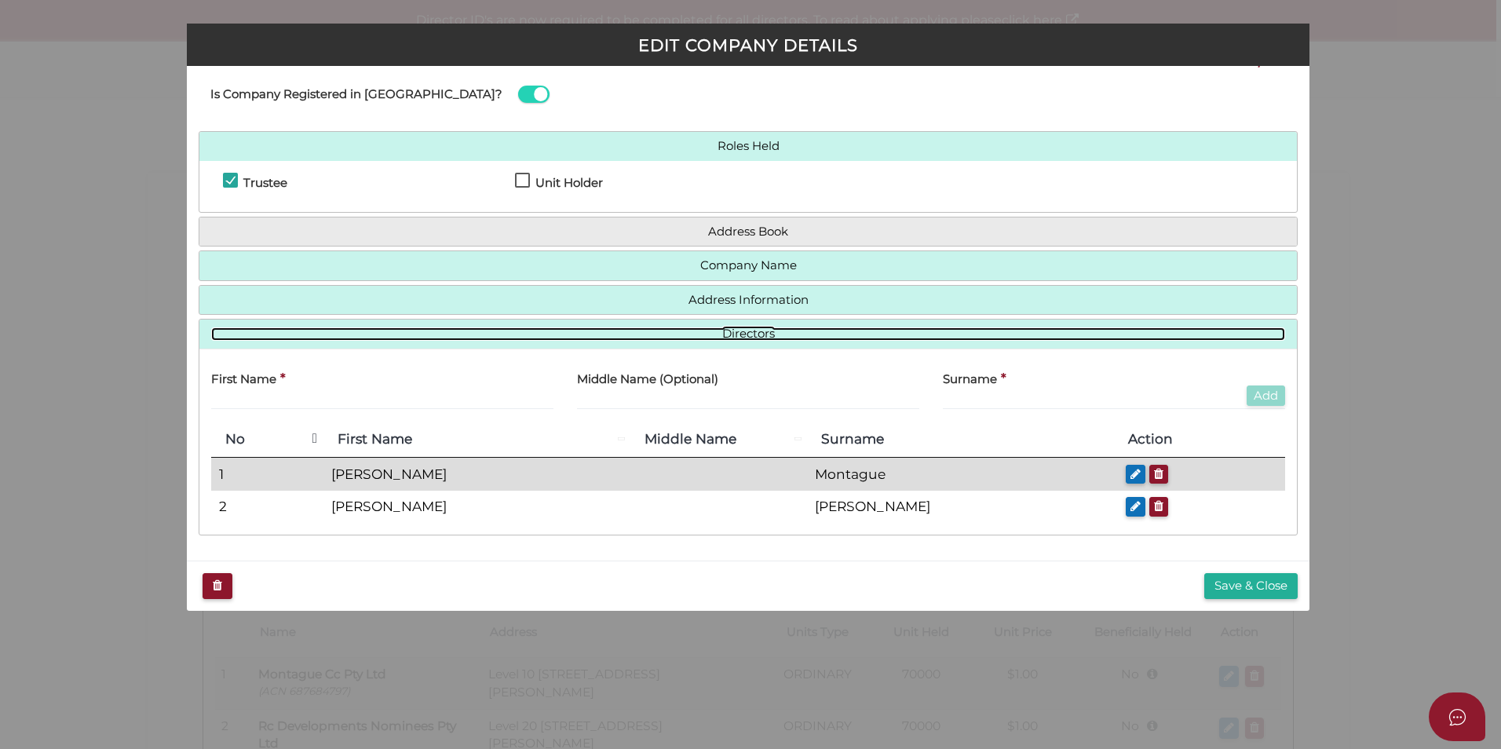
scroll to position [27, 0]
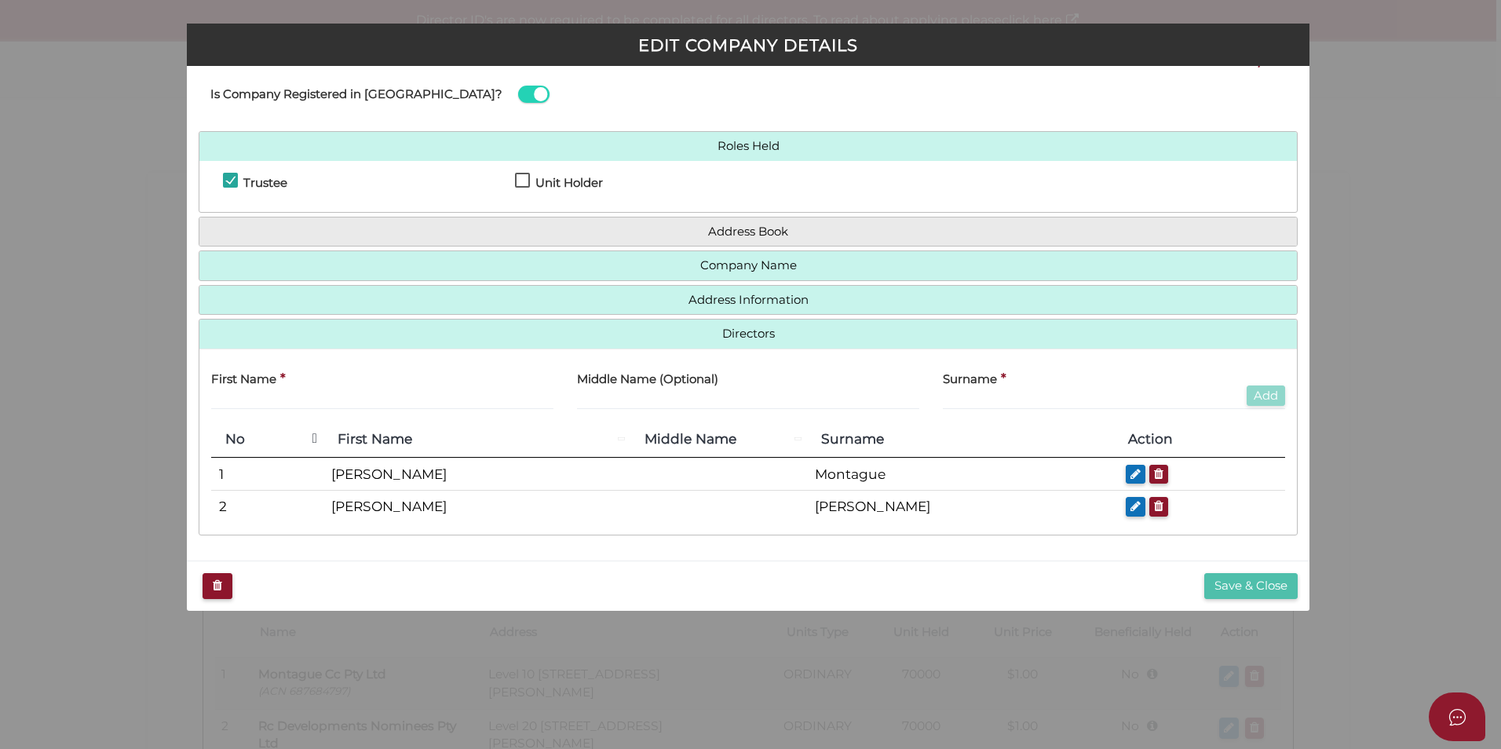
click at [1229, 584] on button "Save & Close" at bounding box center [1250, 586] width 93 height 26
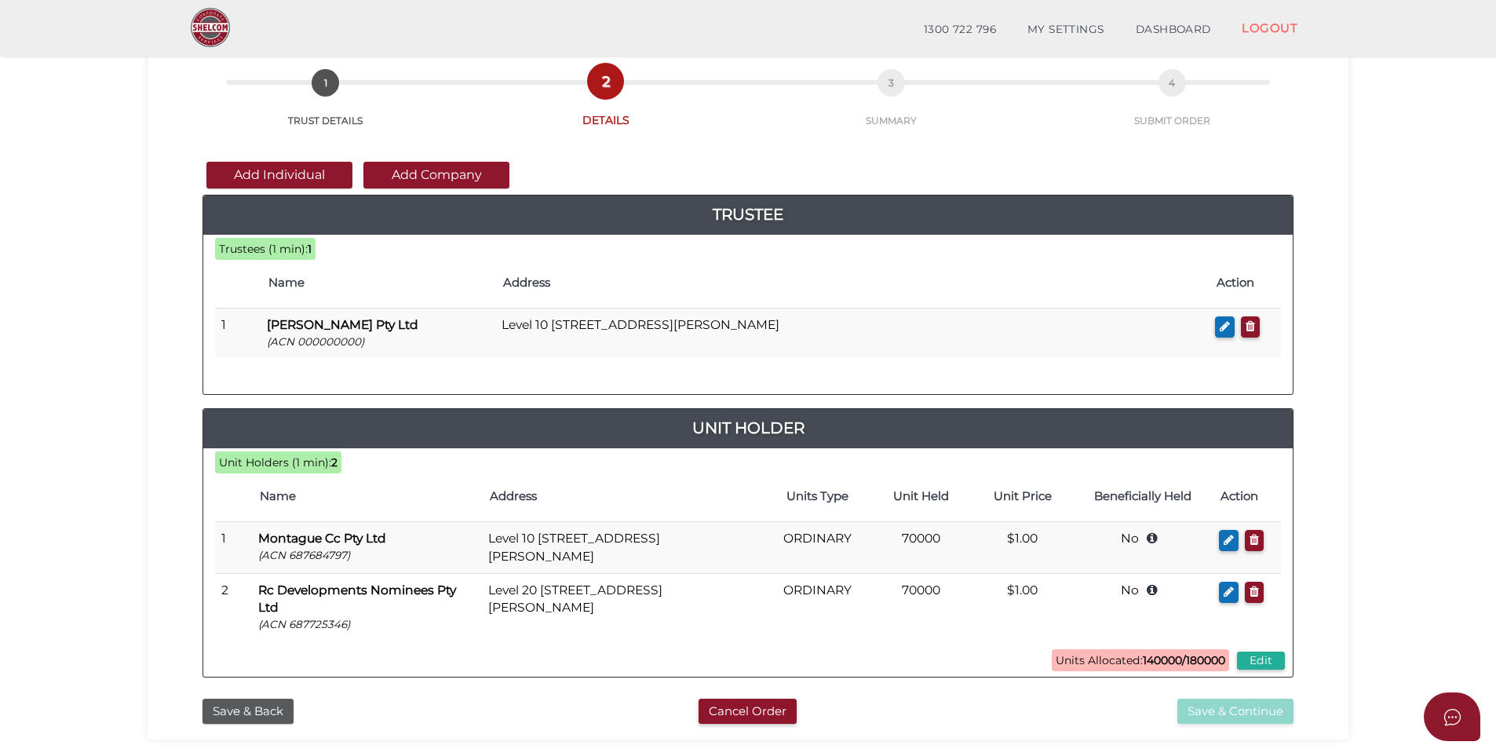
scroll to position [157, 0]
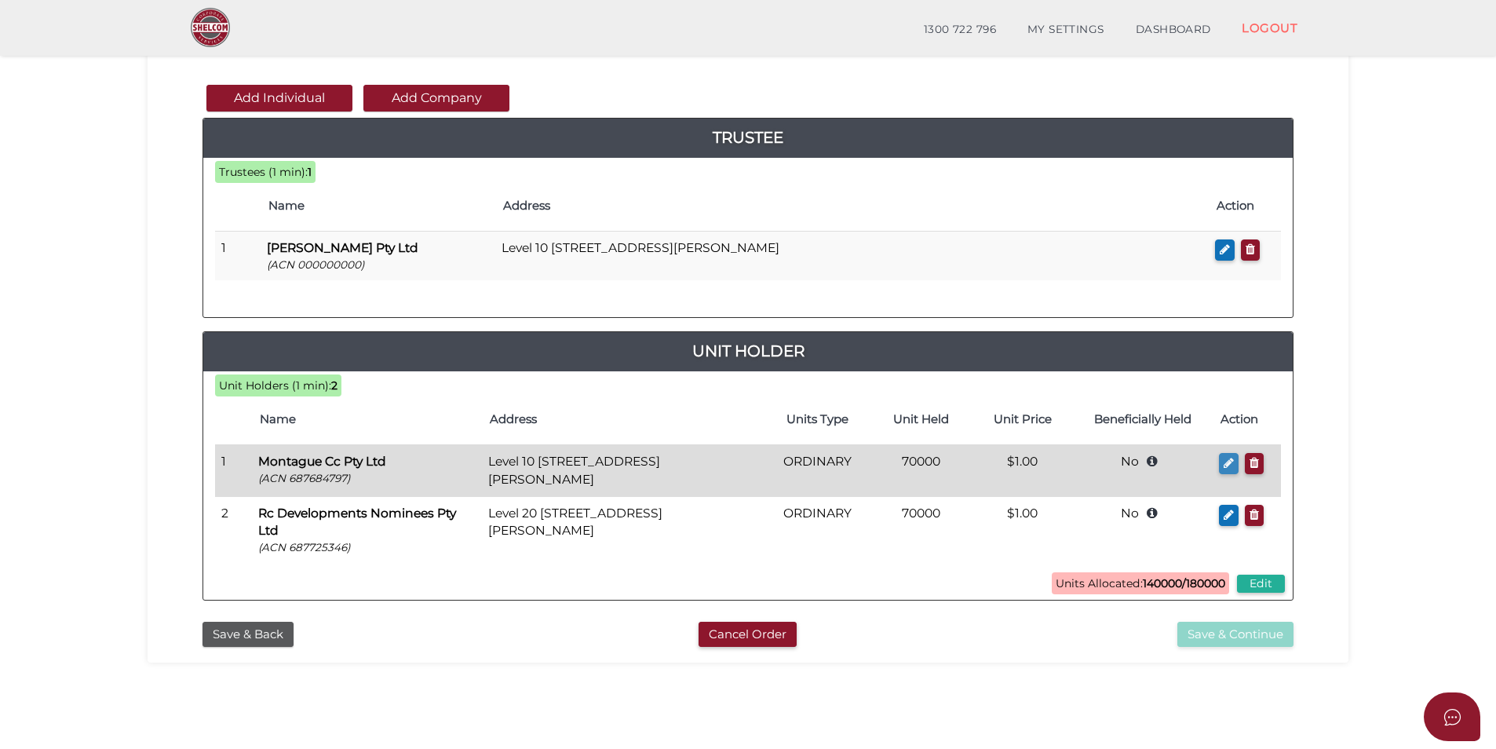
click at [1223, 471] on button "button" at bounding box center [1229, 463] width 20 height 21
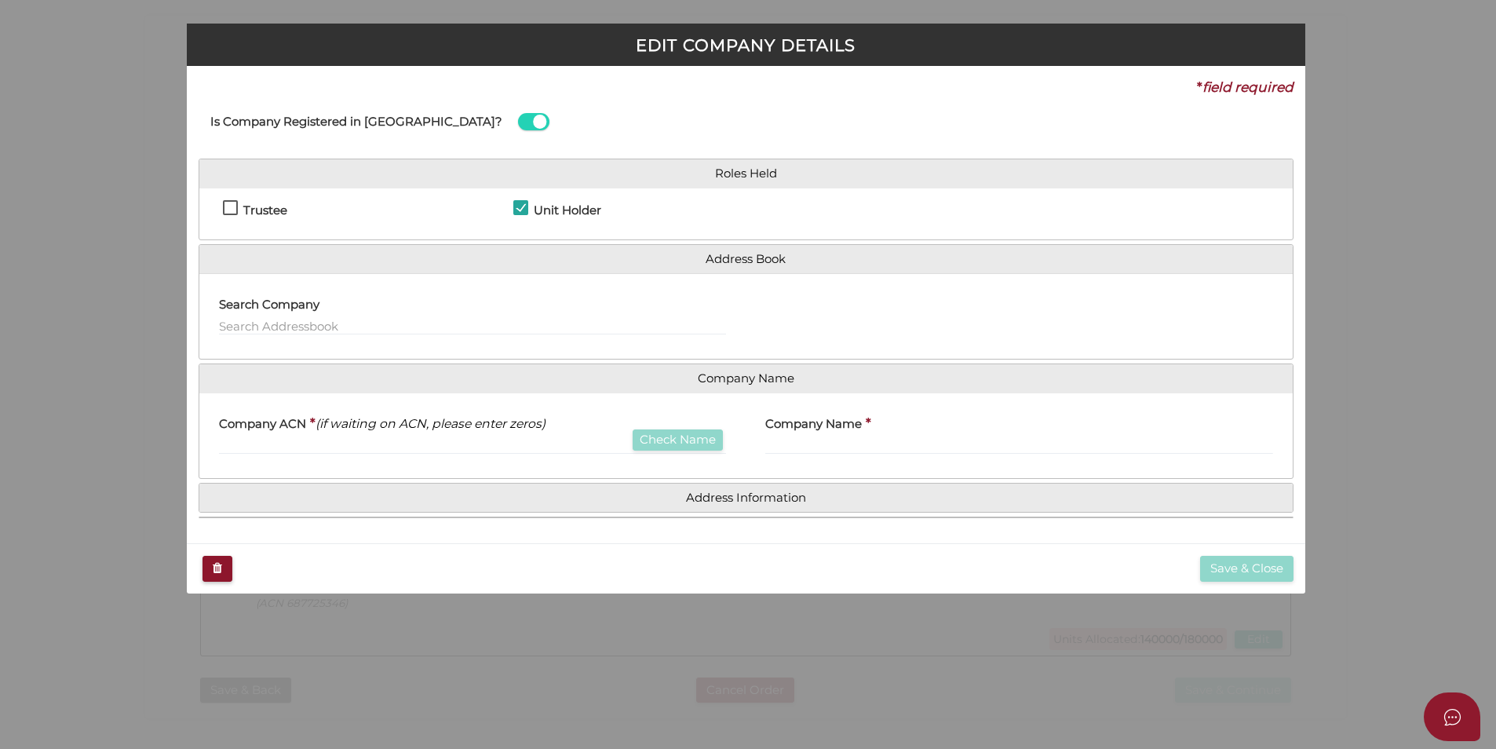
checkbox input "true"
type input "687684797"
type input "Montague Cc Pty Ltd"
type input "70000"
select select "$1.00"
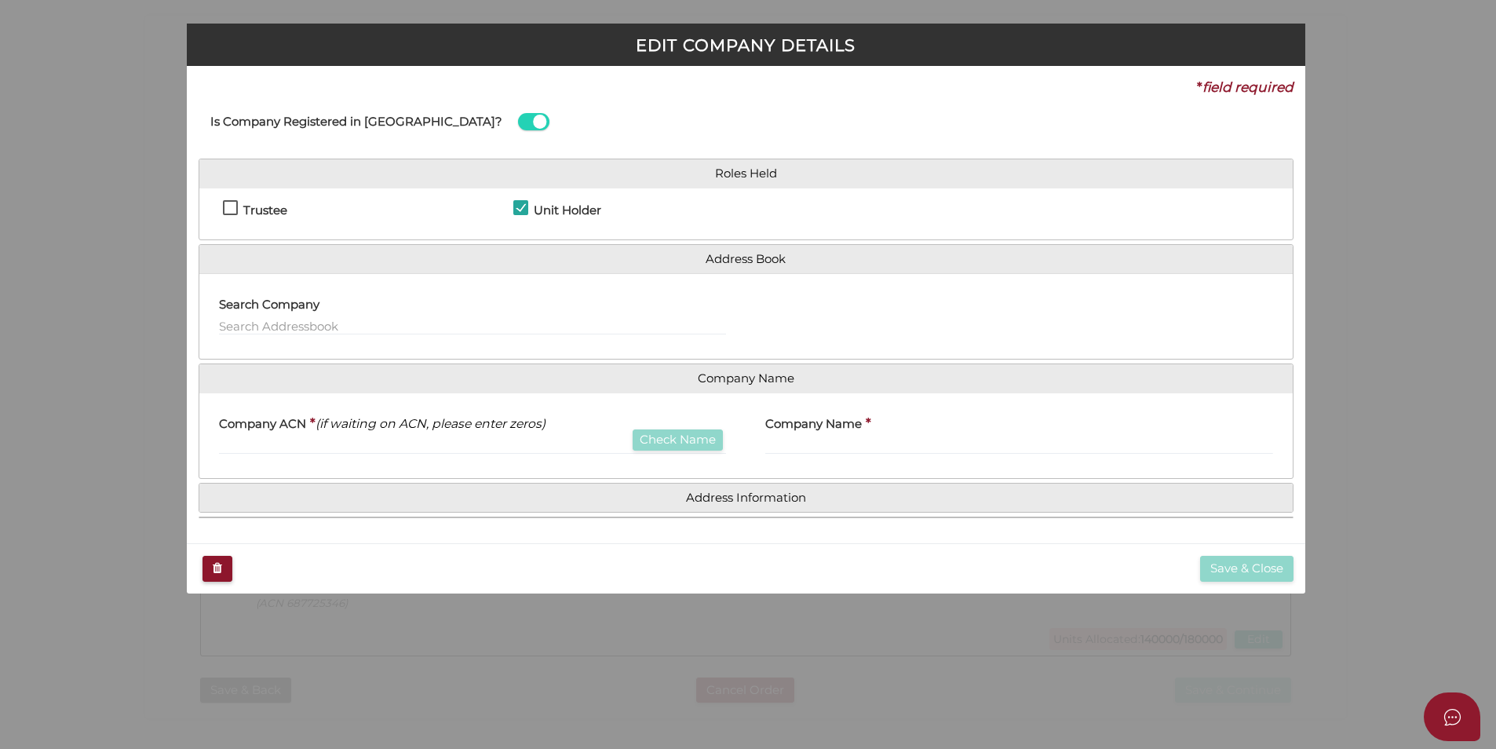
type input "Montague Cc Trust"
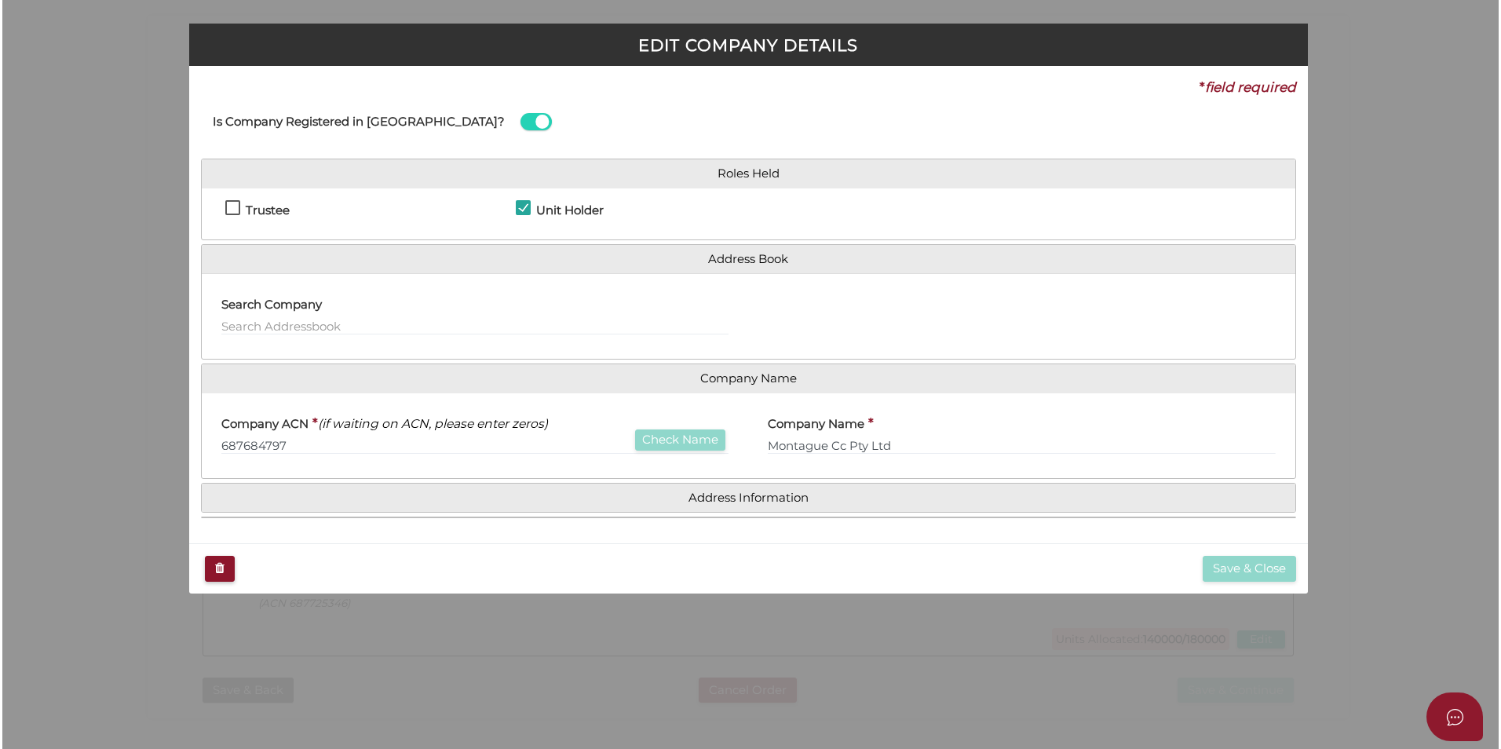
scroll to position [0, 0]
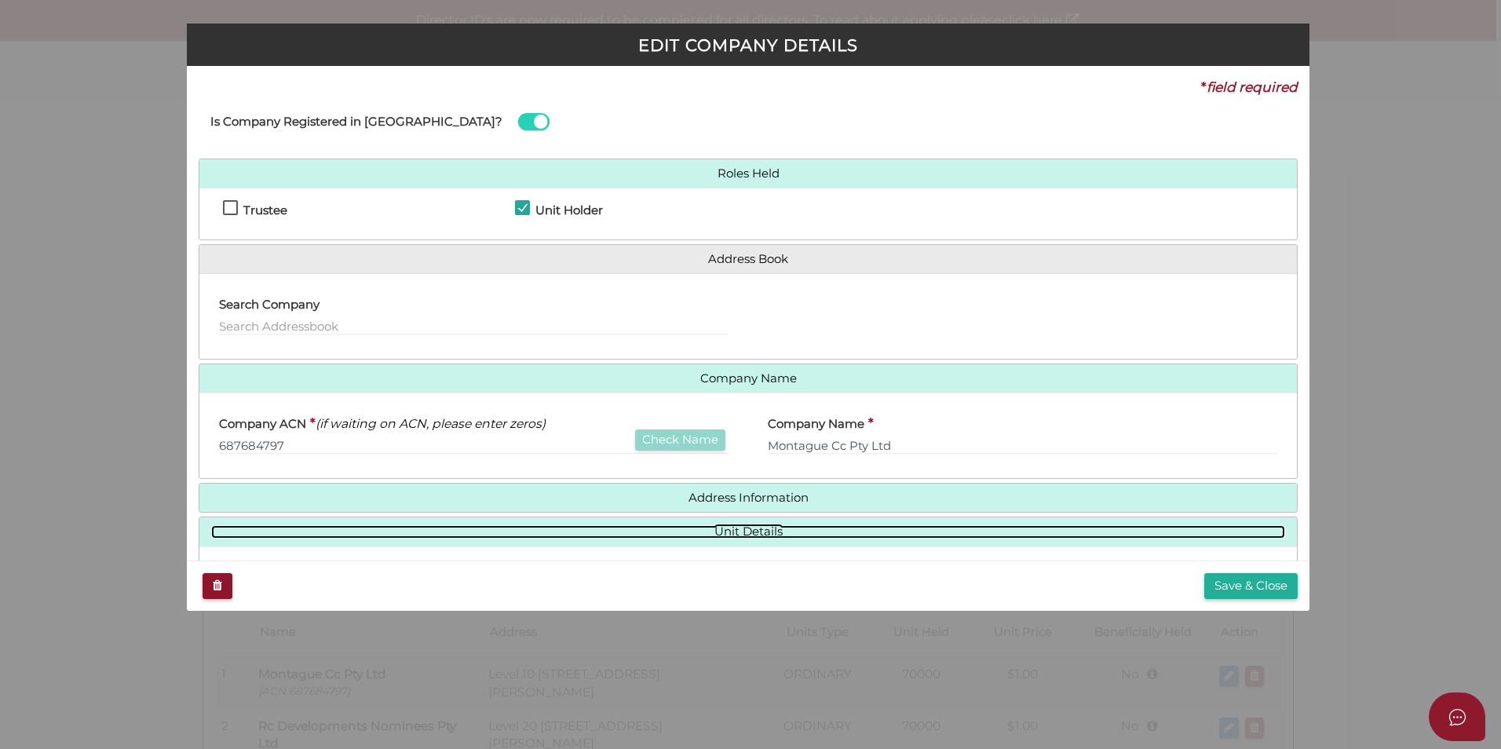
click at [733, 530] on link "Unit Details" at bounding box center [748, 531] width 1074 height 13
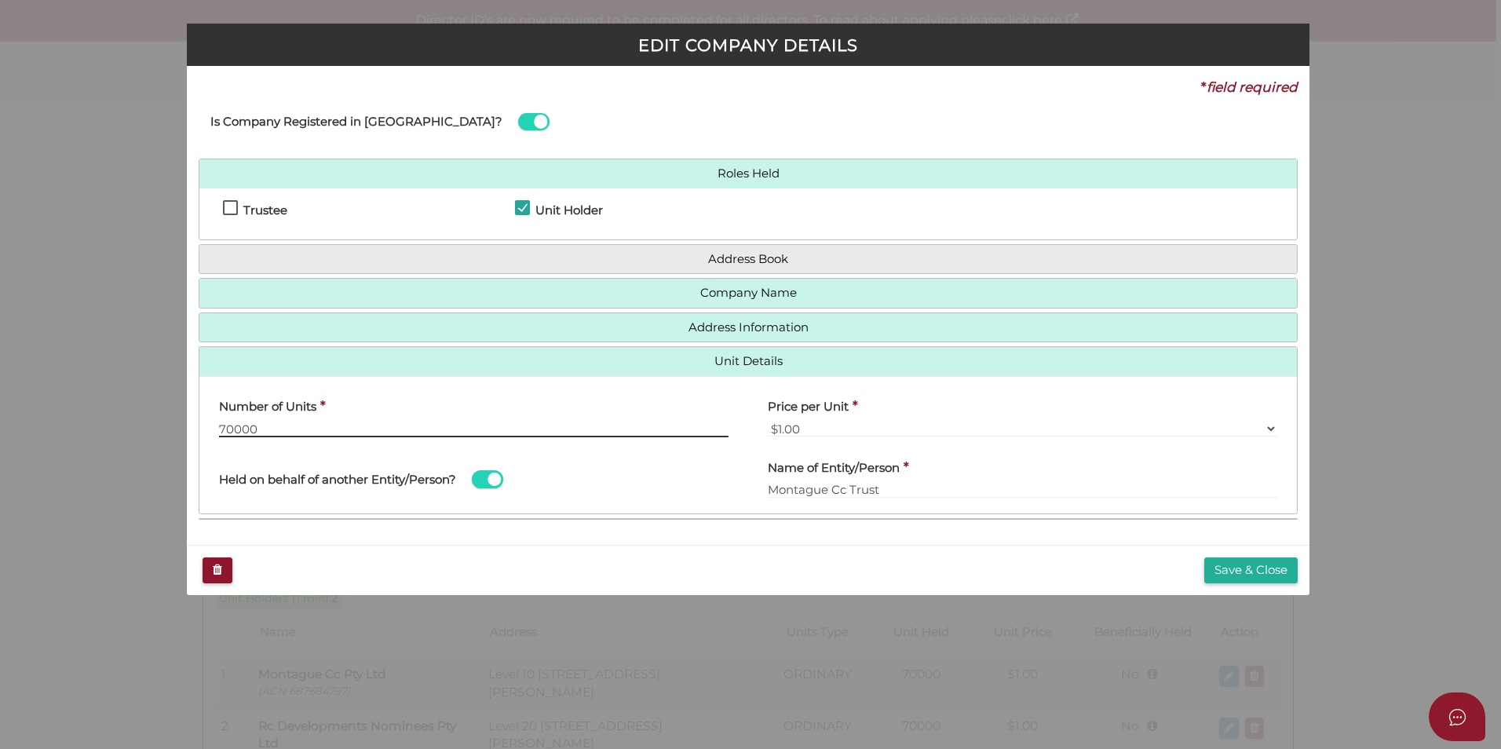
drag, startPoint x: 330, startPoint y: 432, endPoint x: 27, endPoint y: 440, distance: 303.1
click at [27, 440] on div "EDIT COMPANY DETAILS * field required Is Company Registered in Australia? Roles…" at bounding box center [750, 374] width 1501 height 749
type input "90000"
click at [592, 483] on div "Held on behalf of another Entity/Person?" at bounding box center [473, 471] width 509 height 44
click at [1279, 565] on button "Save & Close" at bounding box center [1250, 570] width 93 height 26
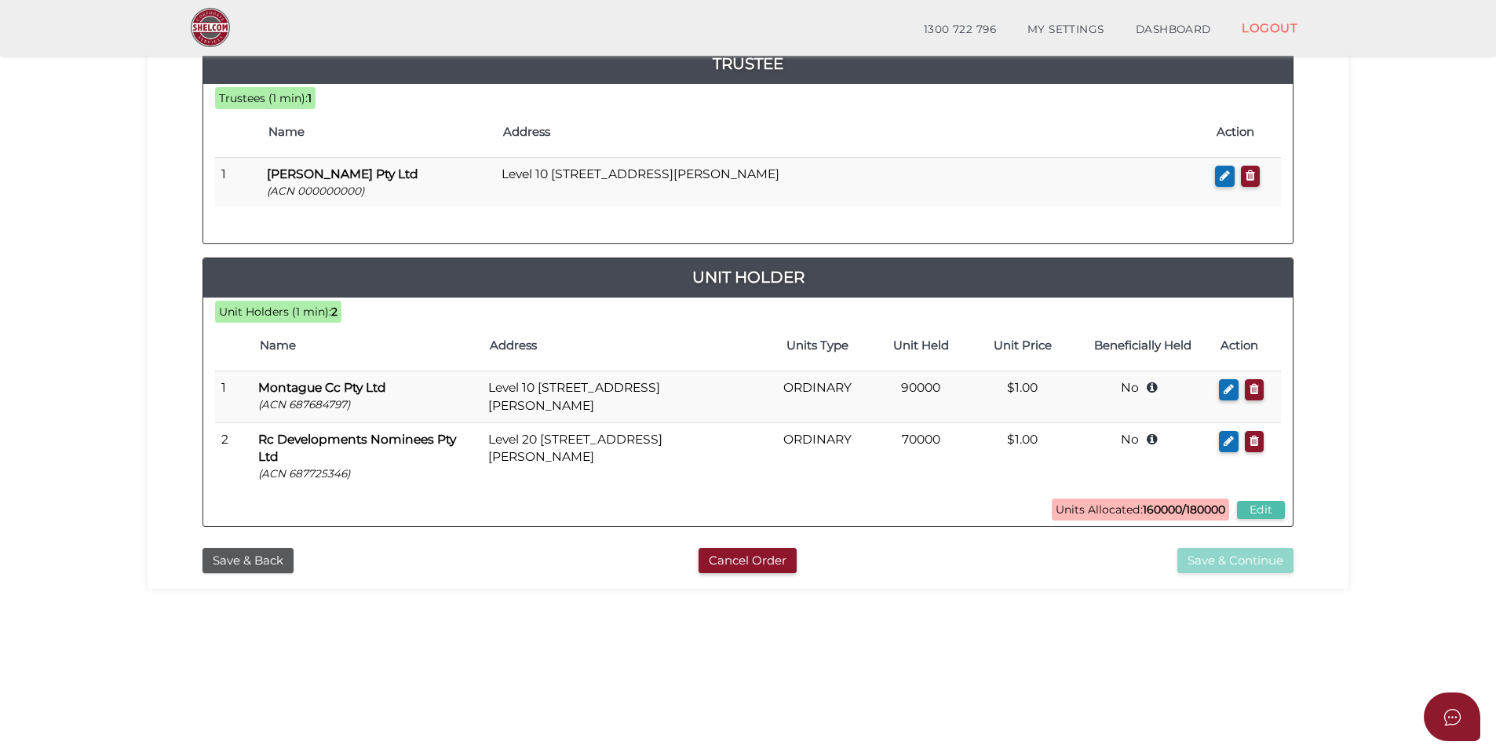
scroll to position [235, 0]
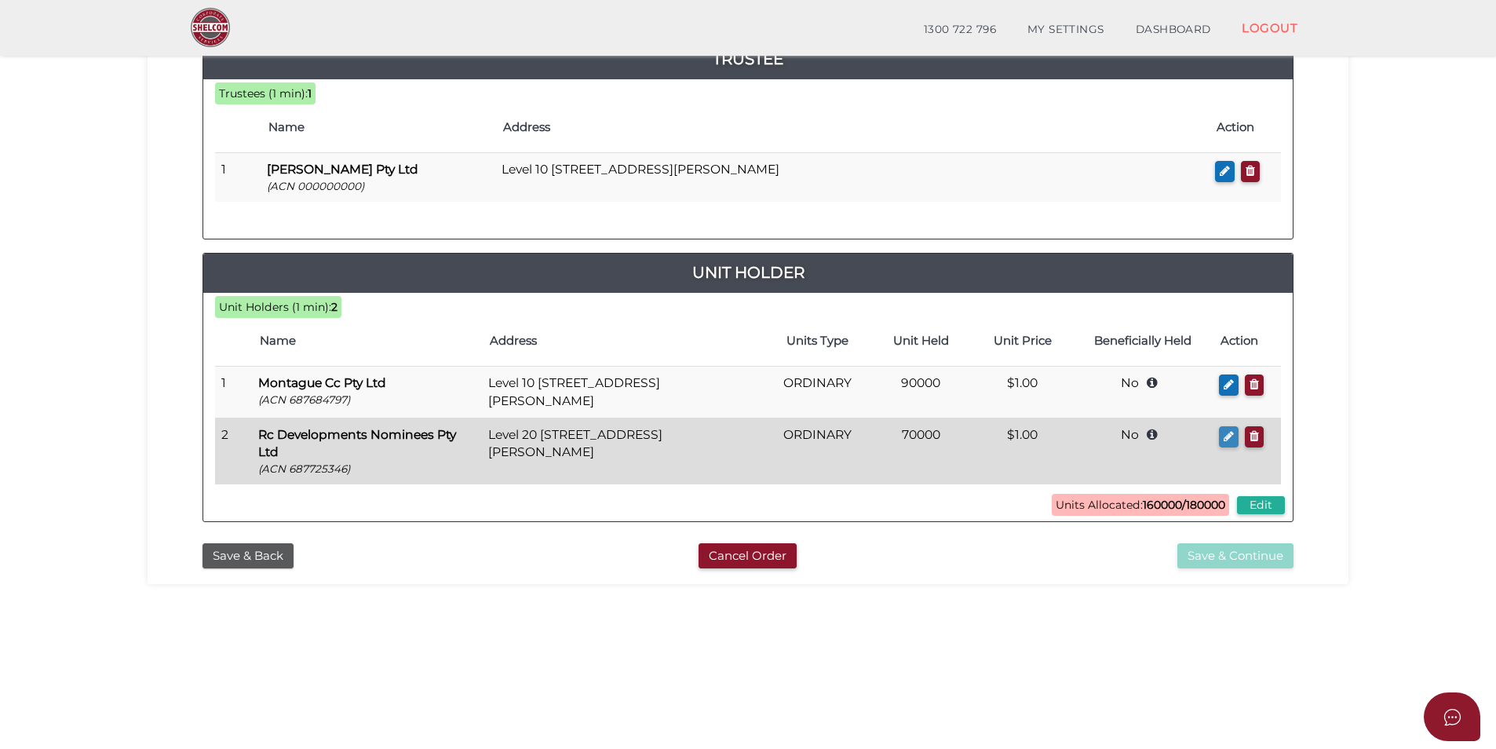
click at [1235, 438] on button "button" at bounding box center [1229, 436] width 20 height 21
checkbox input "true"
type input "687725346"
type input "Rc Developments Nominees Pty Ltd"
type input "70000"
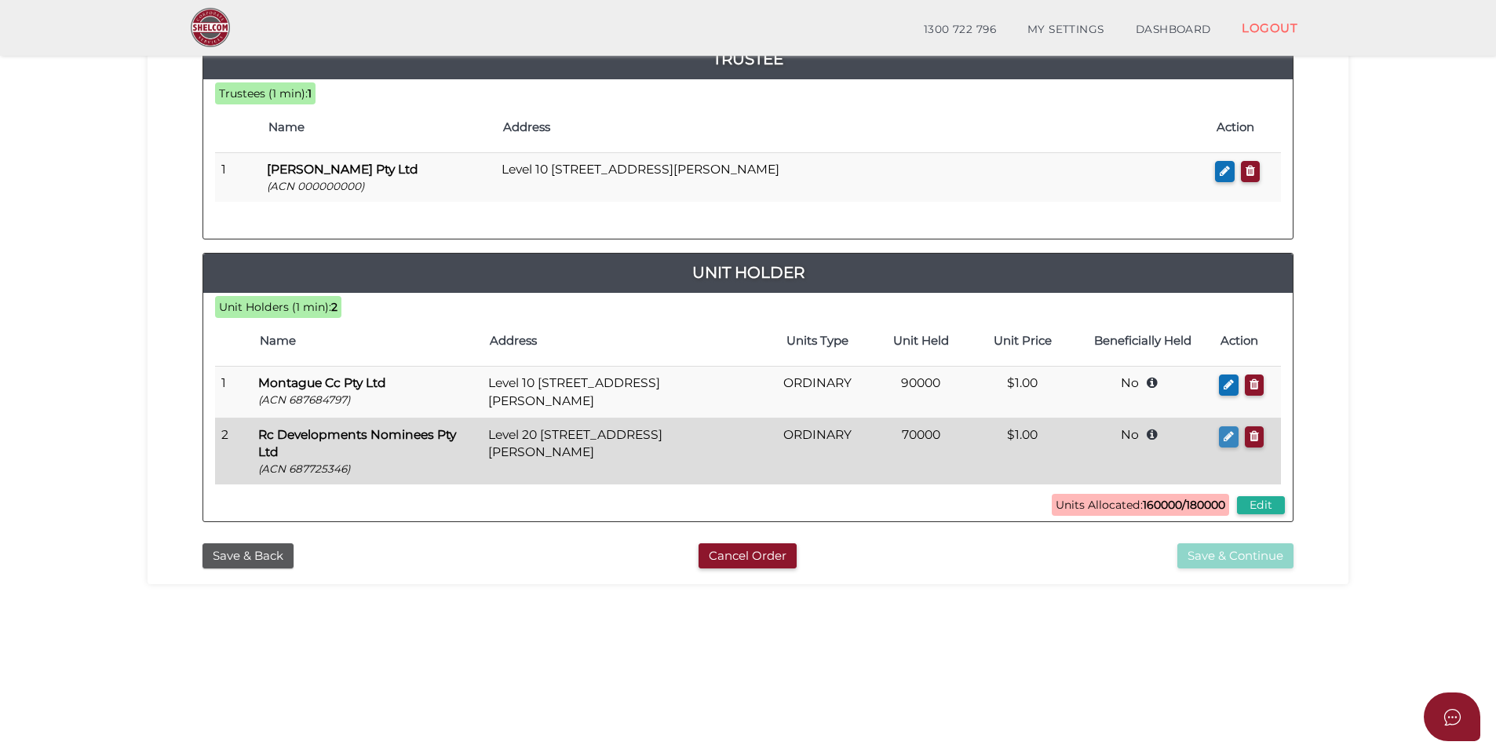
select select "$1.00"
type input "Rcd Trust"
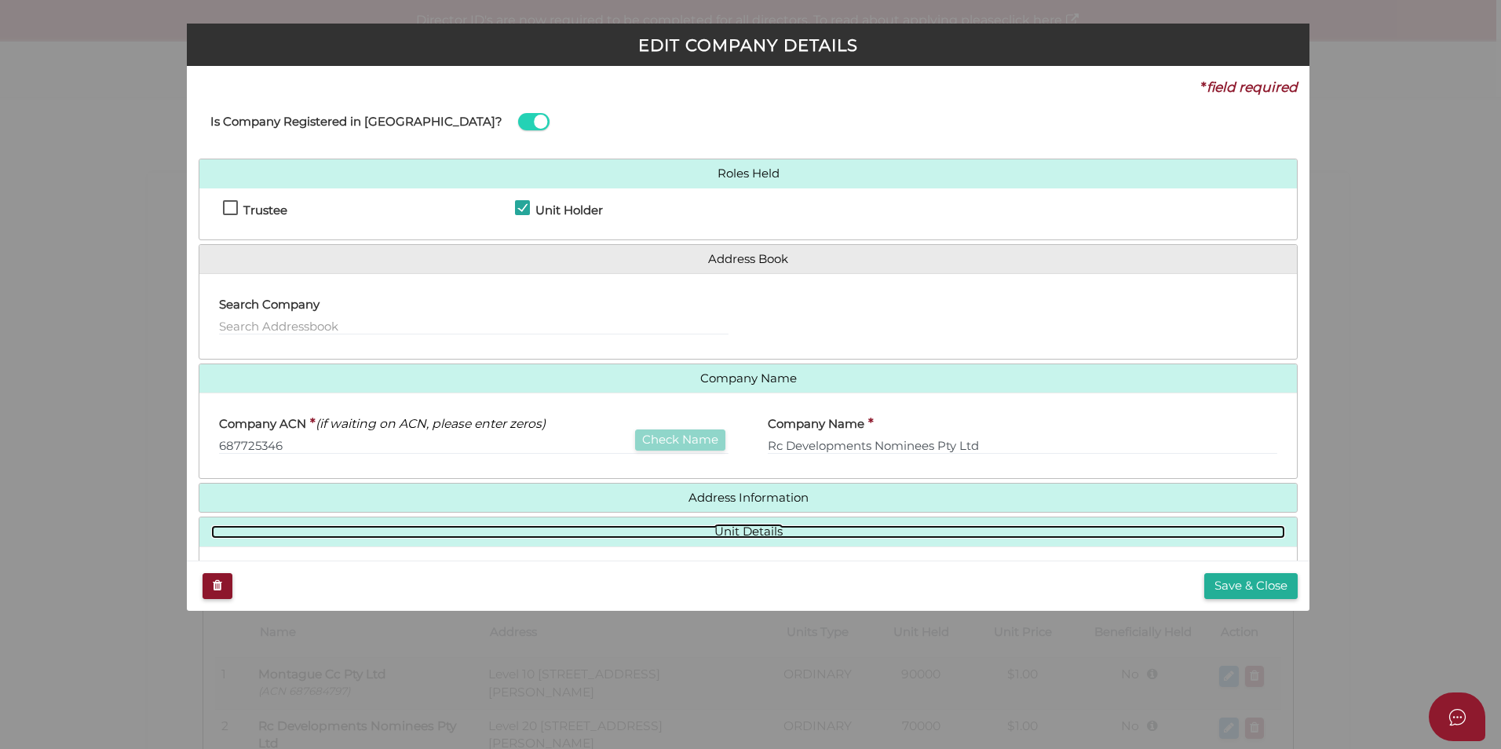
click at [706, 526] on link "Unit Details" at bounding box center [748, 531] width 1074 height 13
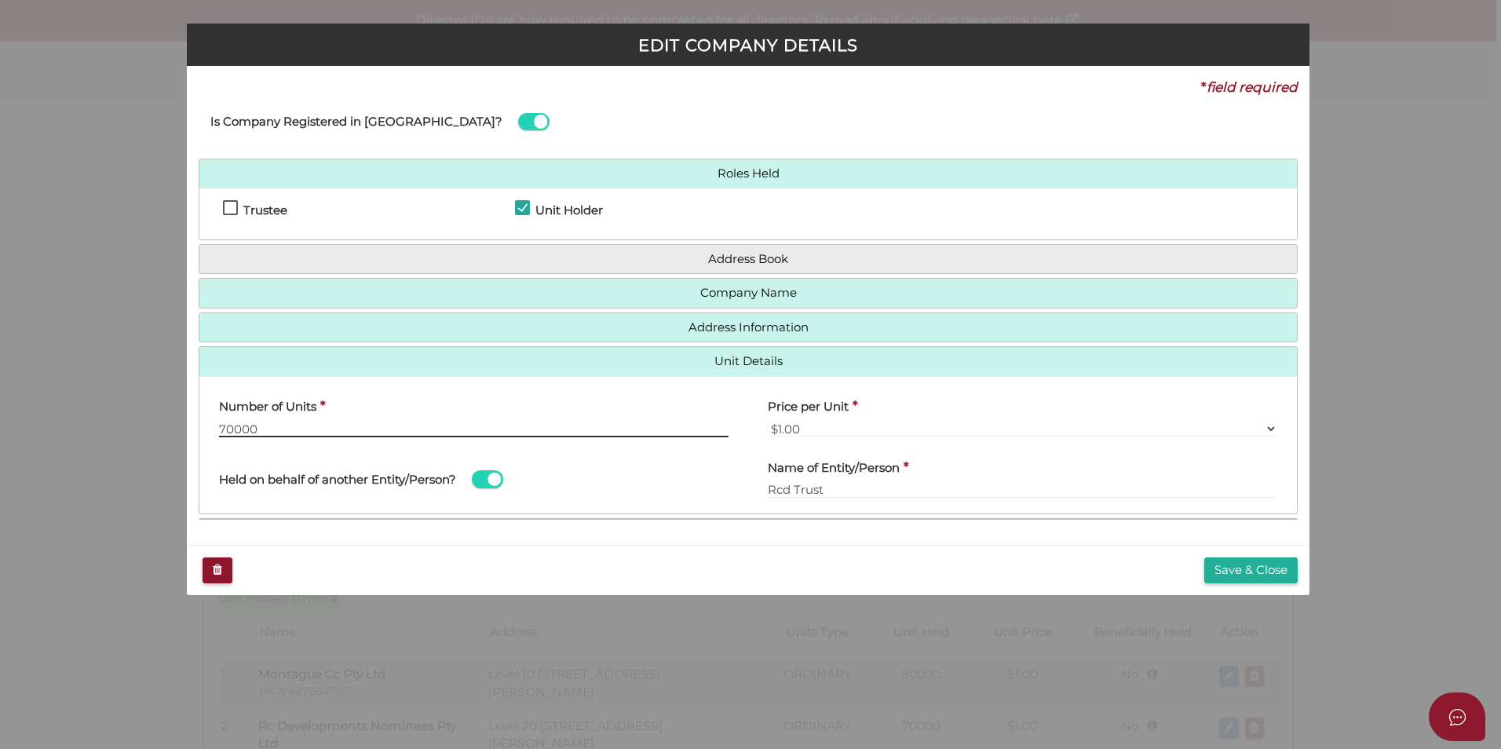
drag, startPoint x: 331, startPoint y: 433, endPoint x: -71, endPoint y: 433, distance: 402.7
click at [0, 433] on html "Shelcom is loading Processing Payment...Please Wait... Director ID's are now re…" at bounding box center [750, 374] width 1501 height 749
type input "90000"
click at [1225, 560] on button "Save & Close" at bounding box center [1250, 570] width 93 height 26
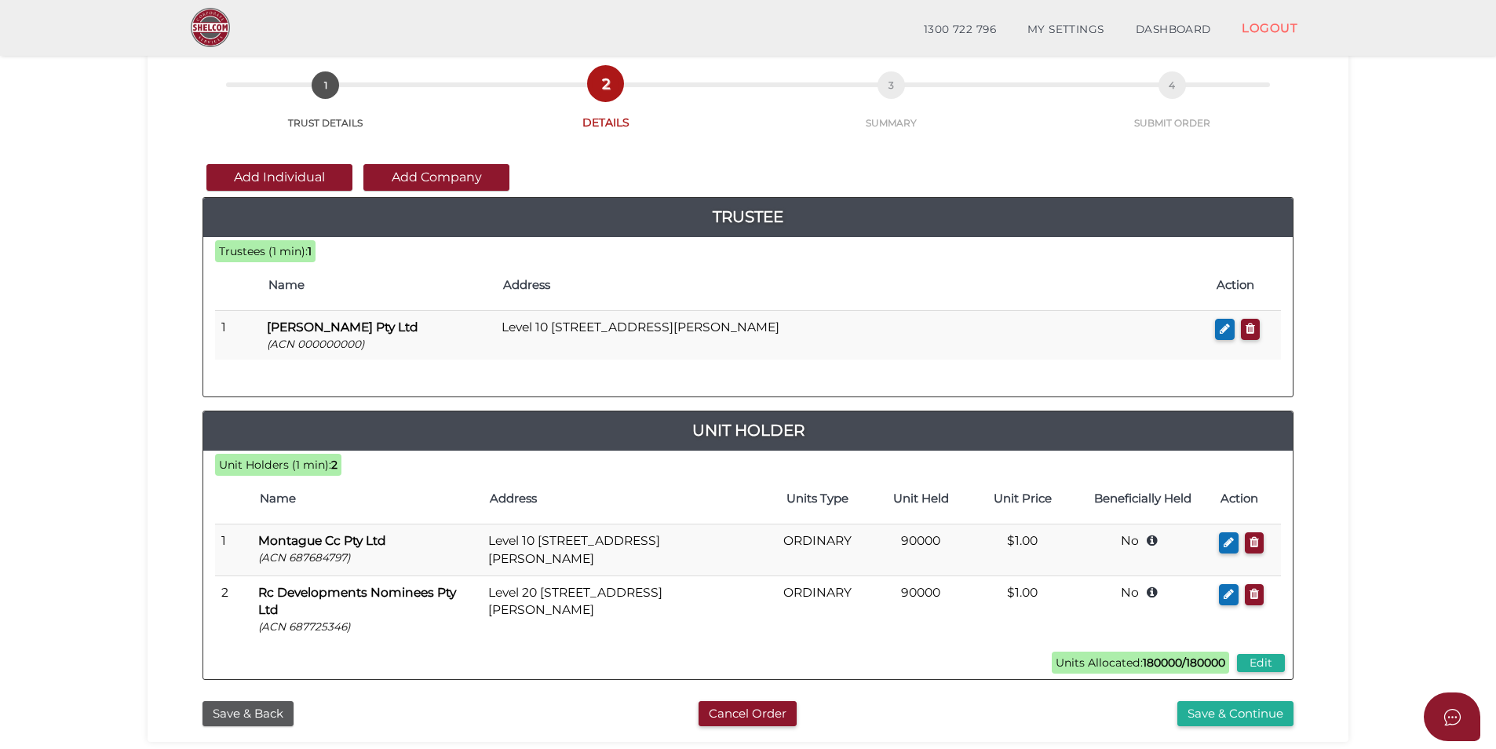
scroll to position [78, 0]
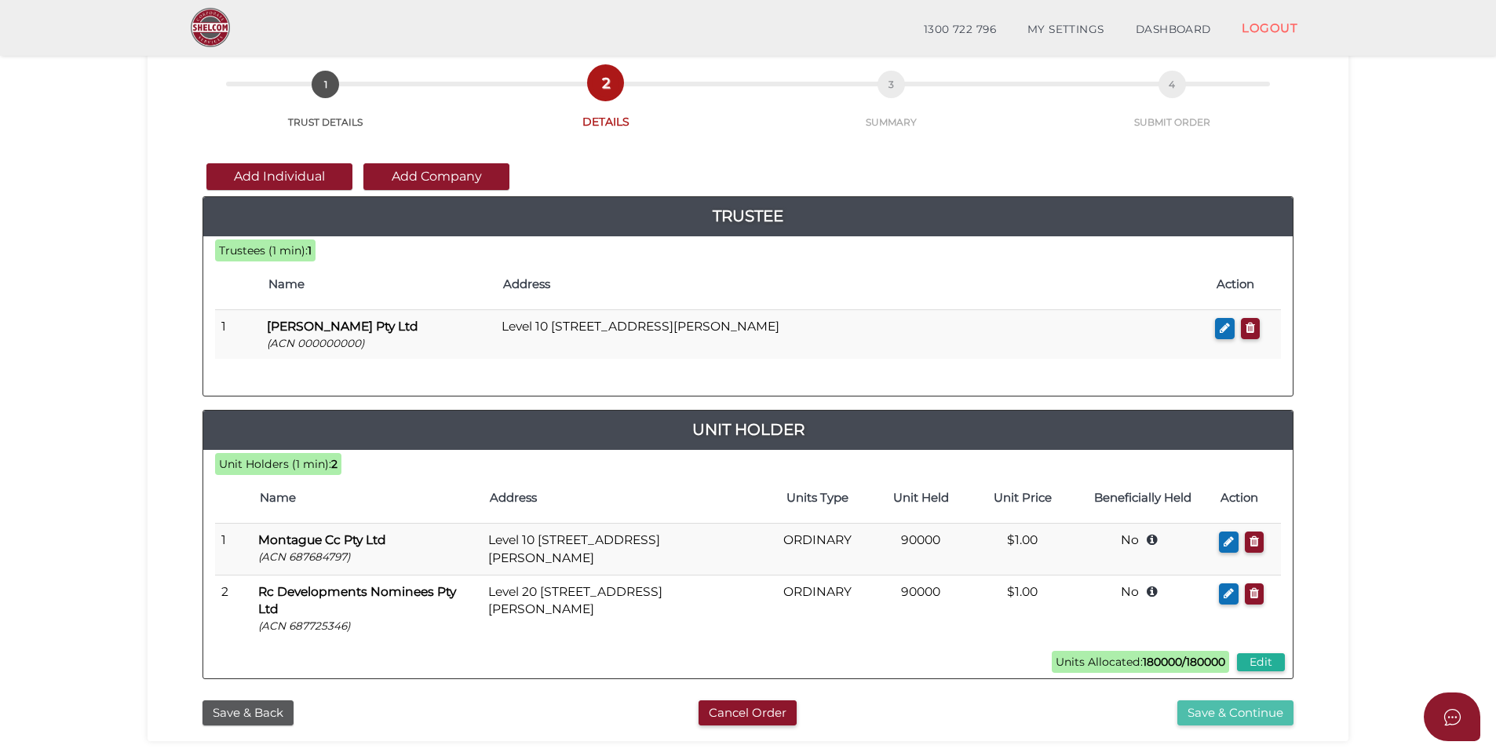
click at [1189, 709] on button "Save & Continue" at bounding box center [1235, 713] width 116 height 26
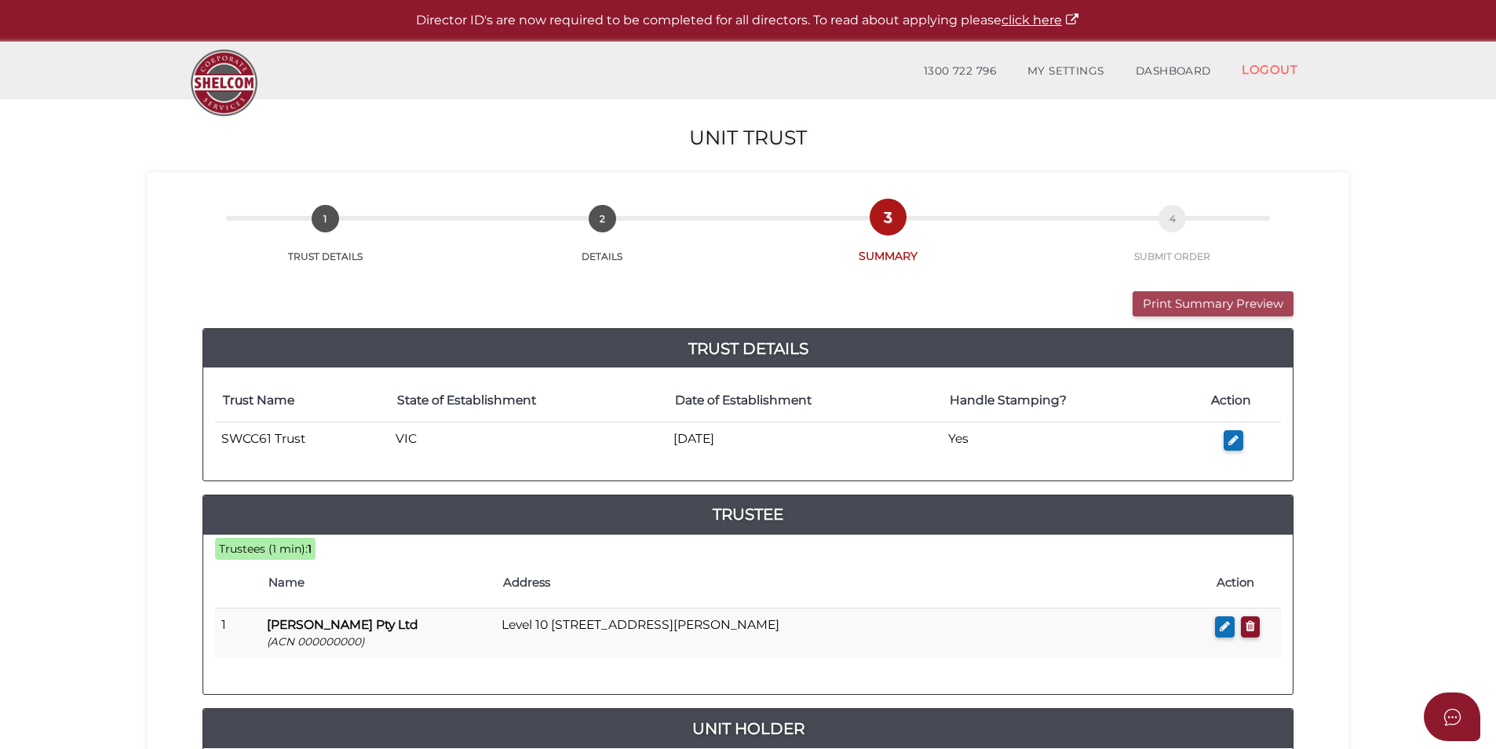
click at [1219, 298] on button "Print Summary Preview" at bounding box center [1213, 304] width 161 height 26
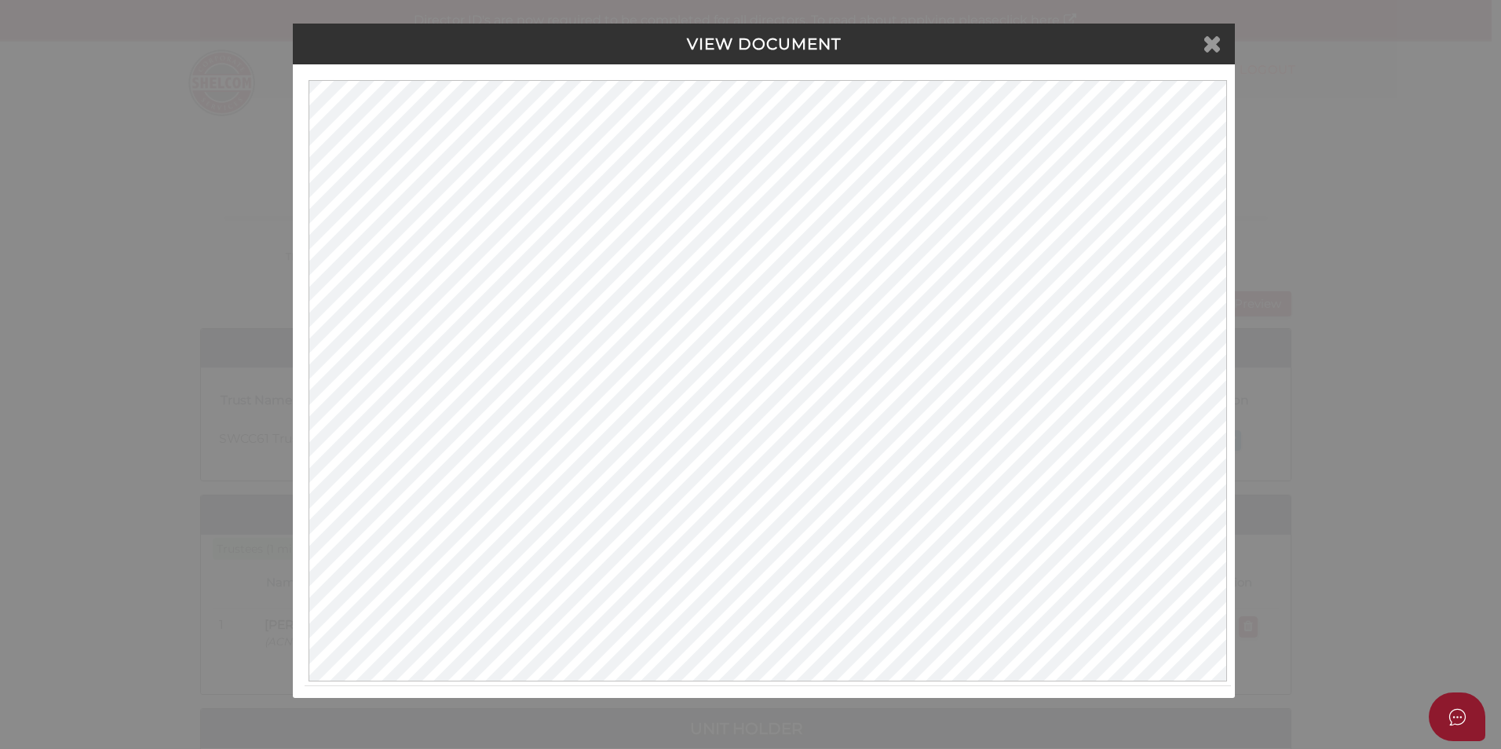
click at [1206, 44] on icon at bounding box center [1212, 43] width 19 height 24
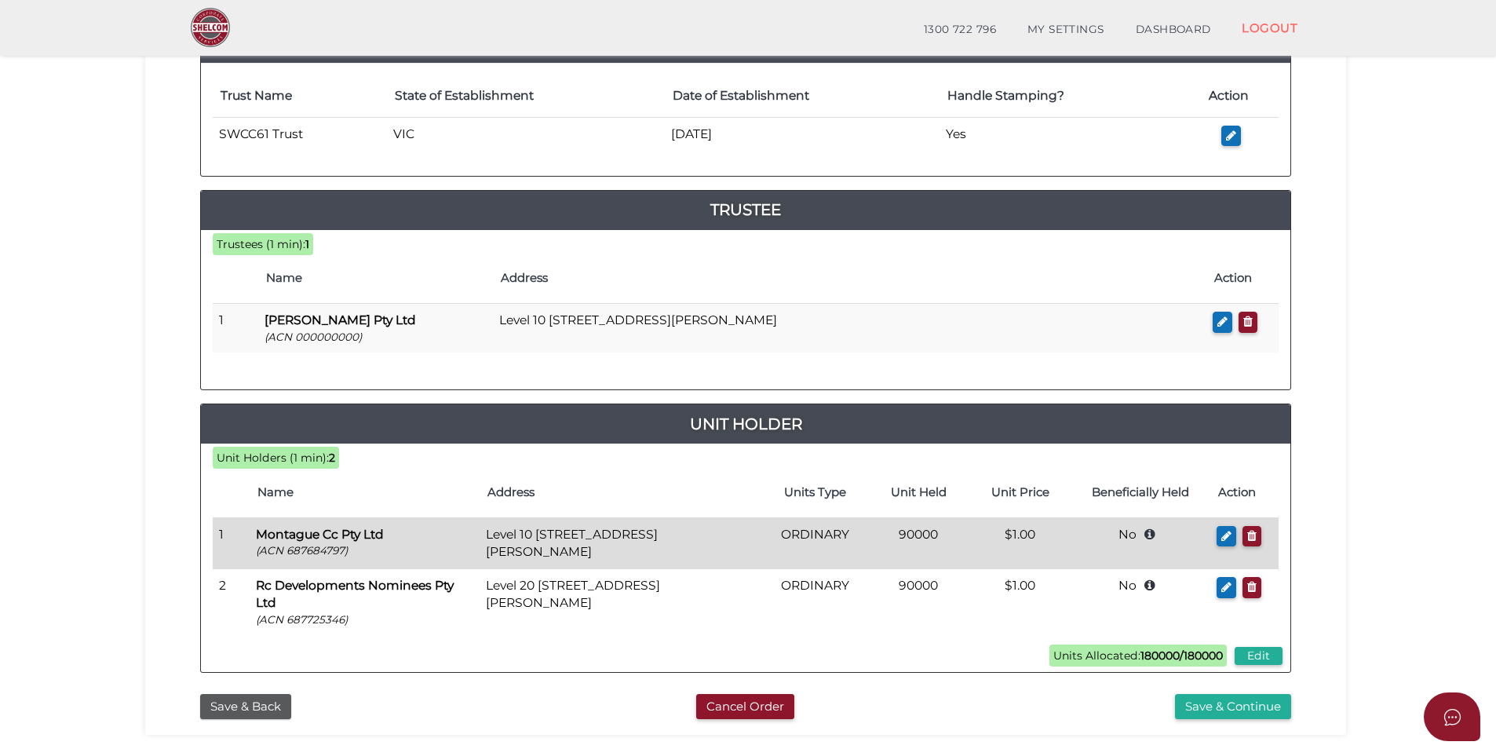
scroll to position [360, 0]
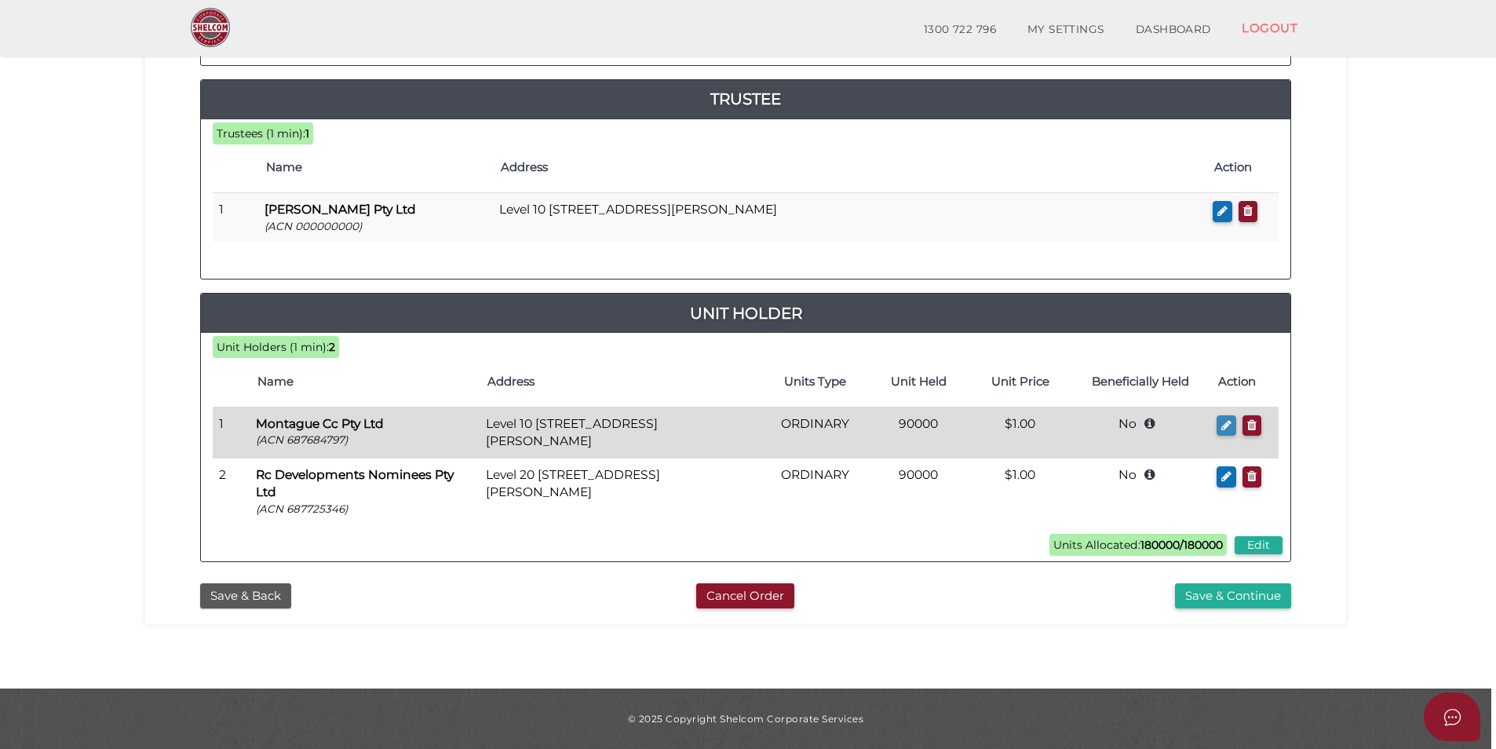
click at [1232, 427] on button "button" at bounding box center [1227, 425] width 20 height 21
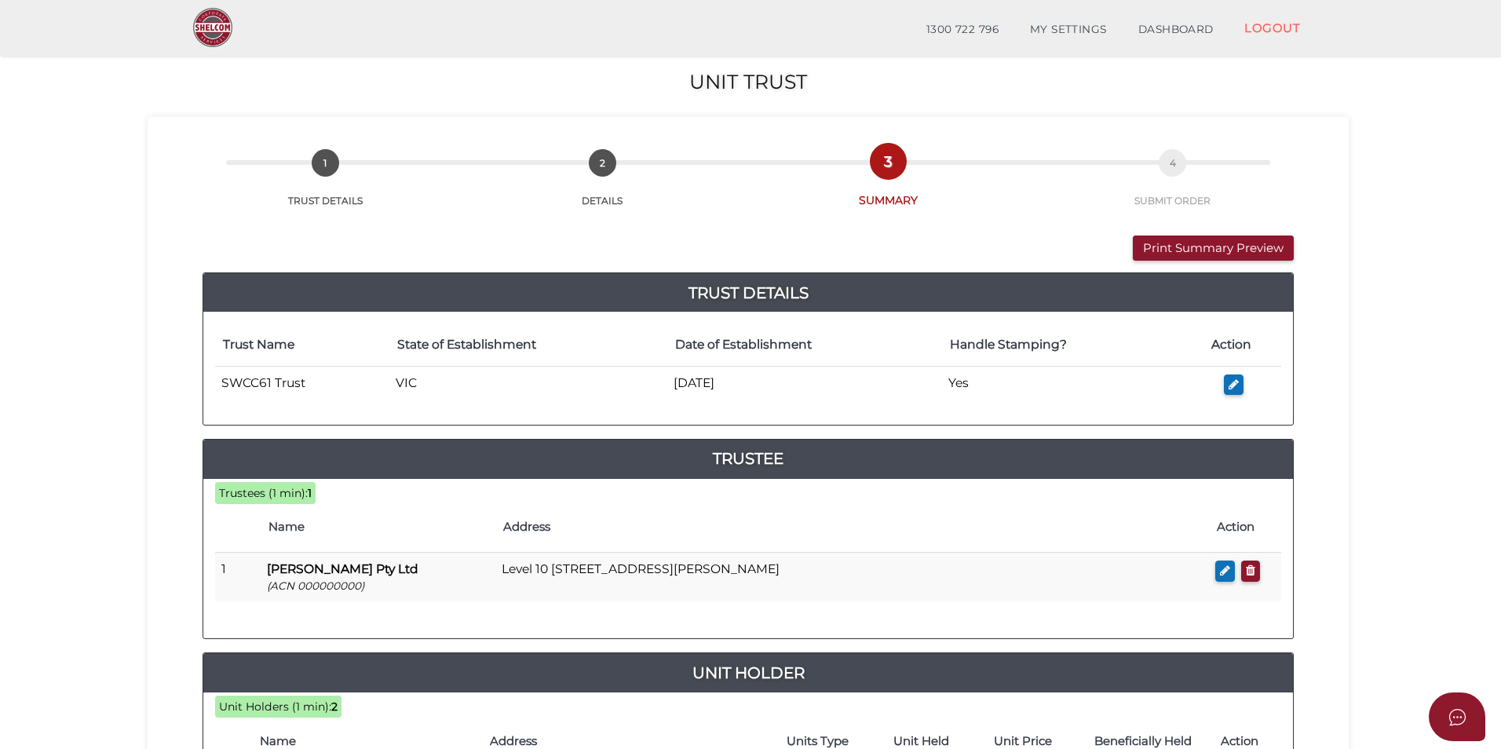
checkbox input "true"
type input "687684797"
type input "Montague Cc Pty Ltd"
type input "Level 10"
type input "530 Collins Street"
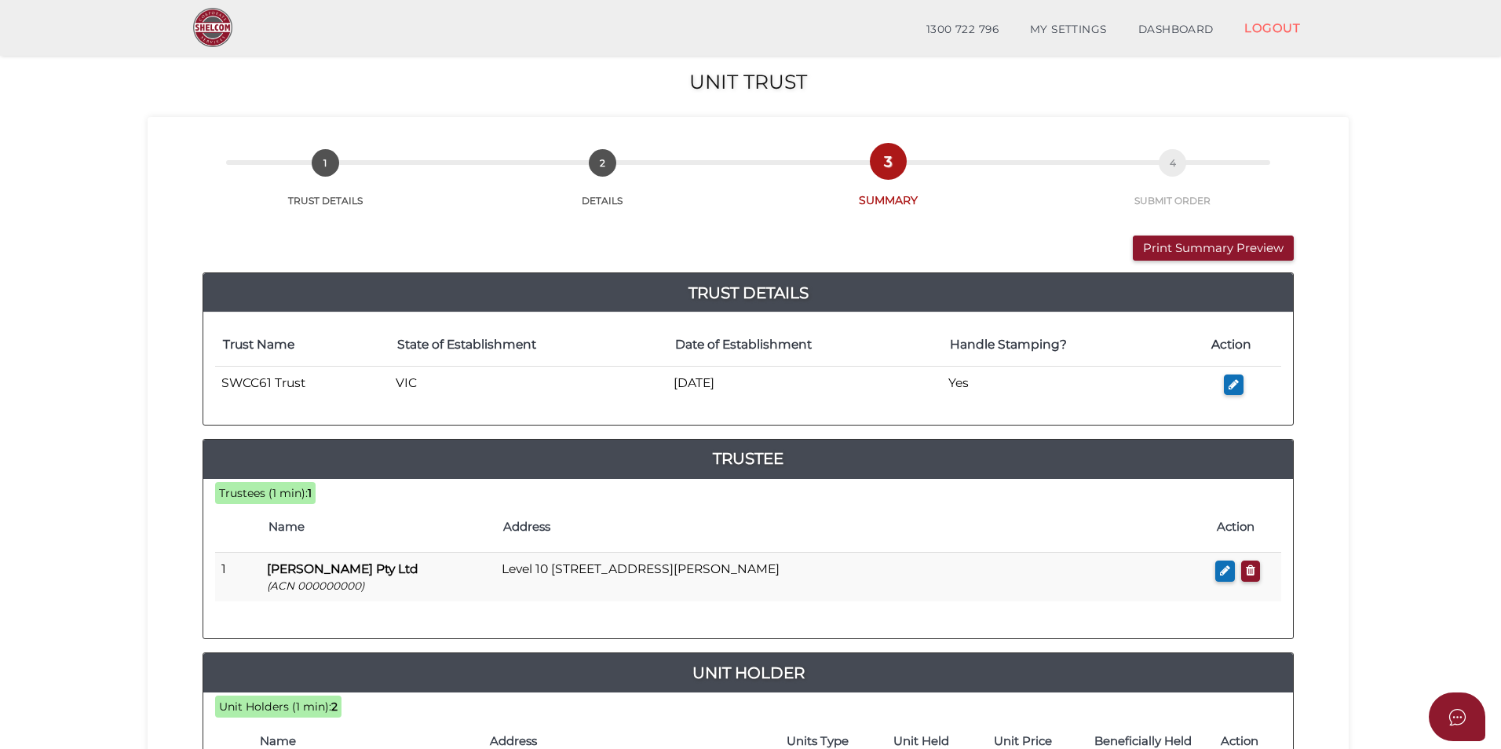
type input "Melbourne"
select select
type input "3000"
type input "90000"
select select "$1.00"
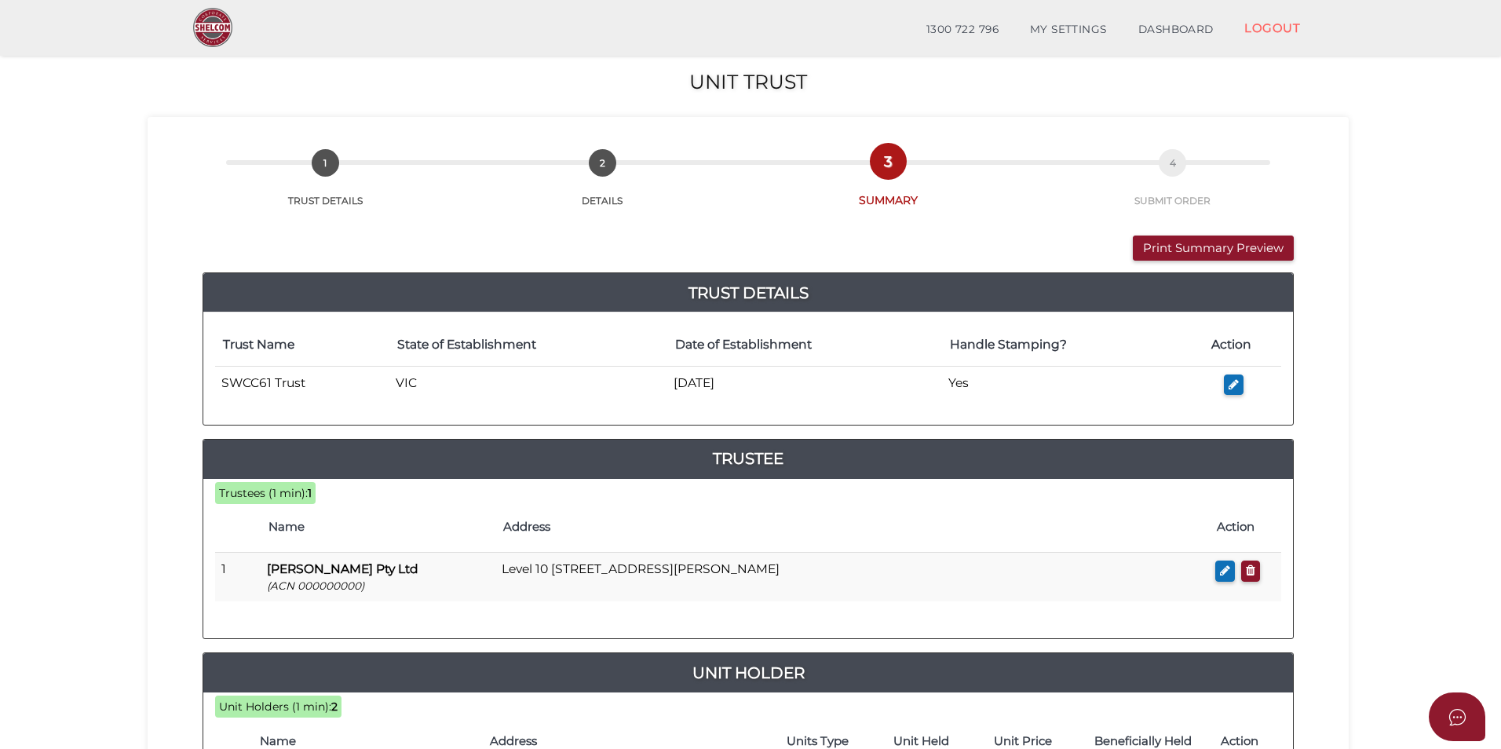
type input "Montague Cc Trust"
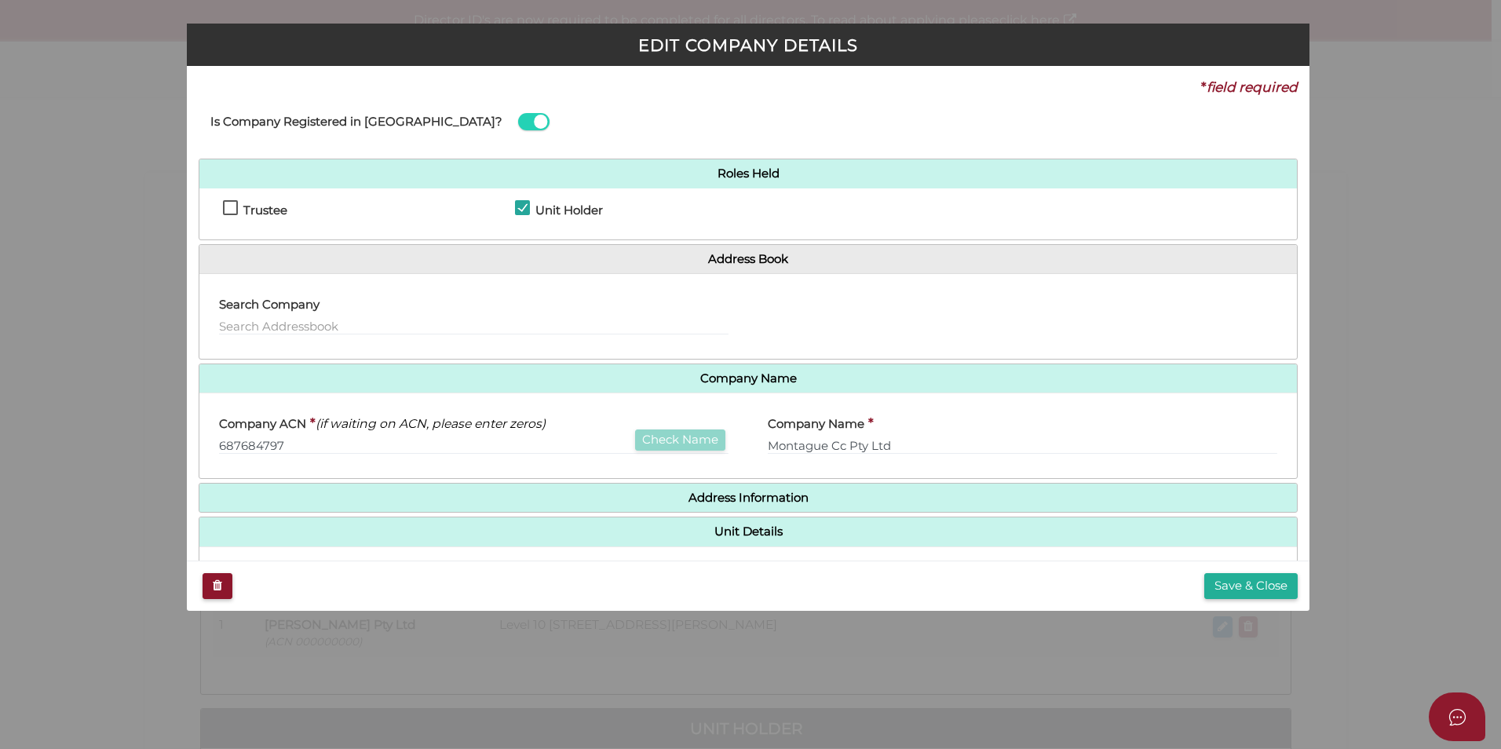
scroll to position [155, 0]
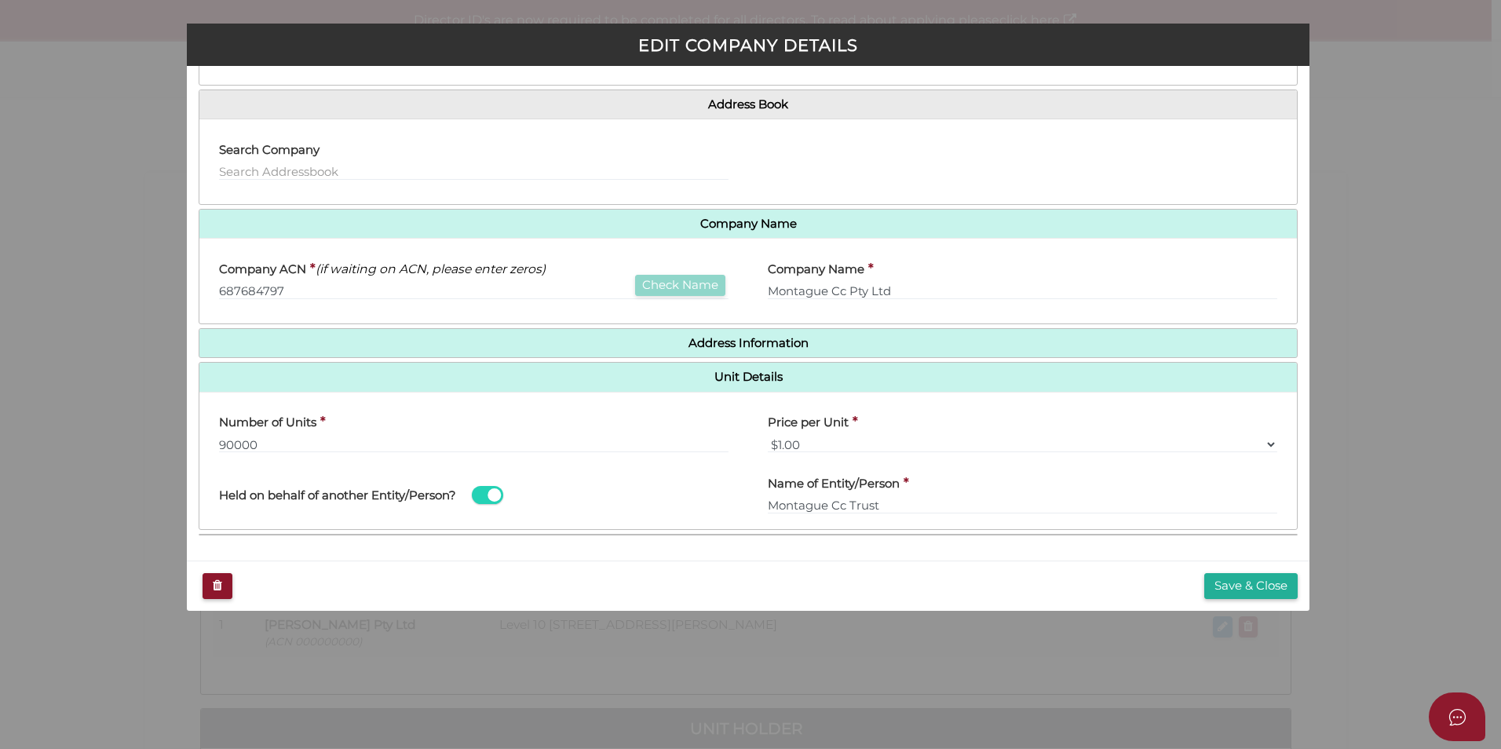
click at [711, 352] on h4 "Address Information" at bounding box center [747, 343] width 1097 height 29
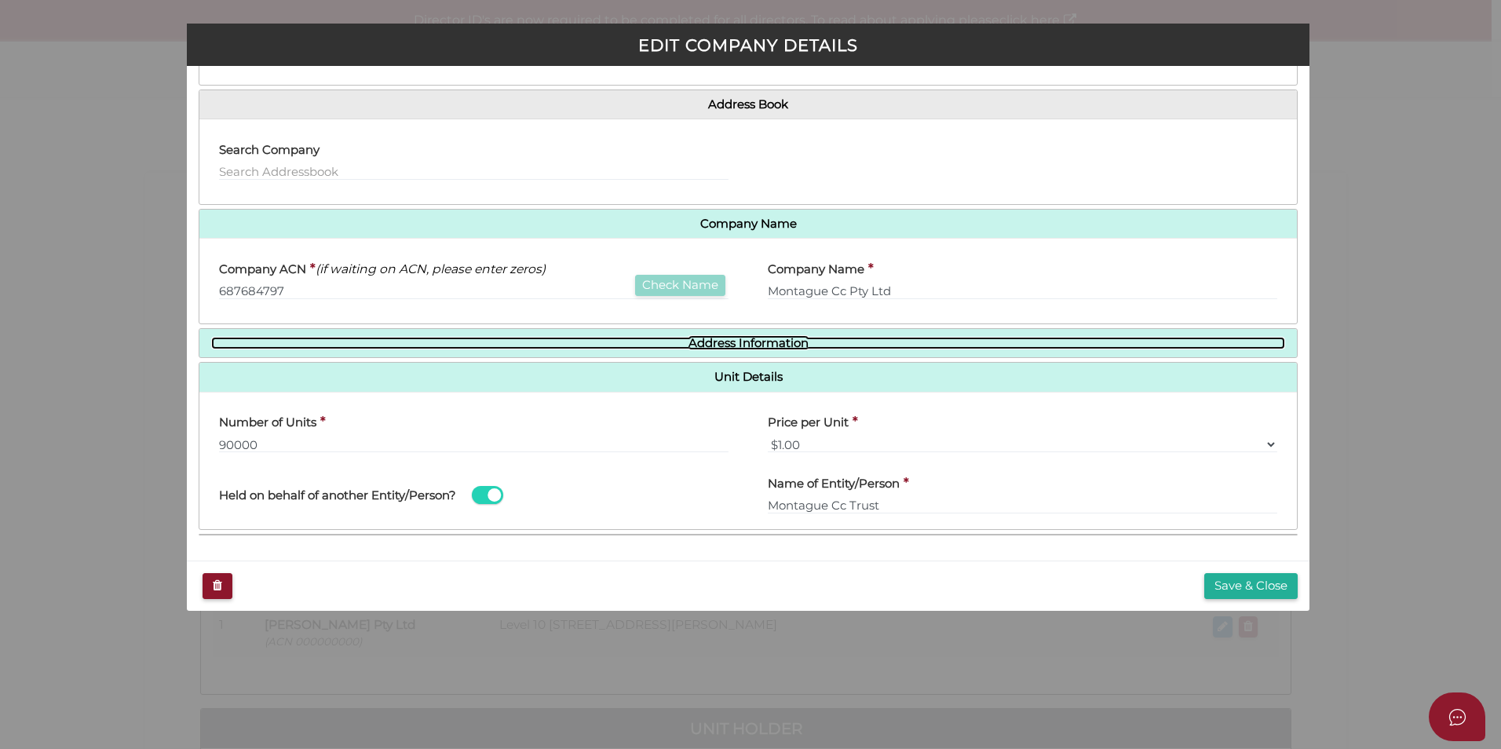
click at [788, 340] on link "Address Information" at bounding box center [748, 343] width 1074 height 13
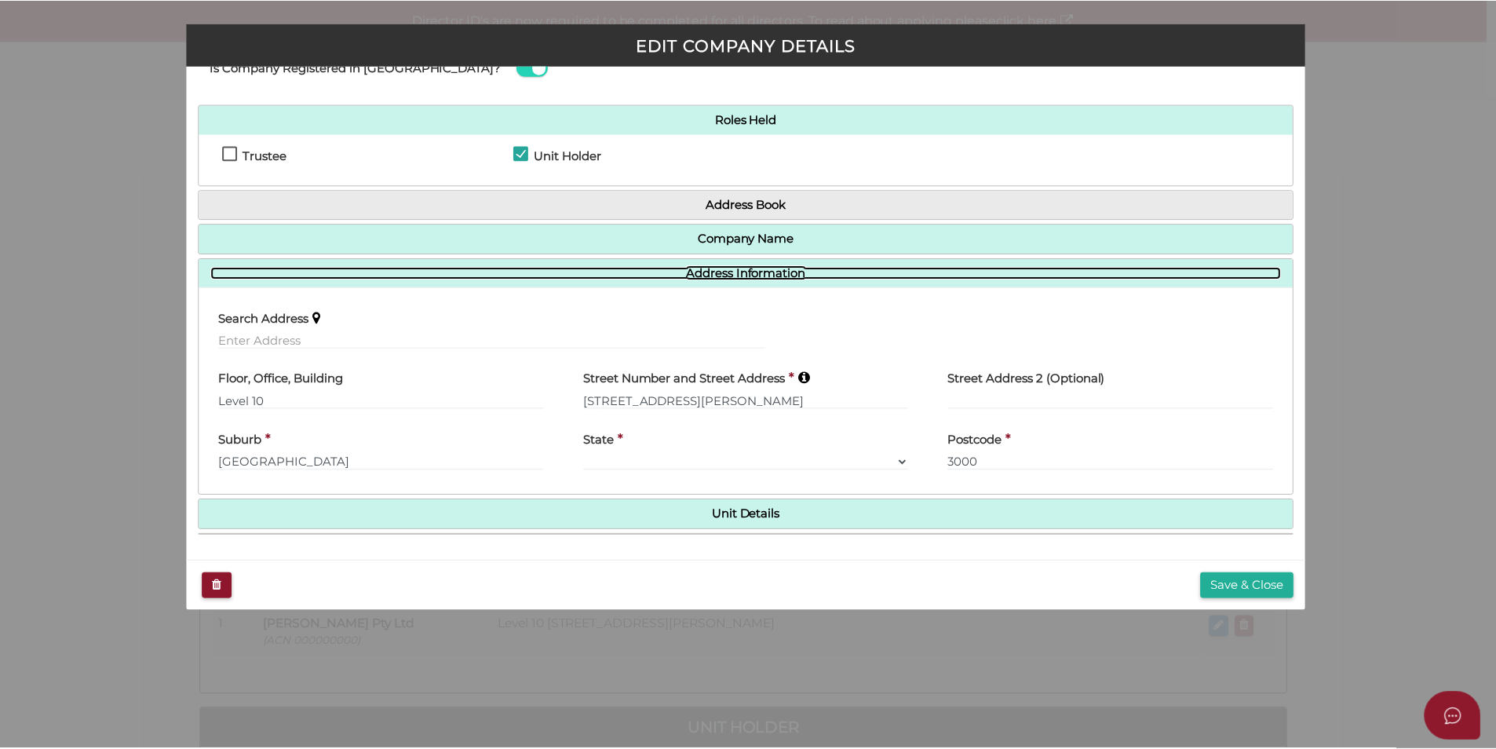
scroll to position [53, 0]
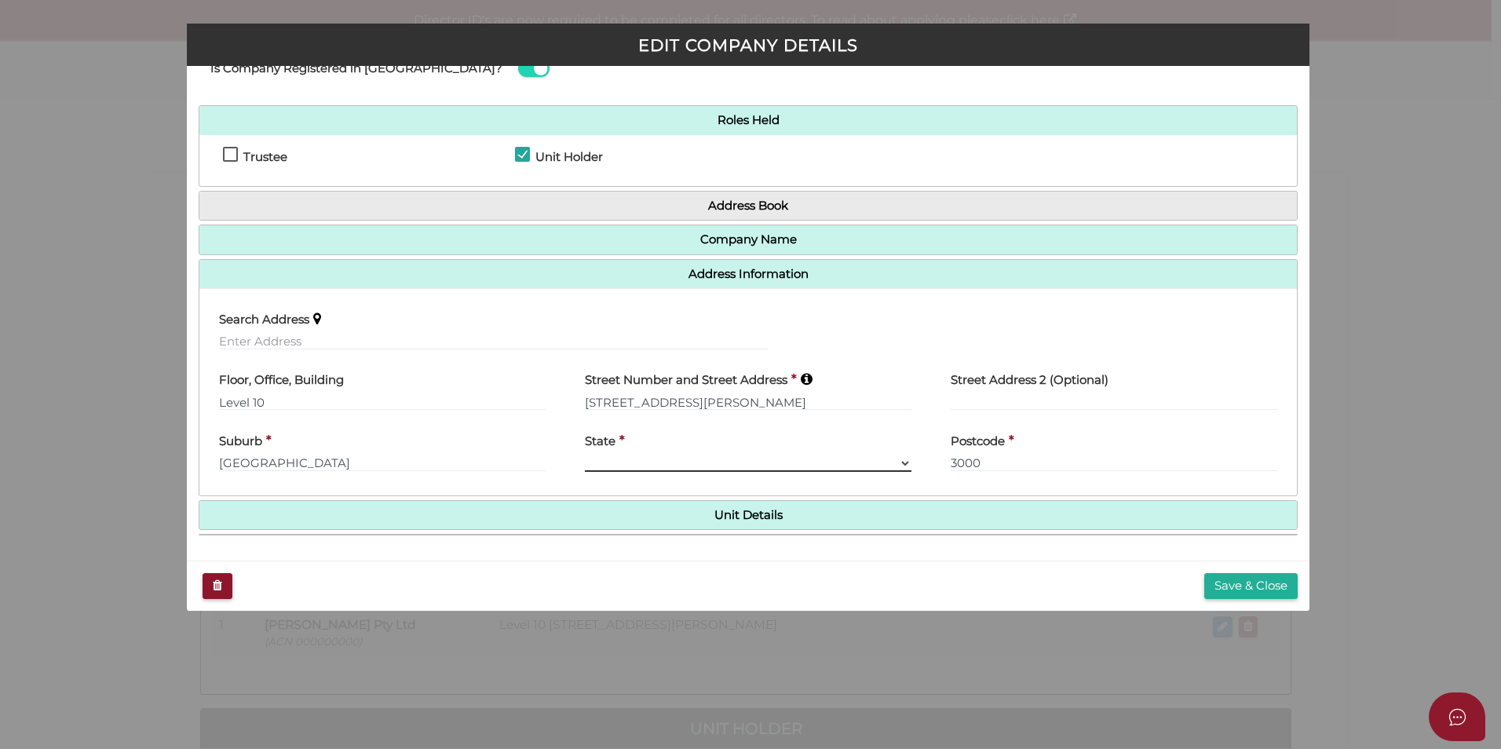
click at [670, 455] on select "VIC ACT NSW NT QLD TAS WA SA" at bounding box center [748, 462] width 327 height 17
select select "VIC"
click at [585, 454] on select "VIC ACT NSW NT QLD TAS WA SA" at bounding box center [748, 462] width 327 height 17
click at [1239, 584] on button "Save & Close" at bounding box center [1250, 586] width 93 height 26
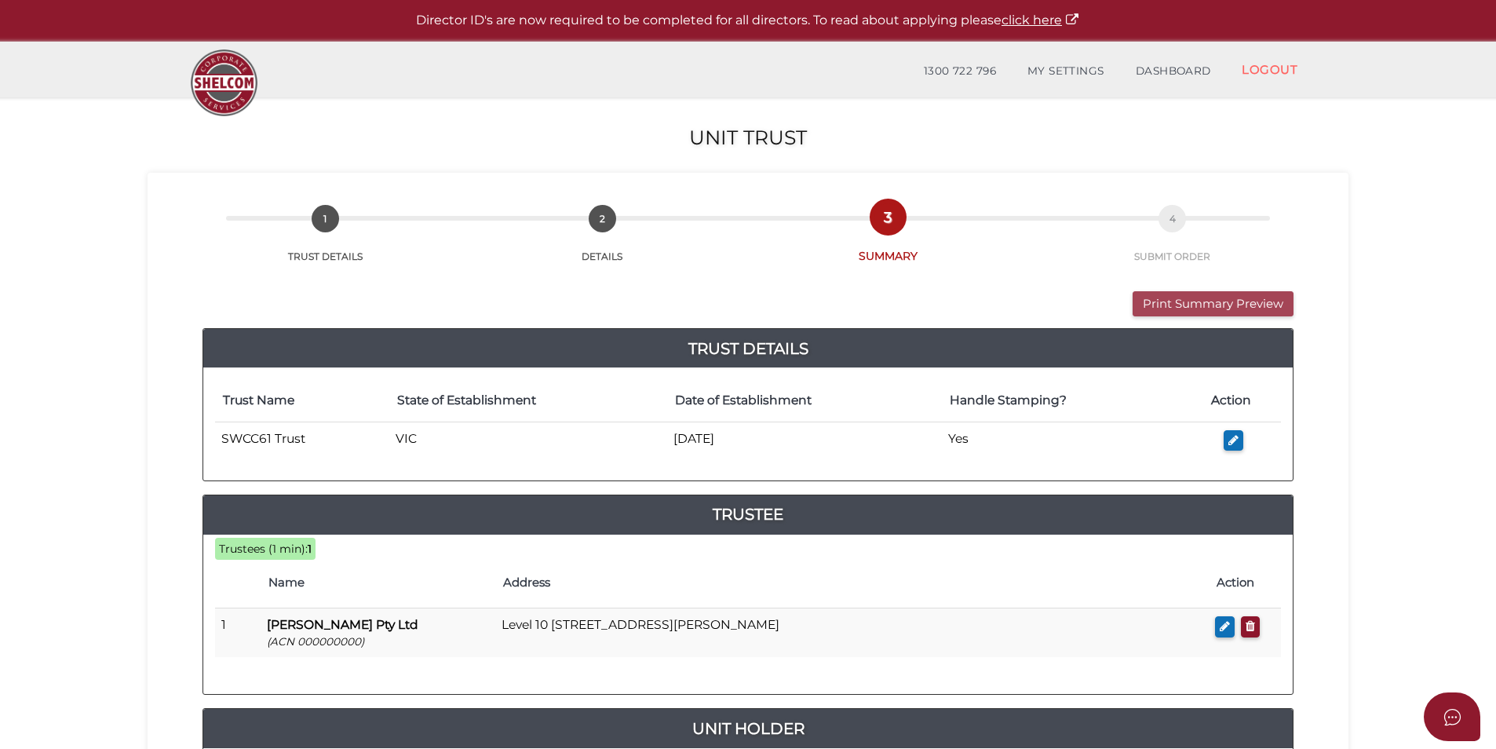
click at [1150, 301] on button "Print Summary Preview" at bounding box center [1213, 304] width 161 height 26
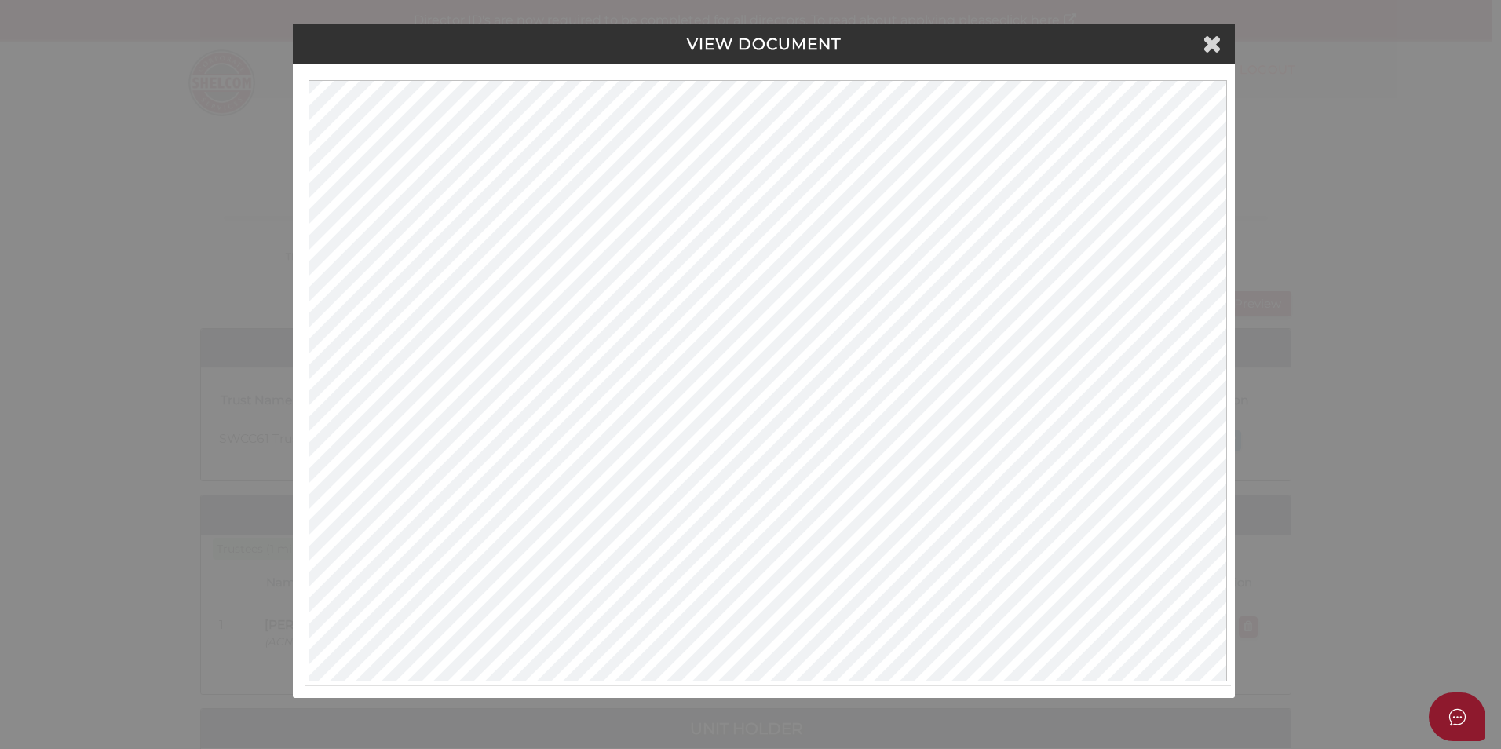
click at [1356, 272] on div "VIEW DOCUMENT Please click here to view this document in a new tab." at bounding box center [750, 374] width 1501 height 749
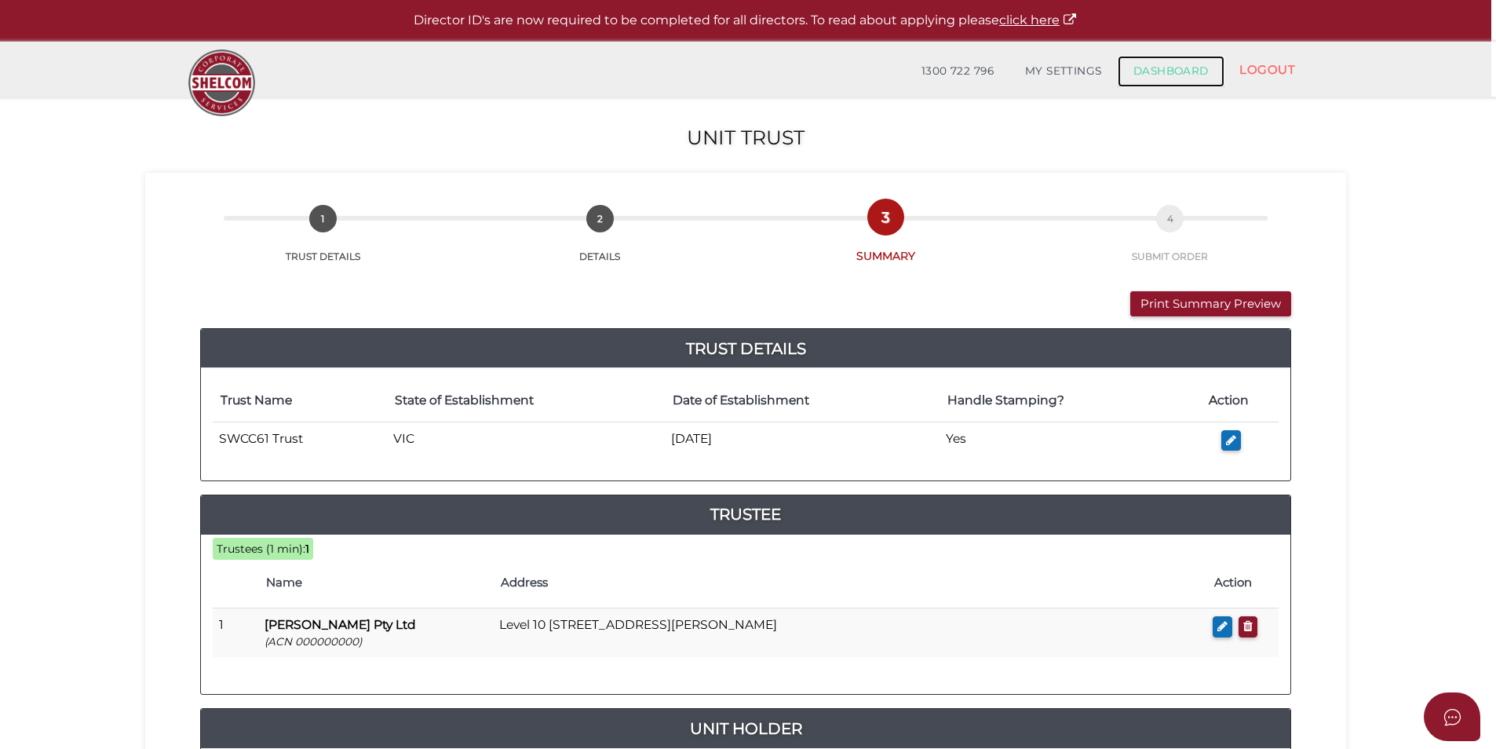
click at [1159, 73] on link "DASHBOARD" at bounding box center [1171, 71] width 107 height 31
